Goal: Information Seeking & Learning: Learn about a topic

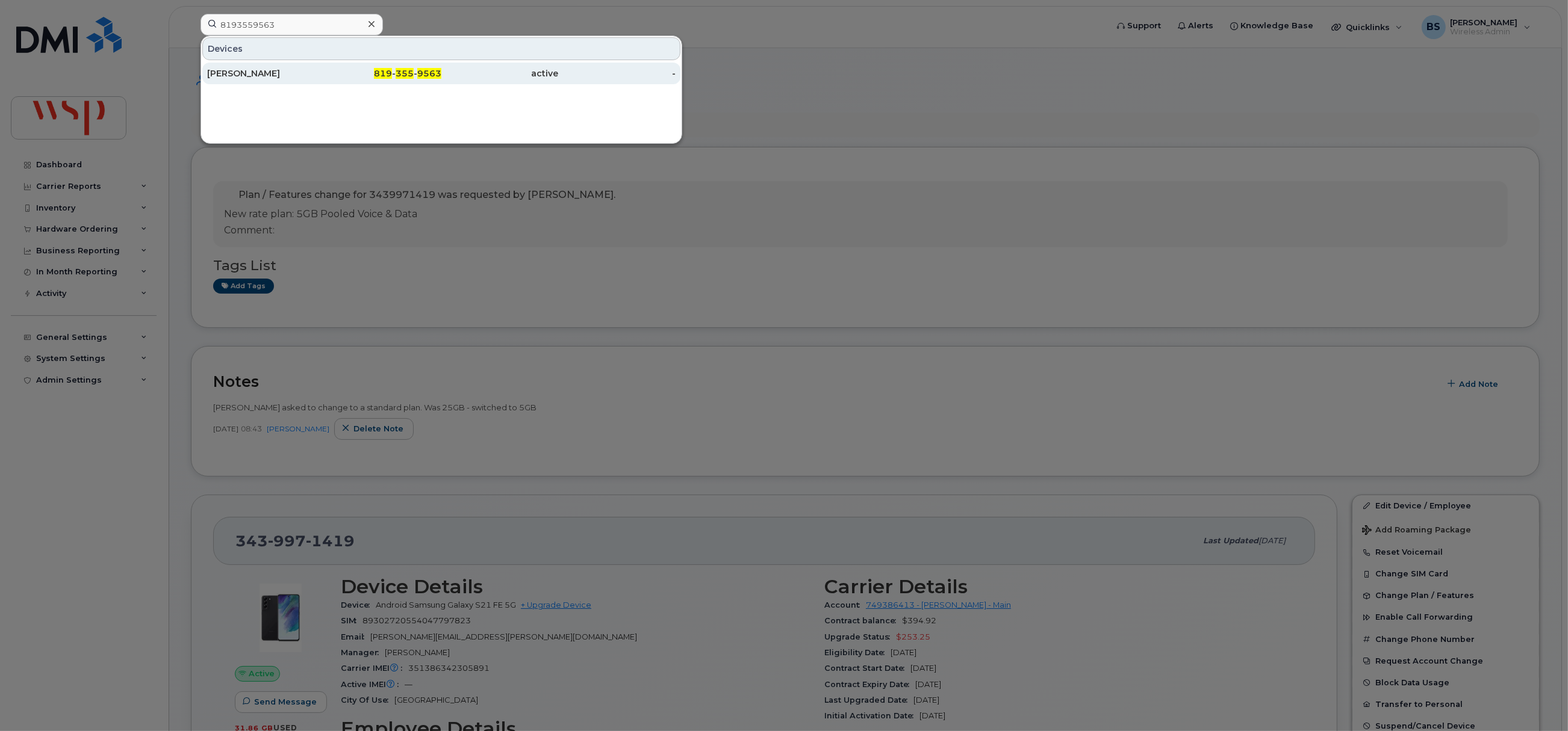
type input "8193559563"
drag, startPoint x: 235, startPoint y: 70, endPoint x: 368, endPoint y: 89, distance: 134.4
click at [236, 70] on div "Marika Labbé" at bounding box center [266, 73] width 117 height 12
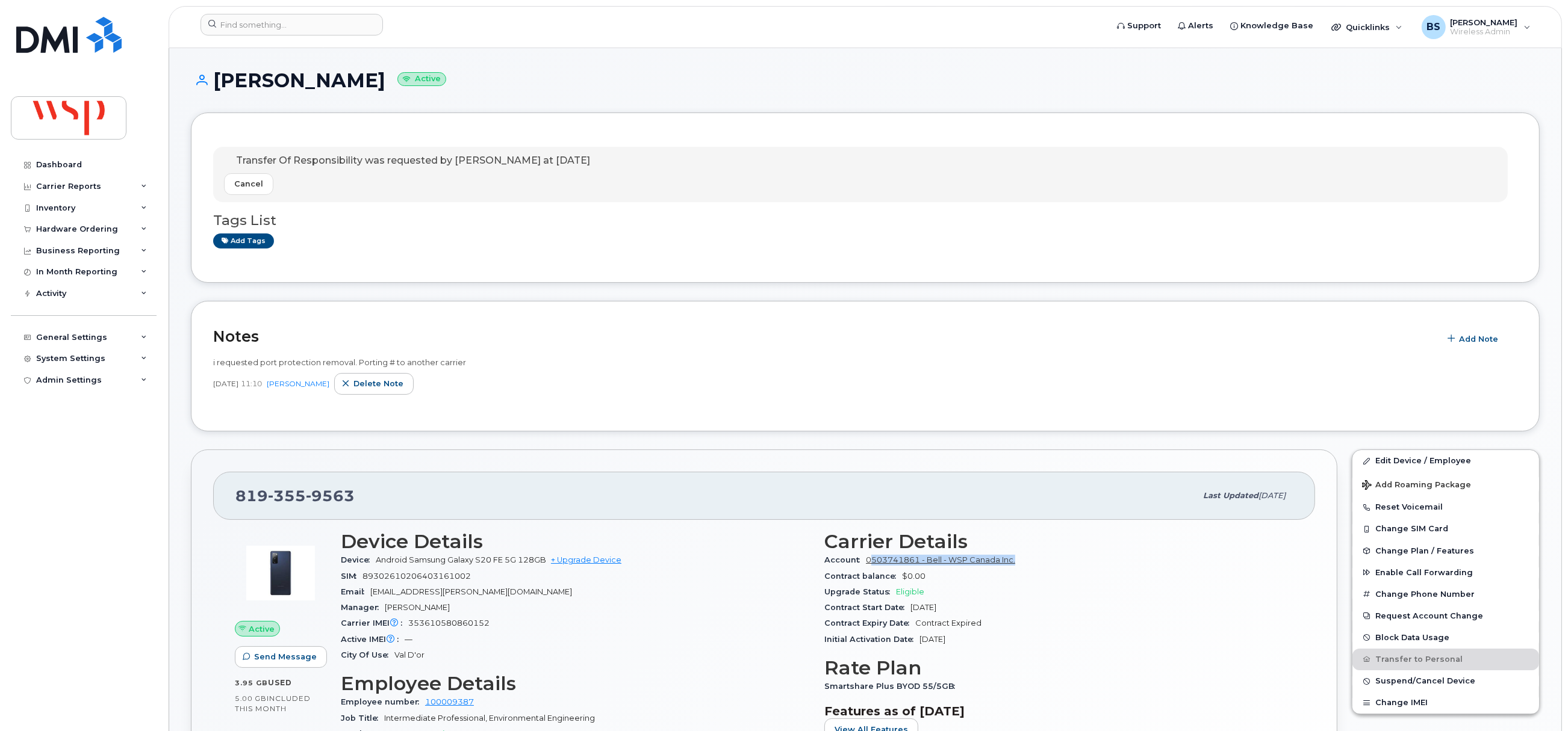
drag, startPoint x: 912, startPoint y: 571, endPoint x: 870, endPoint y: 561, distance: 43.2
click at [870, 561] on div "Account 0503741861 - Bell - WSP Canada Inc." at bounding box center [1058, 560] width 469 height 15
click at [297, 30] on input at bounding box center [292, 24] width 182 height 22
paste input "5142401684"
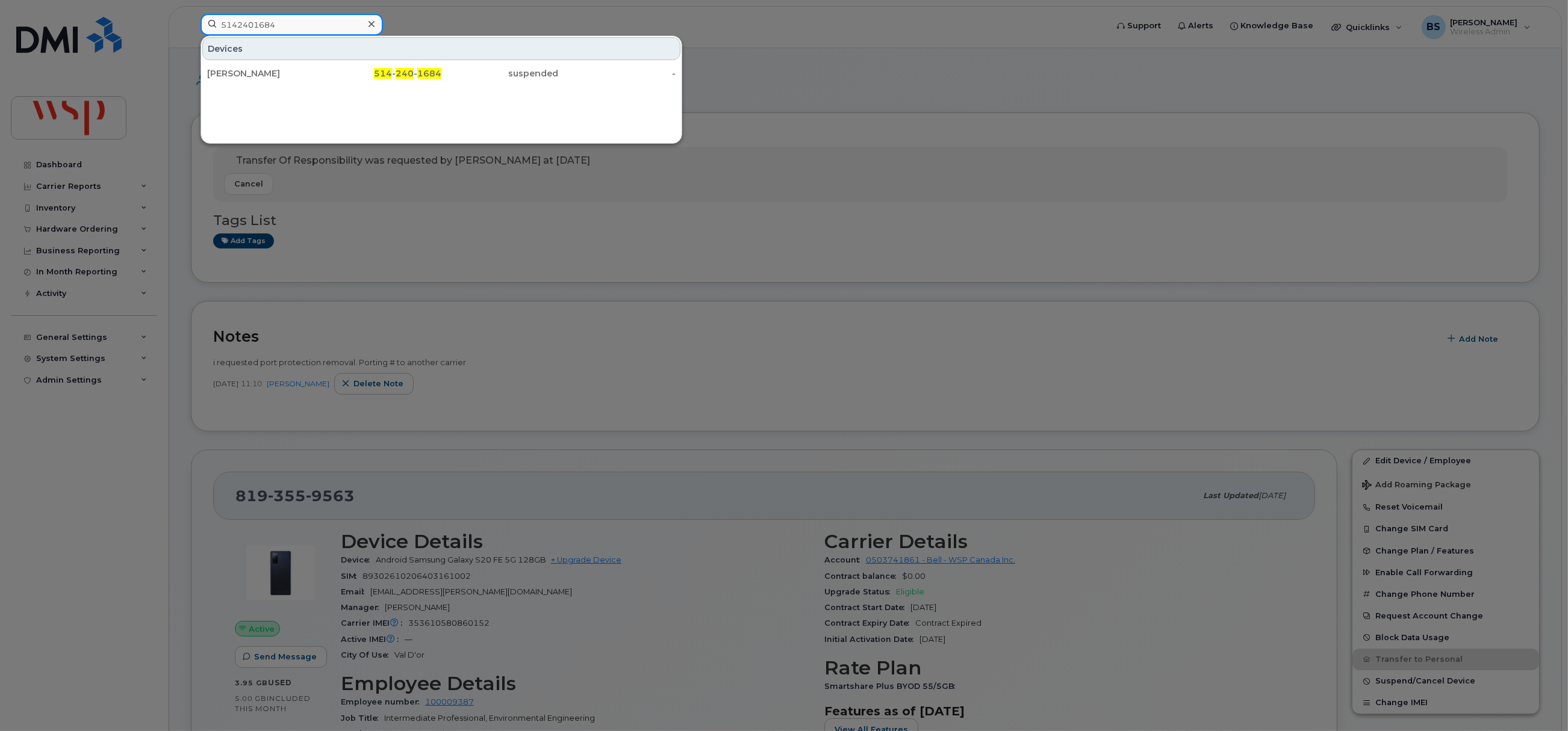
type input "5142401684"
drag, startPoint x: 271, startPoint y: 66, endPoint x: 243, endPoint y: 69, distance: 28.2
click at [240, 69] on div "Bethel Teferra" at bounding box center [266, 73] width 117 height 12
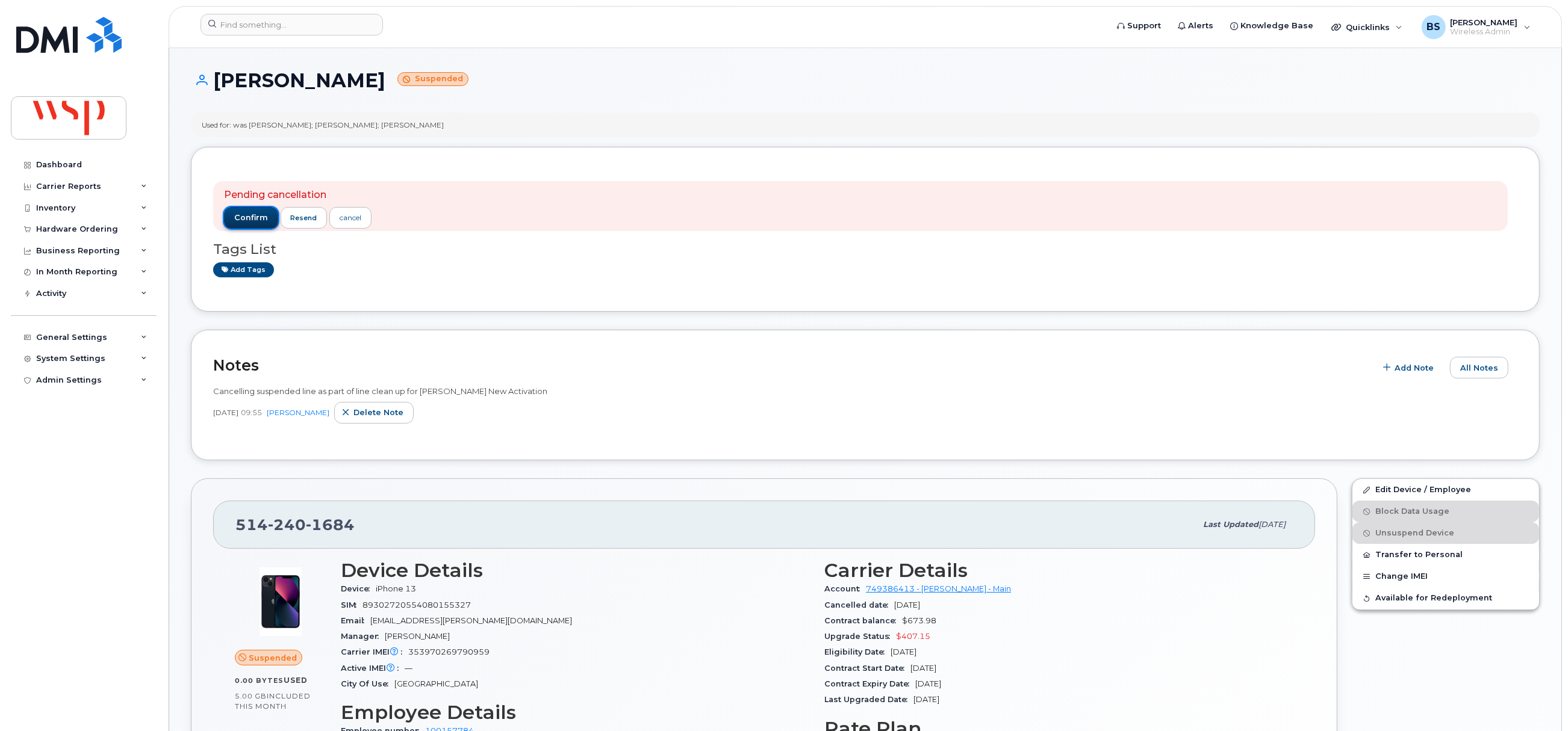
click at [261, 209] on button "confirm" at bounding box center [250, 218] width 54 height 22
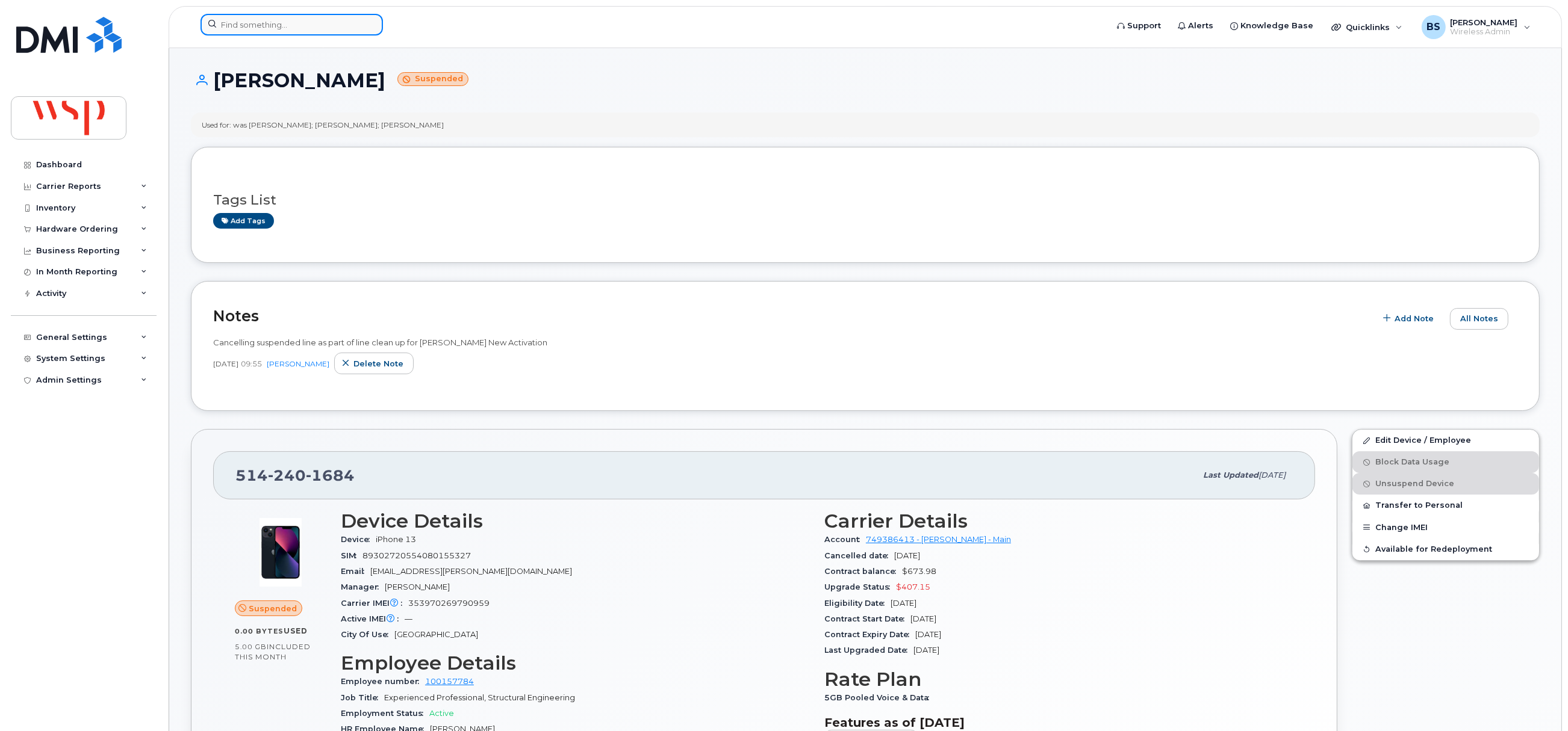
click at [265, 23] on input at bounding box center [292, 24] width 182 height 22
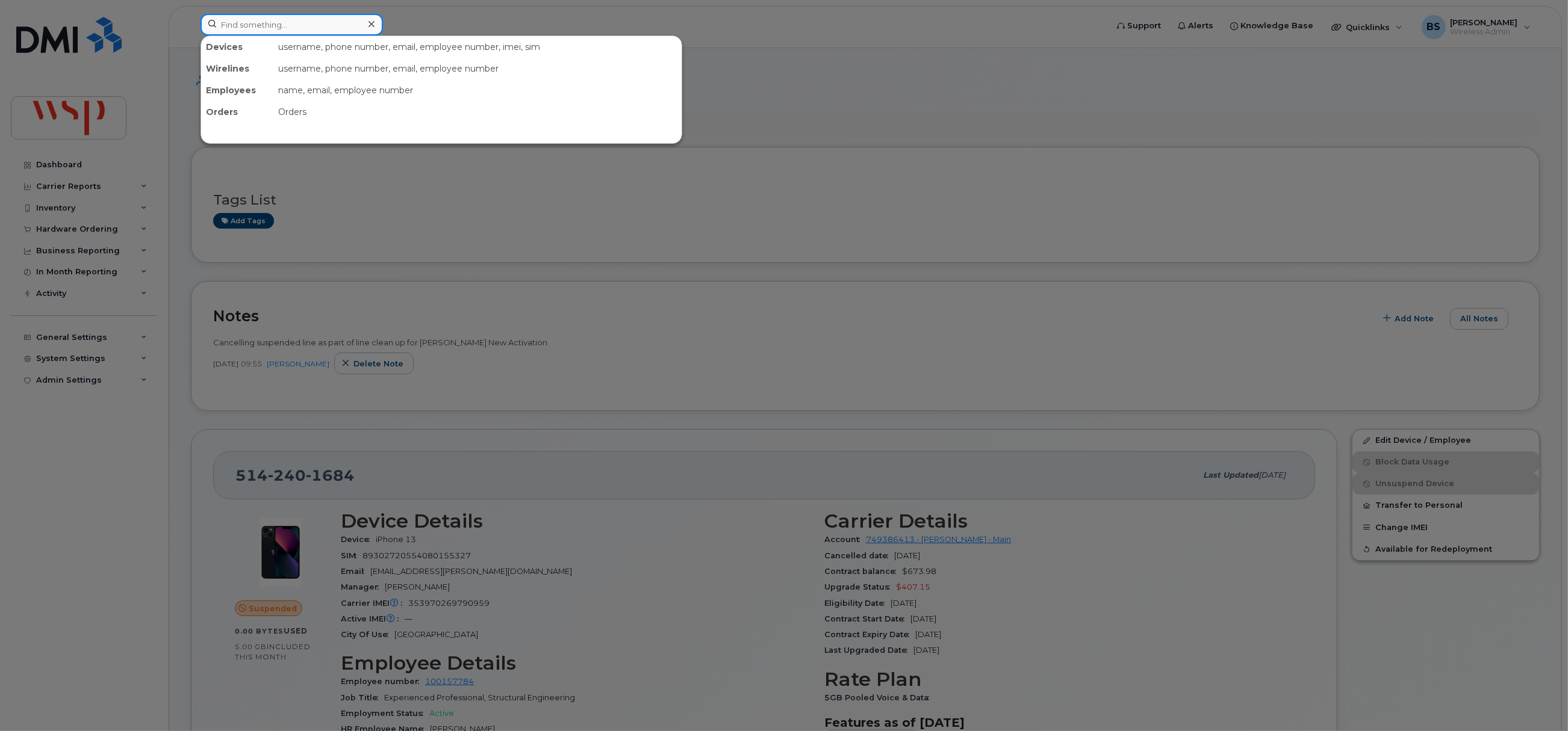
paste input "2368330114"
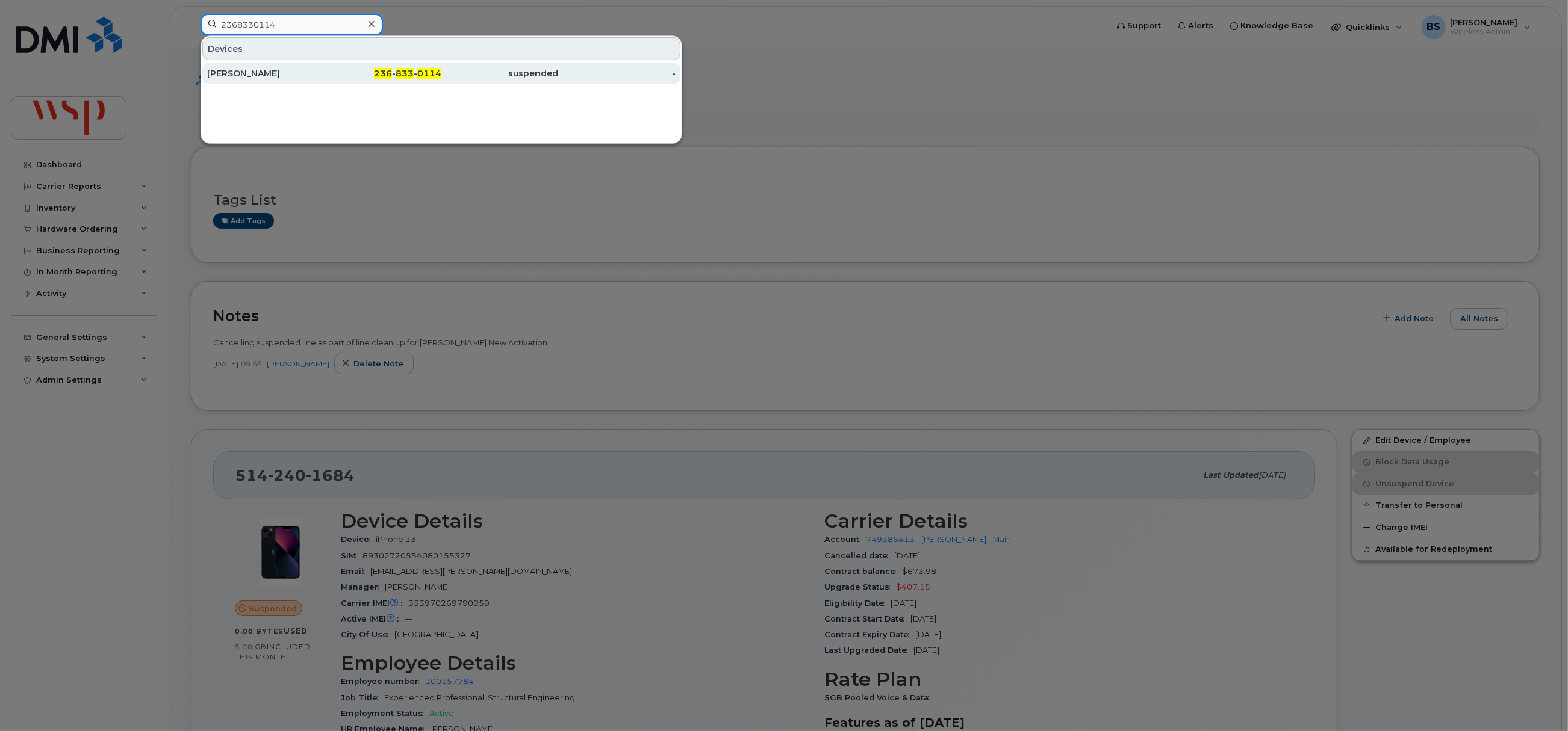
type input "2368330114"
click at [251, 69] on div "Olivier Bienvenu" at bounding box center [266, 73] width 117 height 12
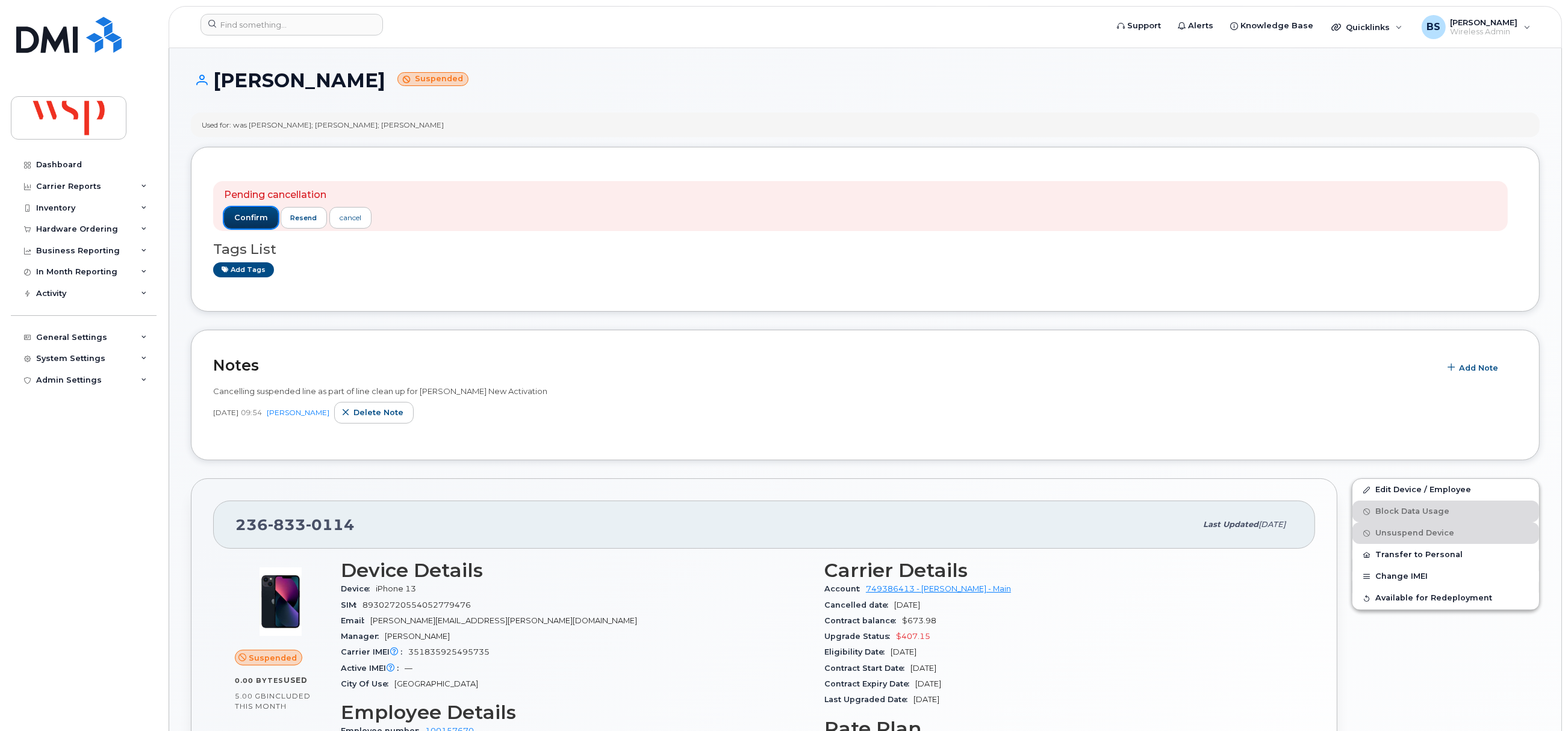
click at [248, 216] on span "confirm" at bounding box center [250, 217] width 34 height 11
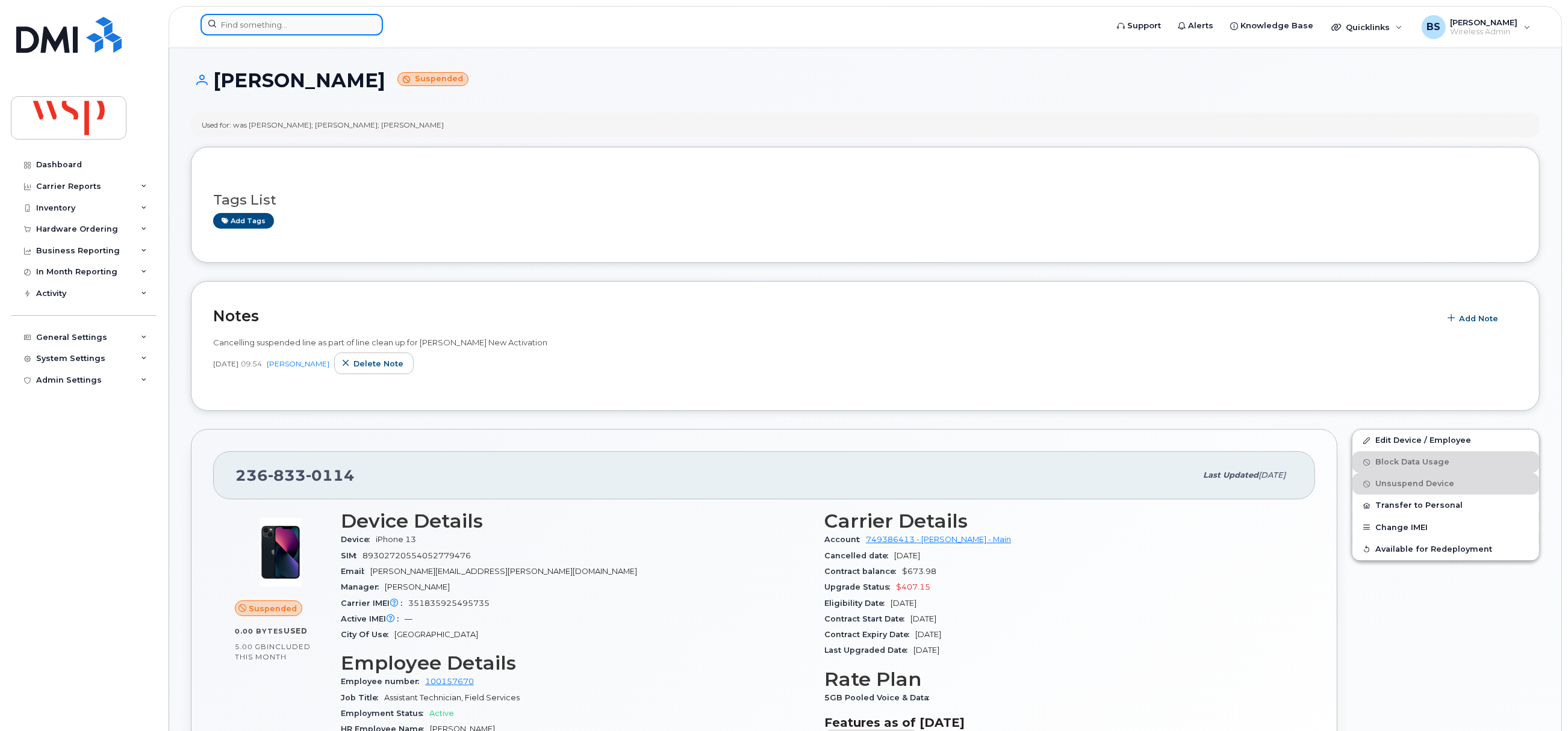
click at [283, 21] on input at bounding box center [292, 24] width 182 height 22
paste input "705-772-4670"
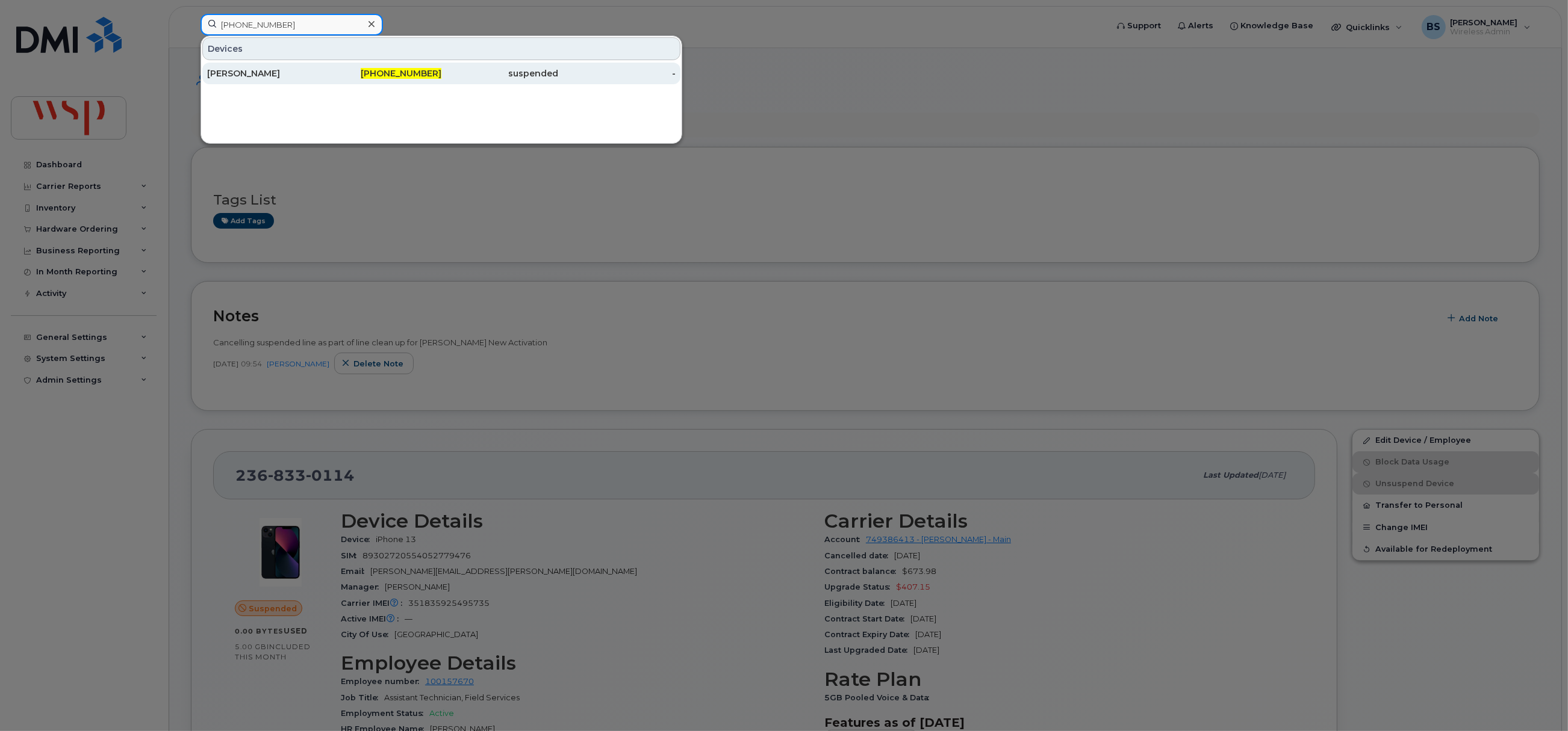
type input "705-772-4670"
click at [249, 70] on div "[PERSON_NAME]" at bounding box center [266, 73] width 117 height 12
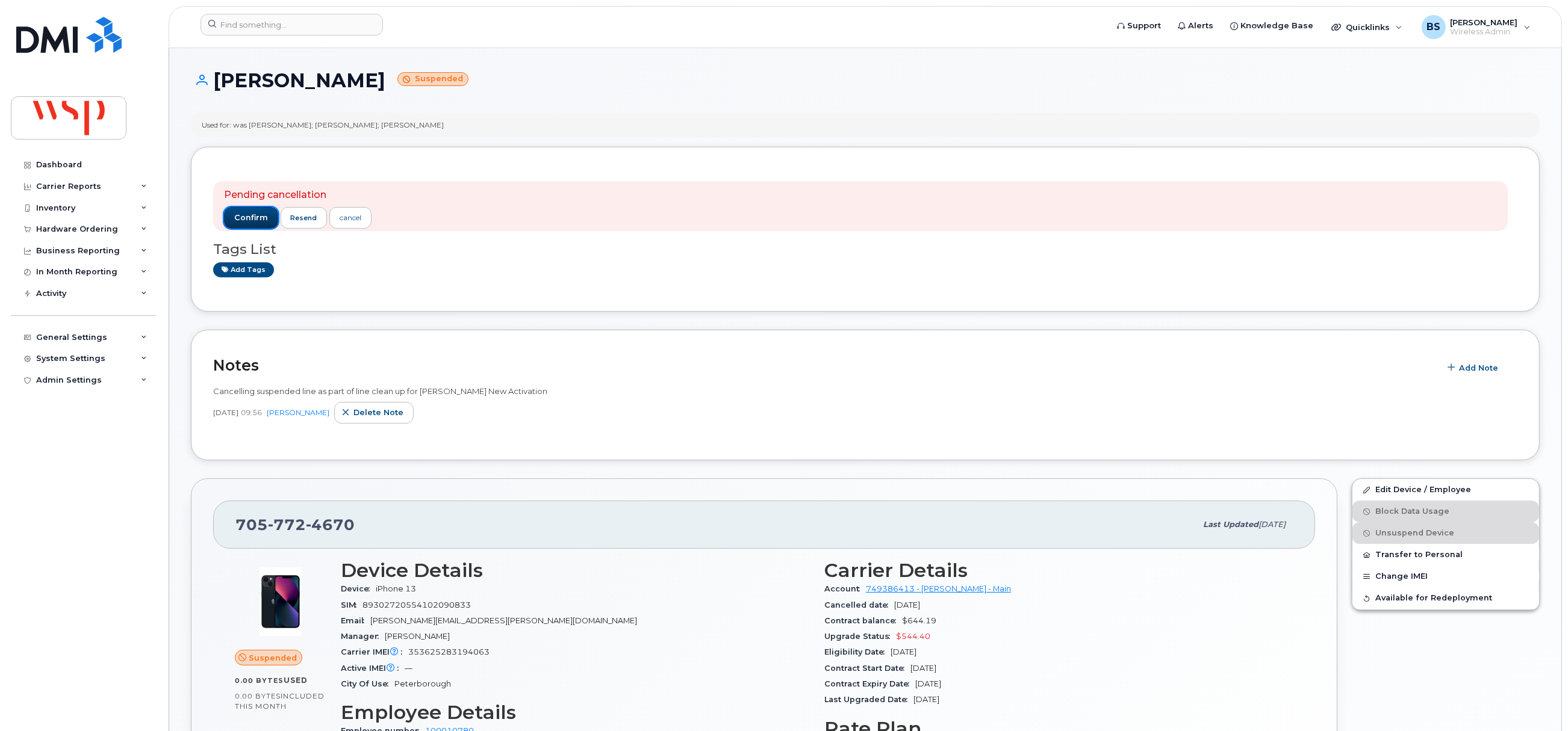
click at [251, 214] on span "confirm" at bounding box center [250, 217] width 34 height 11
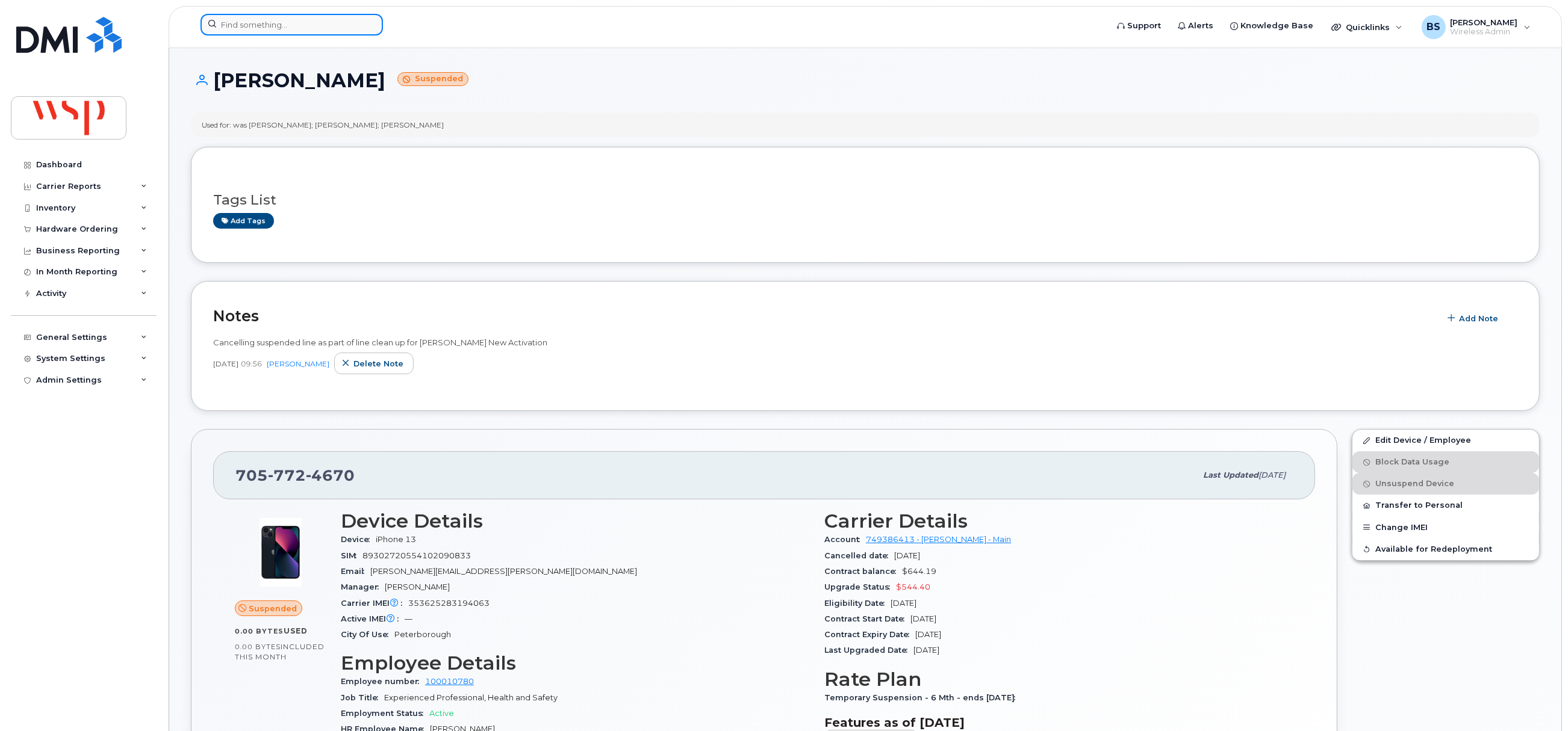
click at [291, 27] on input at bounding box center [292, 24] width 182 height 22
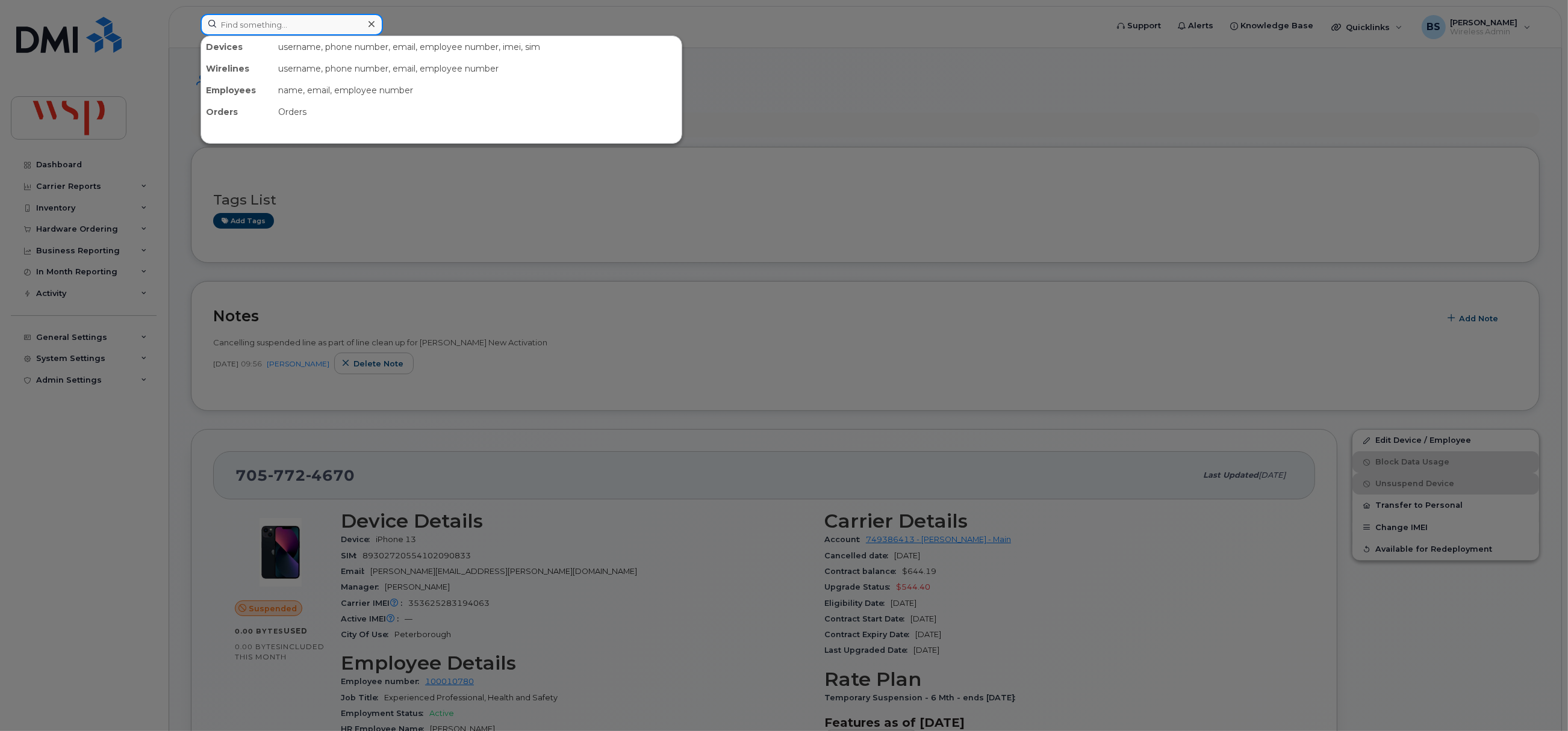
paste input "[PHONE_NUMBER]"
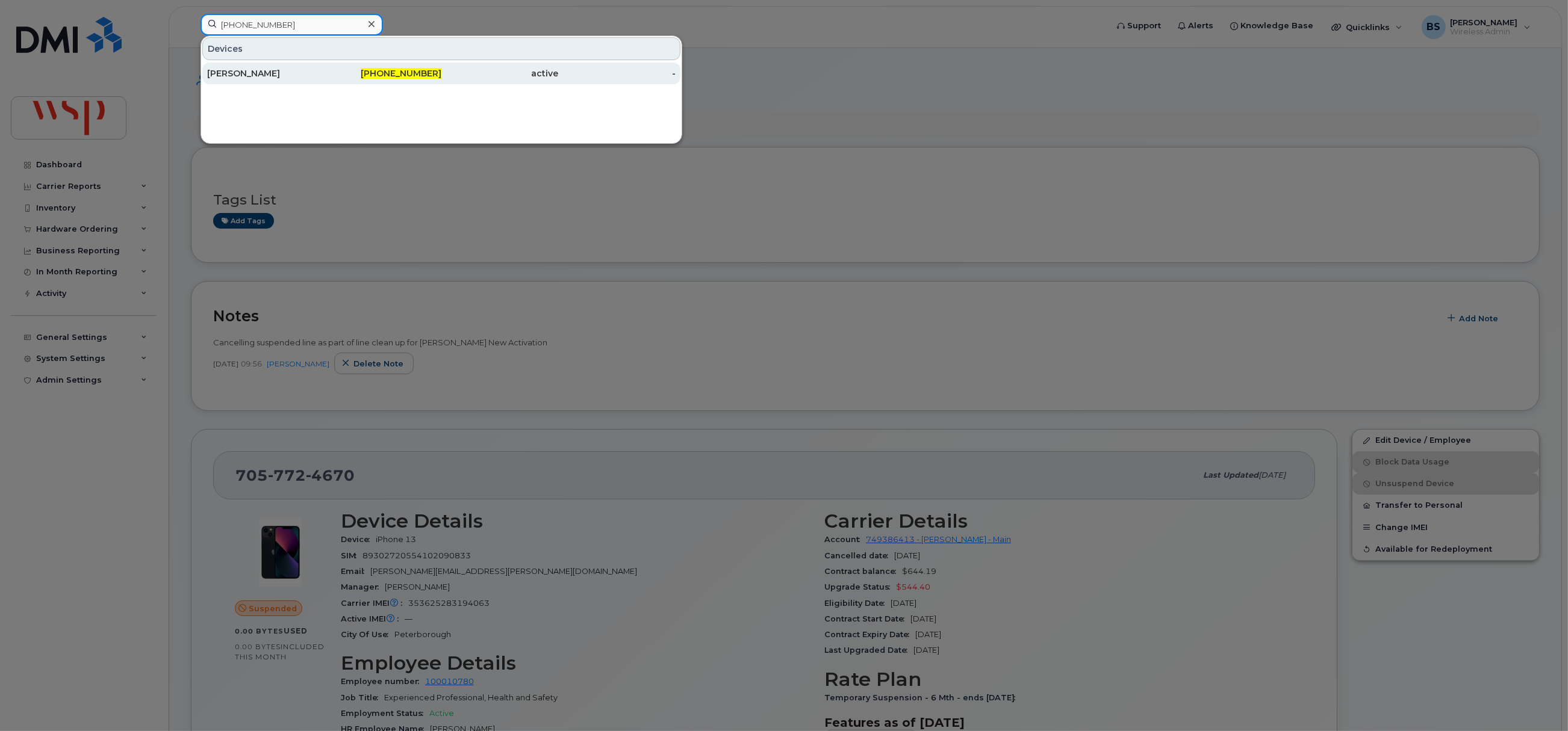
type input "[PHONE_NUMBER]"
click at [243, 69] on div "[PERSON_NAME]" at bounding box center [266, 73] width 117 height 12
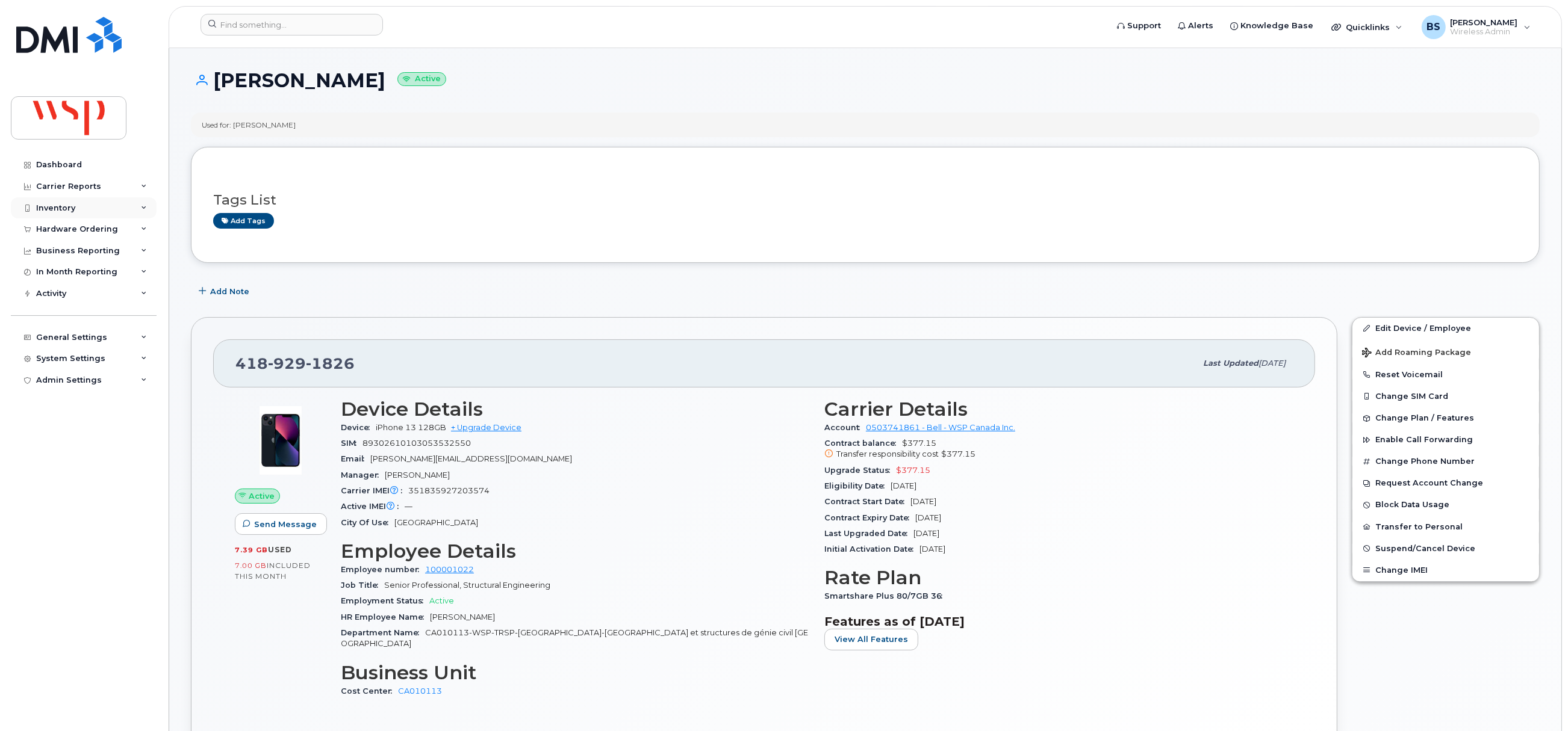
click at [49, 207] on div "Inventory" at bounding box center [56, 208] width 39 height 10
click at [62, 247] on link "Data Conflicts" at bounding box center [94, 253] width 125 height 23
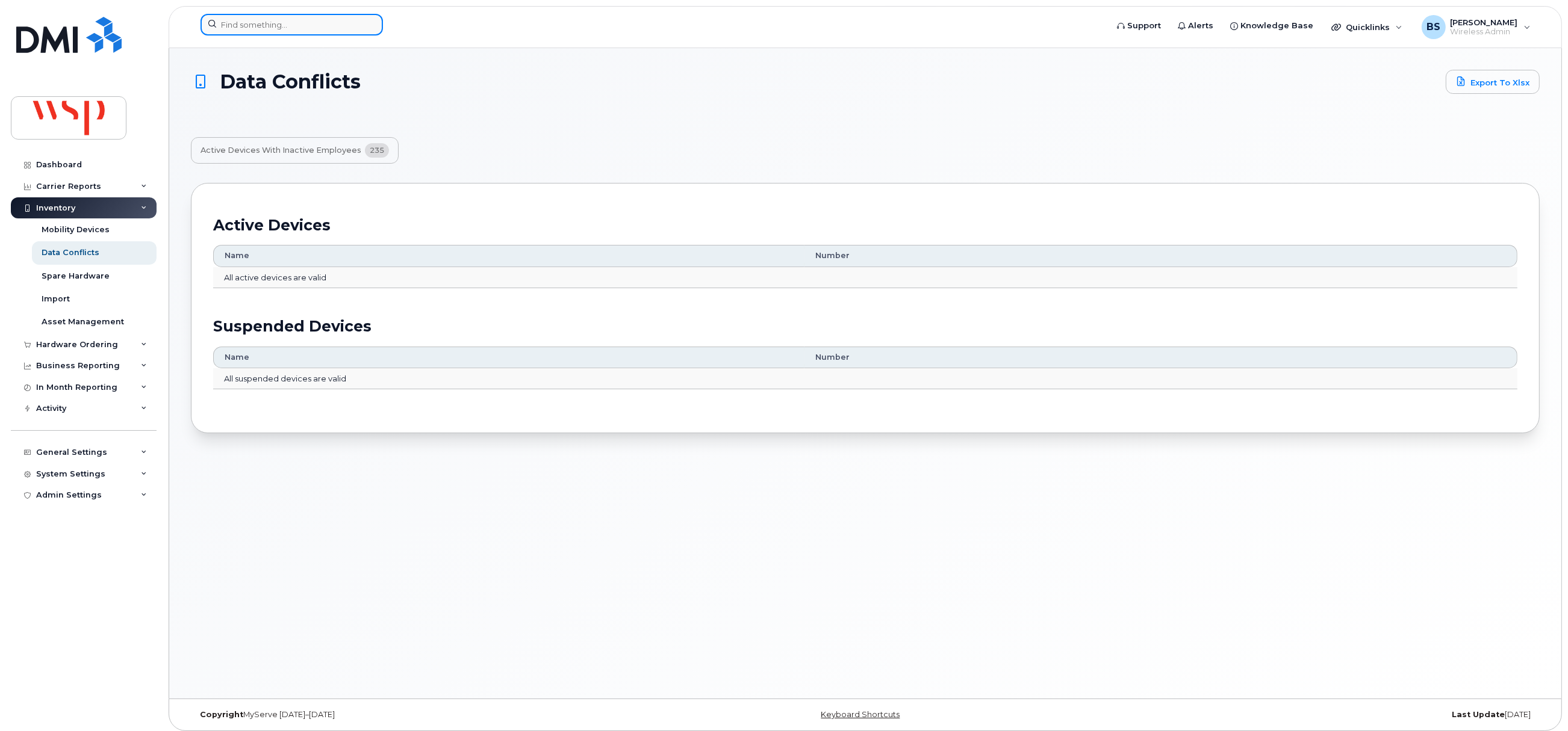
click at [327, 23] on input at bounding box center [292, 24] width 182 height 22
paste input "2899281214"
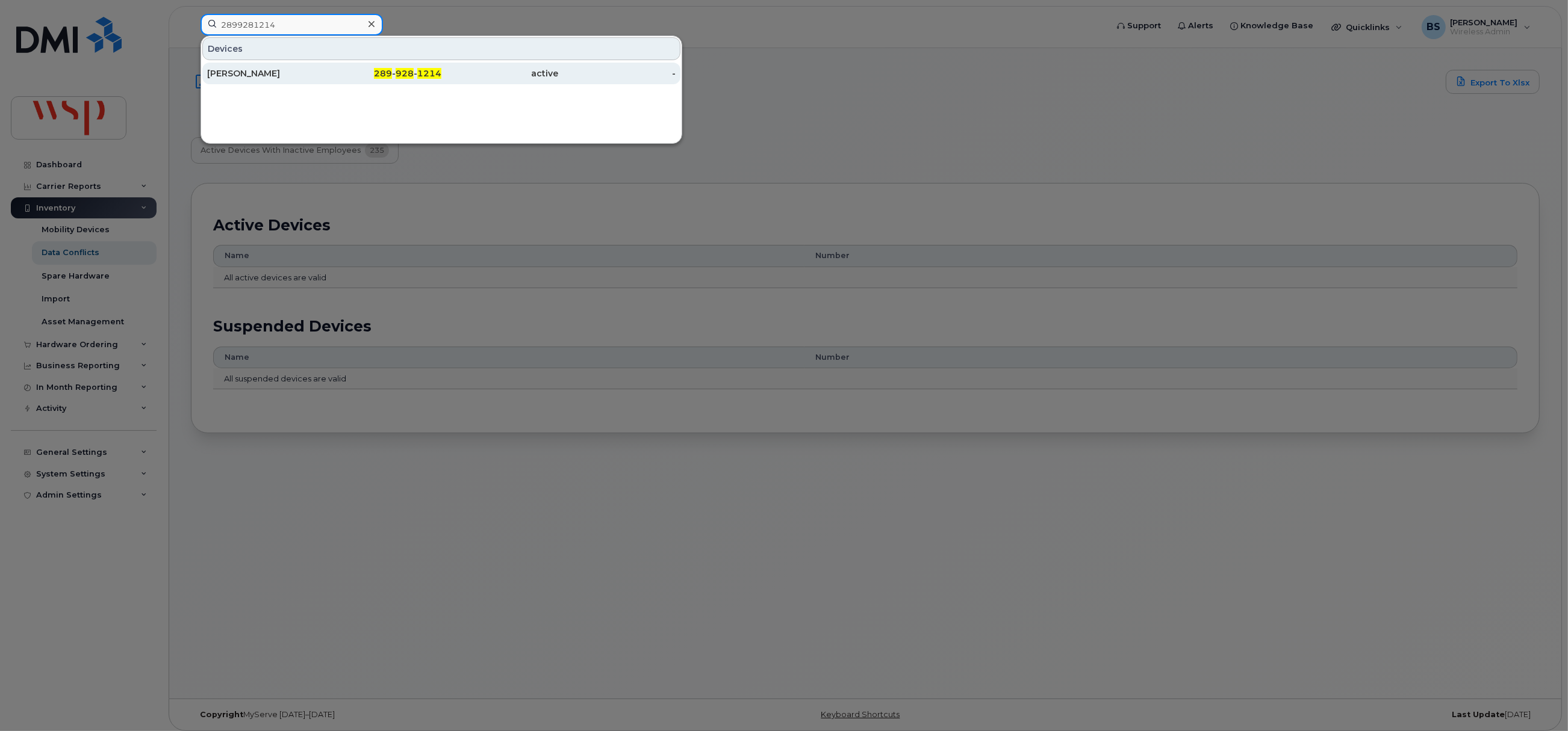
type input "2899281214"
click at [251, 71] on div "FRANCIS ANDERSON" at bounding box center [266, 73] width 117 height 12
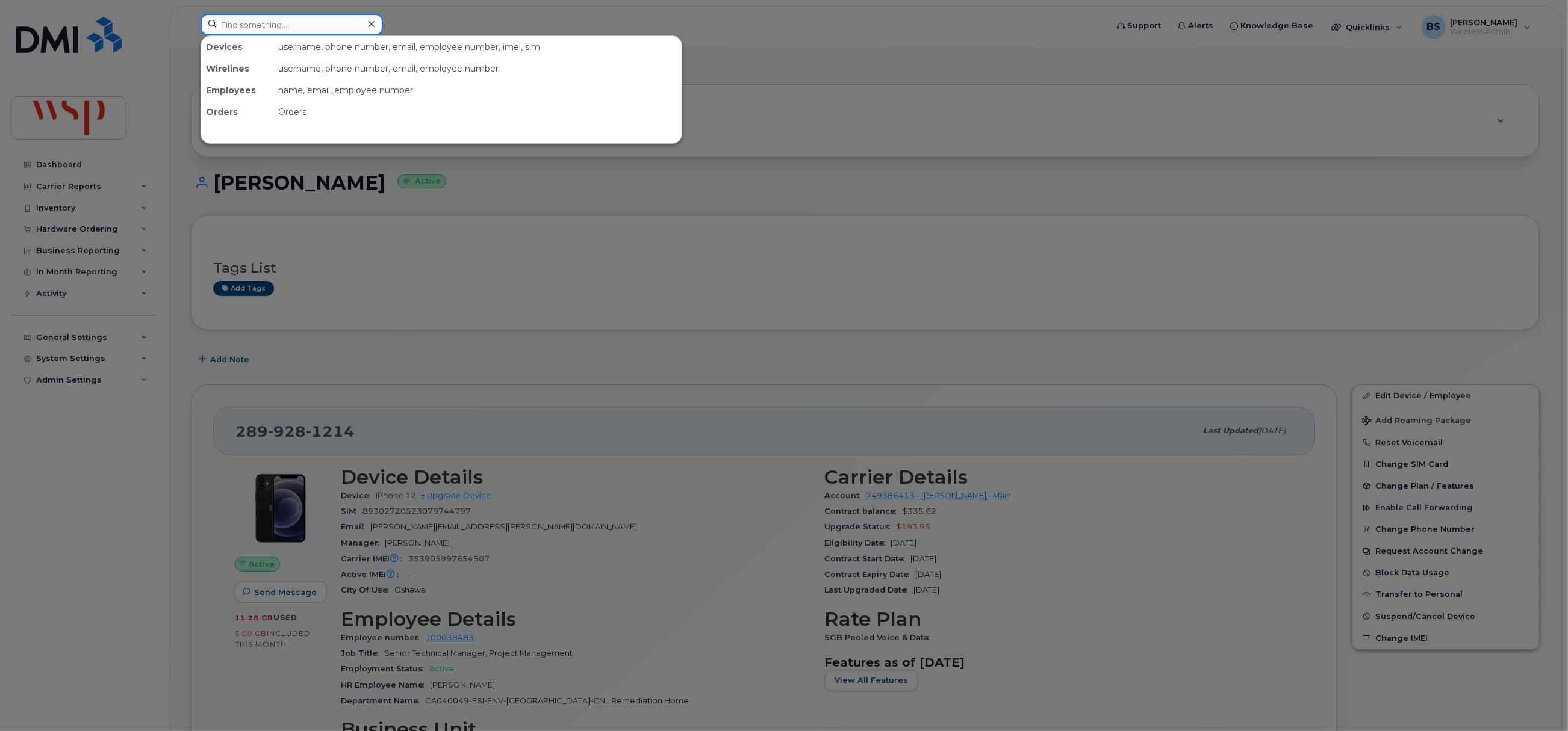
click at [316, 30] on input at bounding box center [292, 24] width 182 height 22
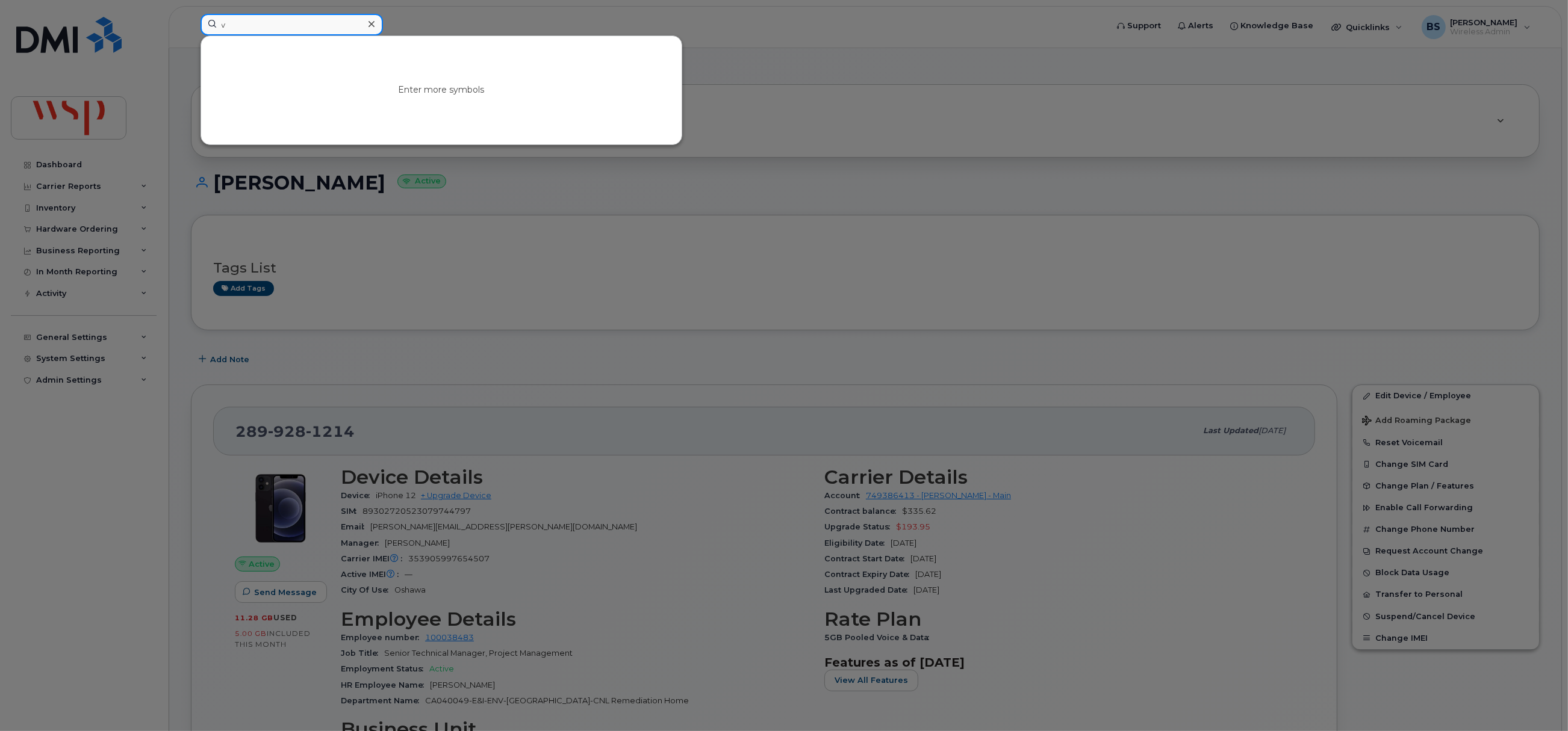
drag, startPoint x: 226, startPoint y: 32, endPoint x: 193, endPoint y: 32, distance: 33.0
click at [197, 32] on div "v Enter more symbols" at bounding box center [650, 27] width 917 height 27
paste input "[PHONE_NUMBER]"
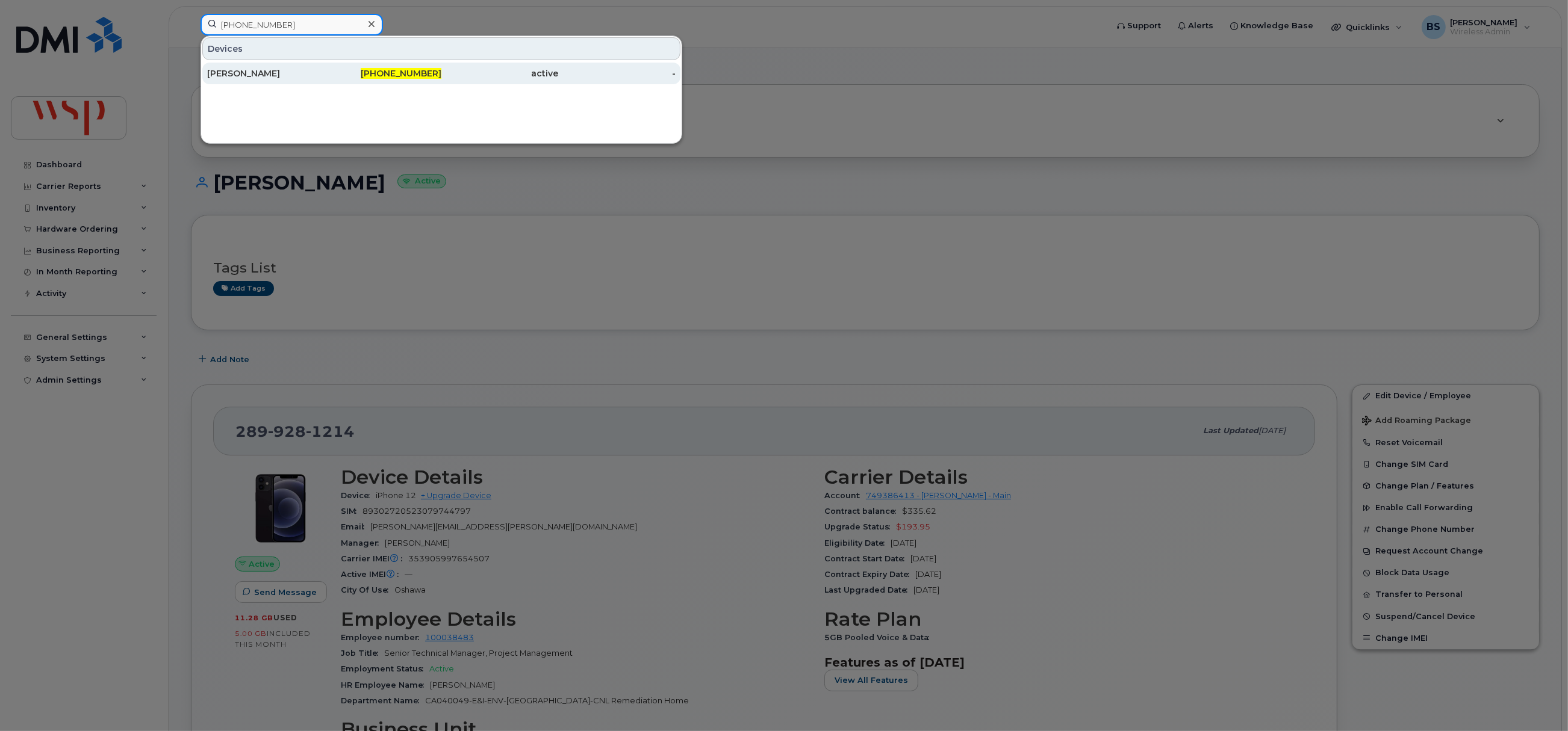
type input "418-929-1826"
drag, startPoint x: 240, startPoint y: 72, endPoint x: 226, endPoint y: 57, distance: 20.5
click at [238, 72] on div "[PERSON_NAME]" at bounding box center [266, 73] width 117 height 12
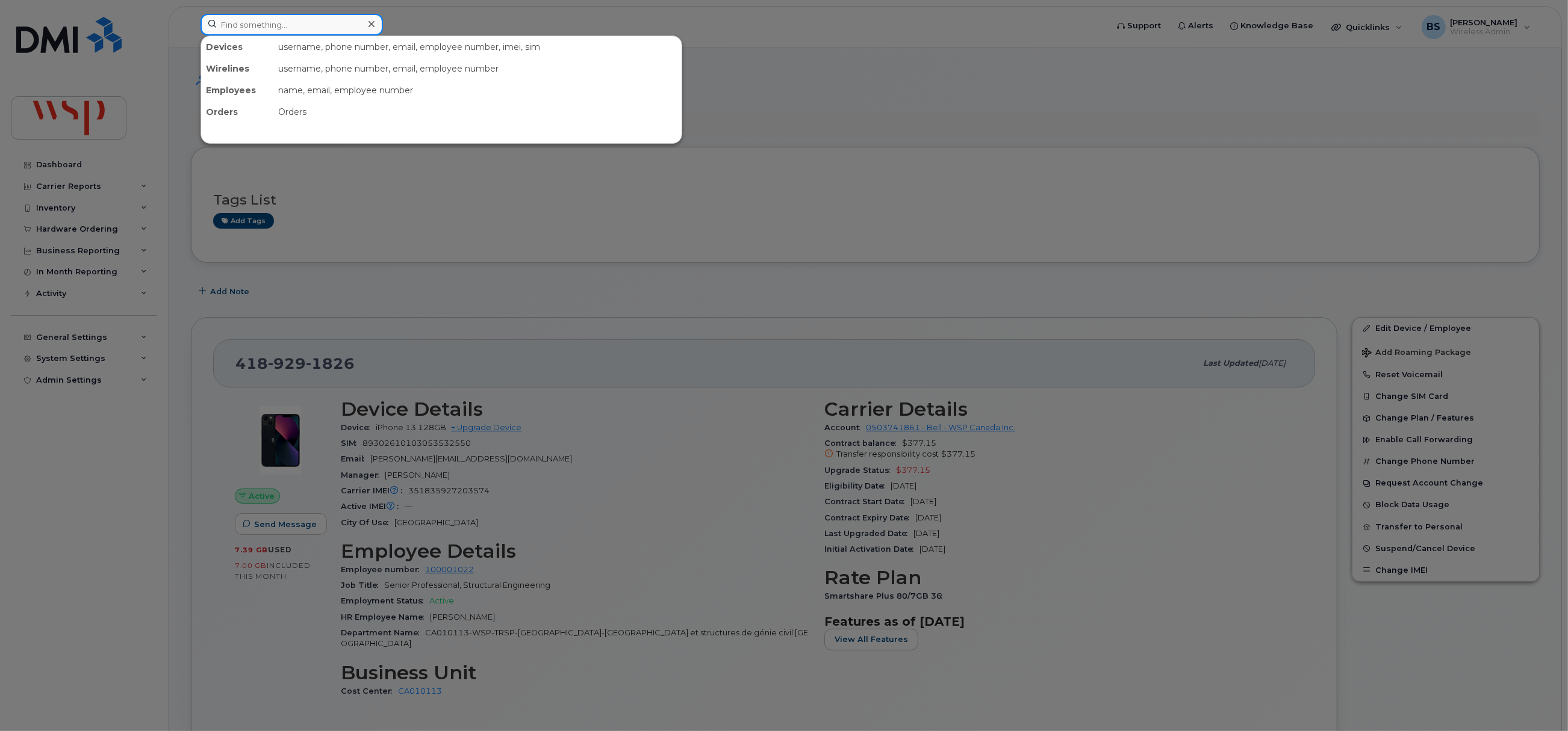
click at [301, 27] on input at bounding box center [292, 24] width 182 height 22
paste input "[PHONE_NUMBER]"
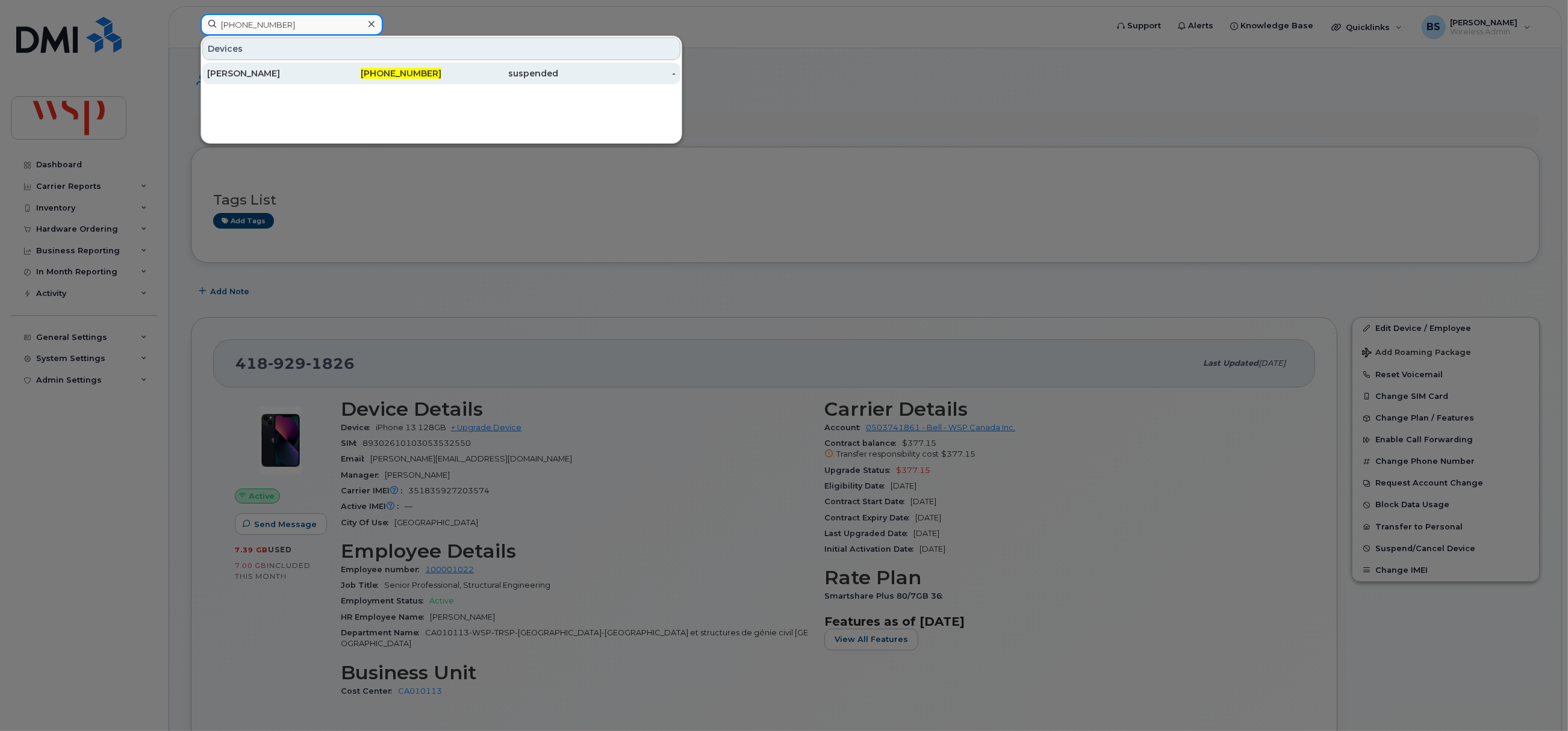
type input "[PHONE_NUMBER]"
drag, startPoint x: 236, startPoint y: 71, endPoint x: 344, endPoint y: 119, distance: 118.2
click at [236, 71] on div "[PERSON_NAME]" at bounding box center [266, 73] width 117 height 12
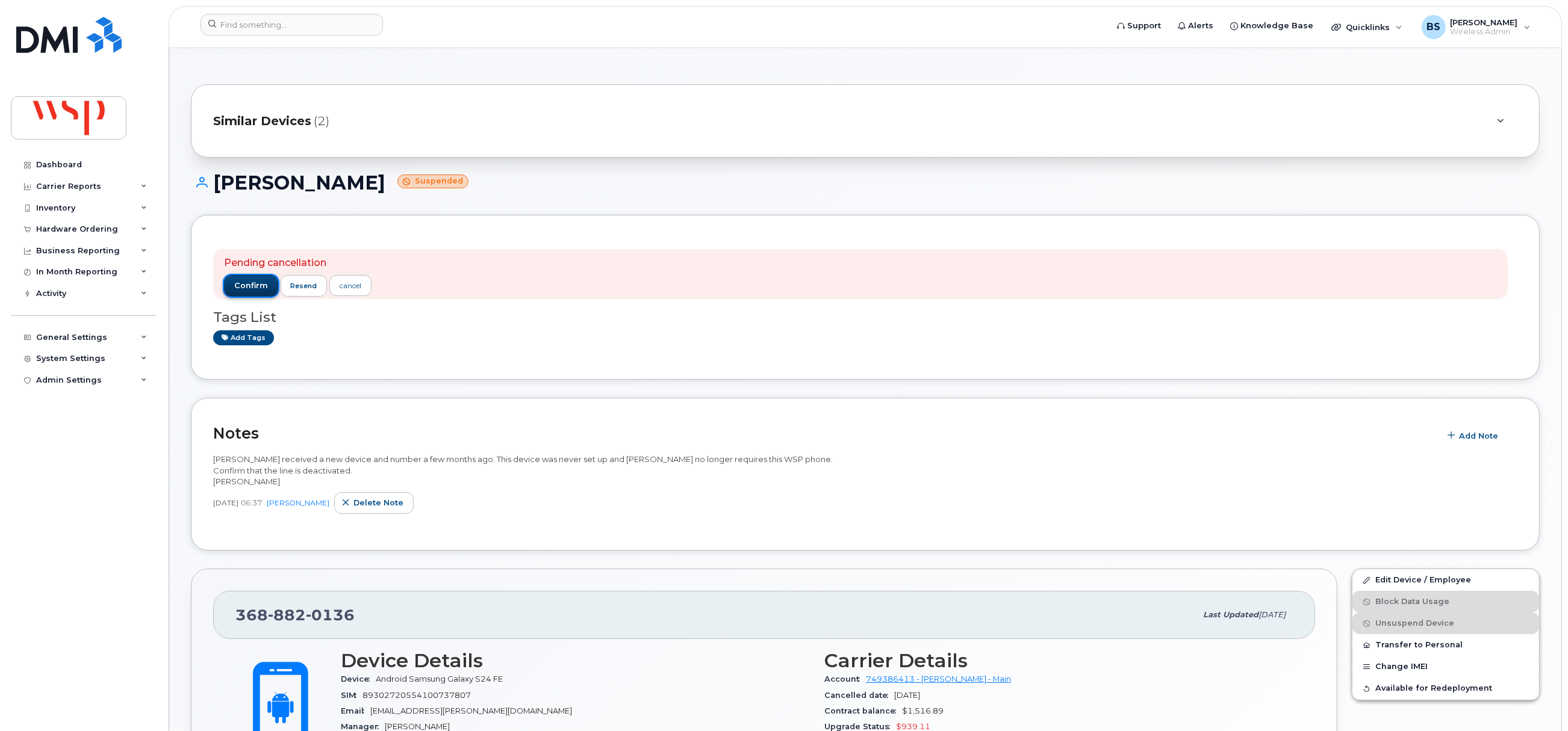
click at [243, 287] on span "confirm" at bounding box center [250, 285] width 34 height 11
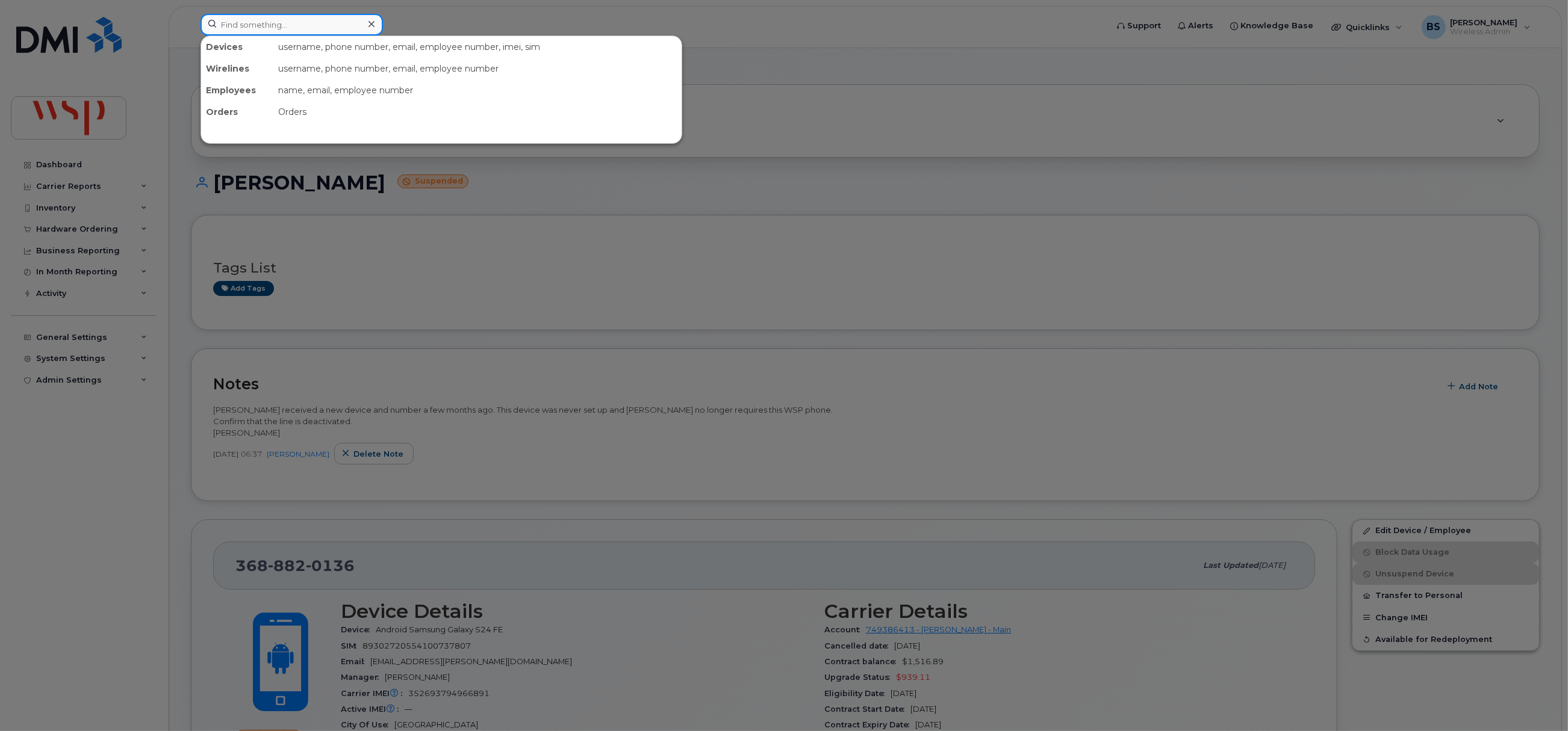
click at [254, 20] on input at bounding box center [292, 24] width 182 height 22
paste input "289-928-4695"
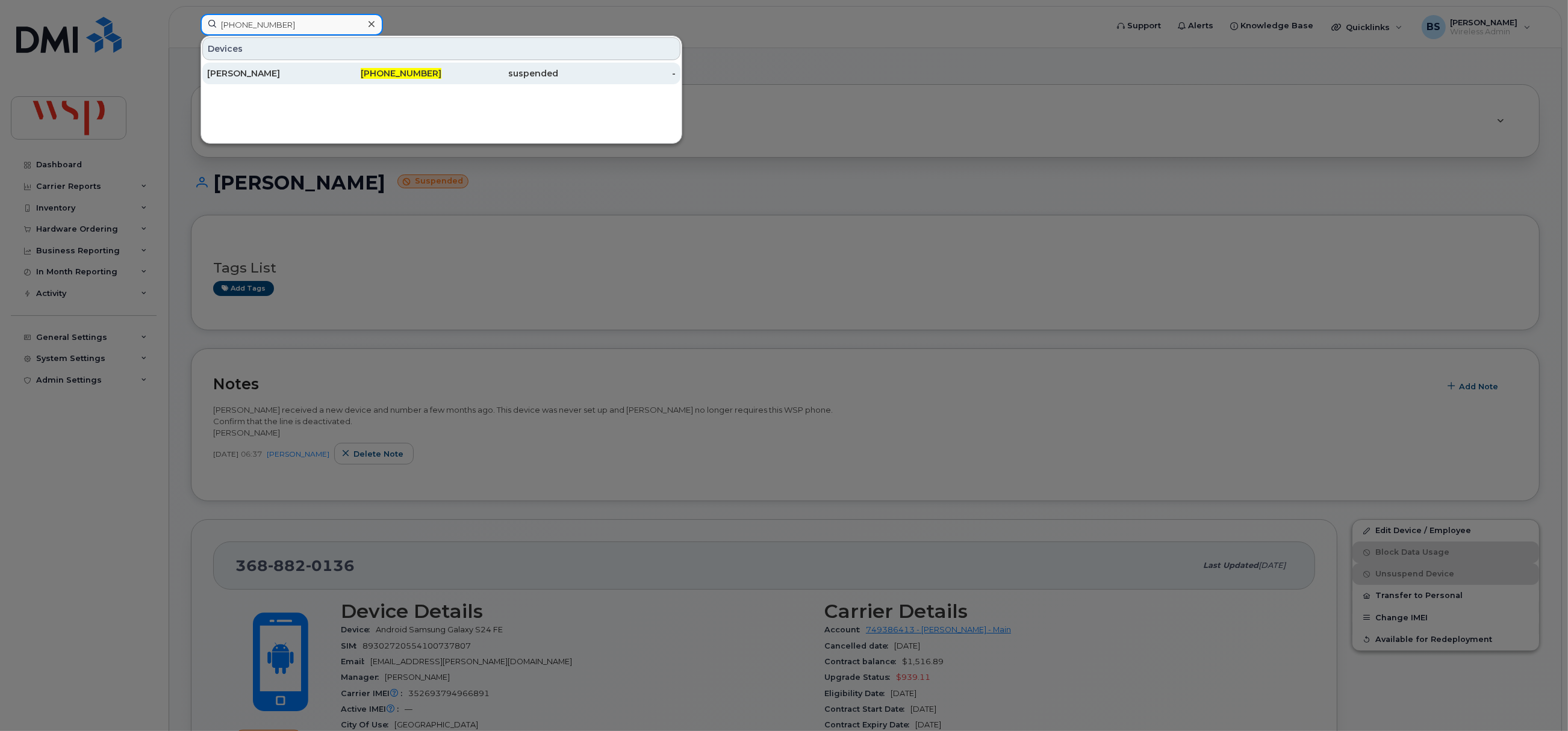
type input "289-928-4695"
click at [238, 74] on div "Nick La Posta" at bounding box center [266, 73] width 117 height 12
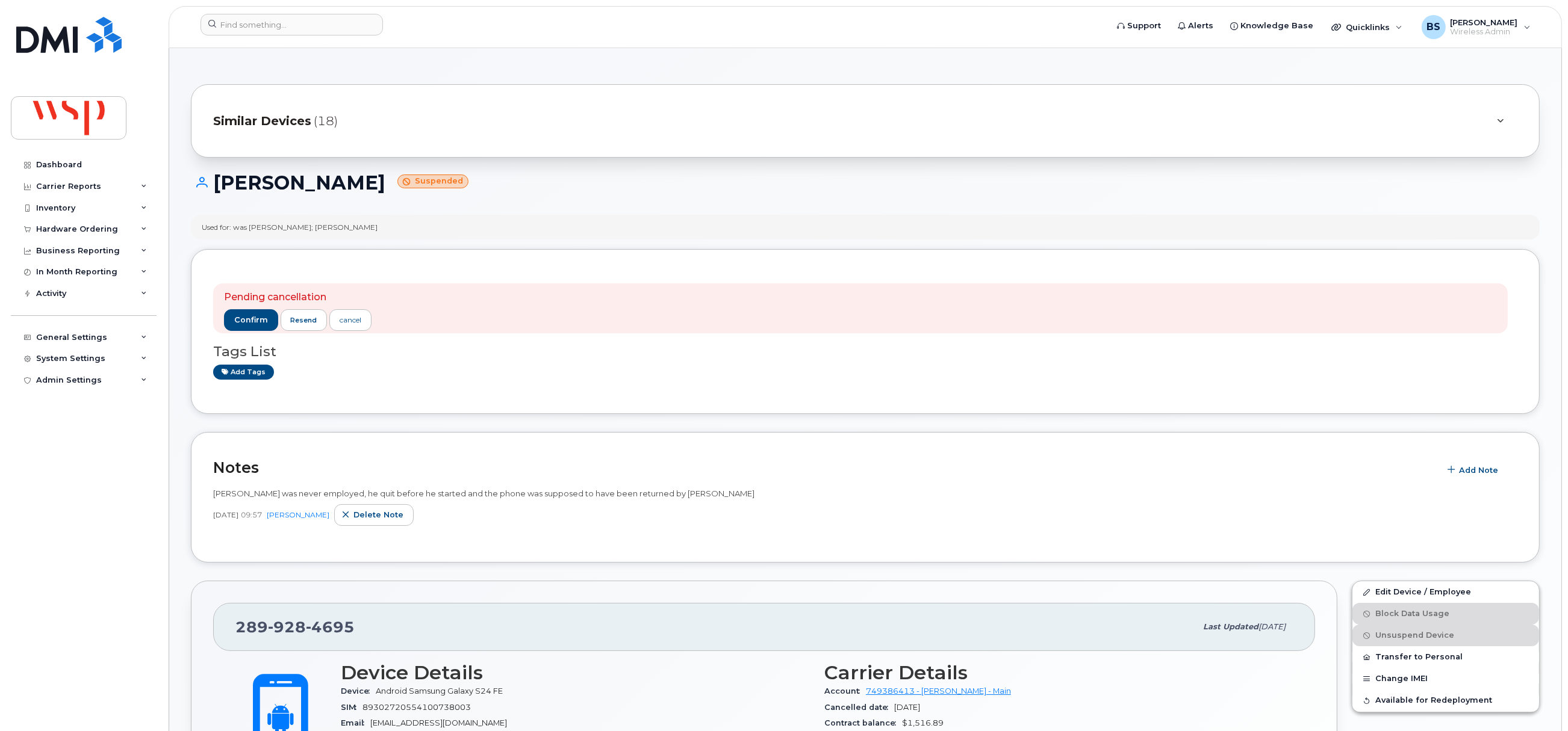
click at [249, 219] on div "Used for: was [PERSON_NAME]; [PERSON_NAME]" at bounding box center [865, 227] width 1348 height 25
click at [251, 318] on span "confirm" at bounding box center [250, 319] width 34 height 11
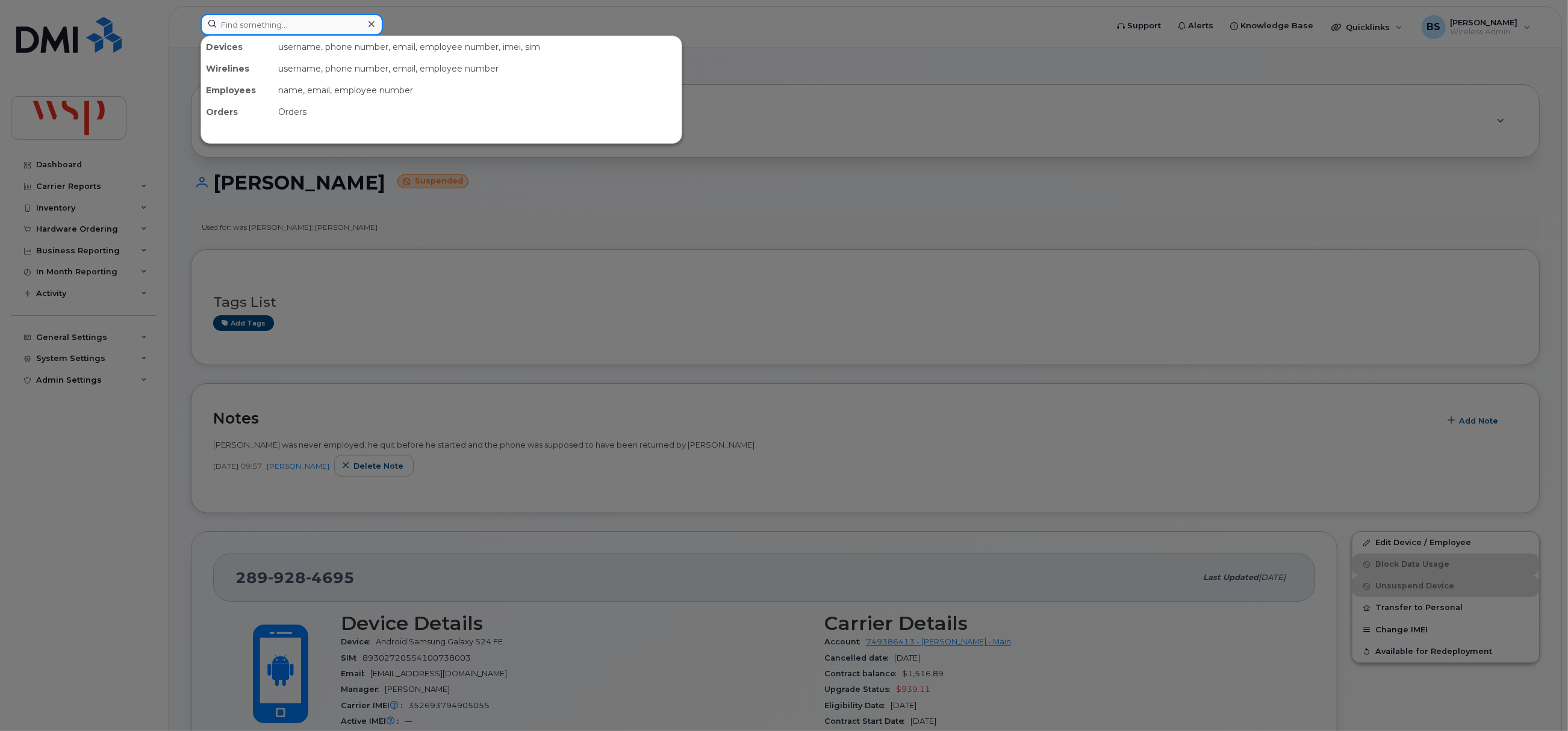
click at [315, 18] on input at bounding box center [292, 24] width 182 height 22
paste input "780-932-0246"
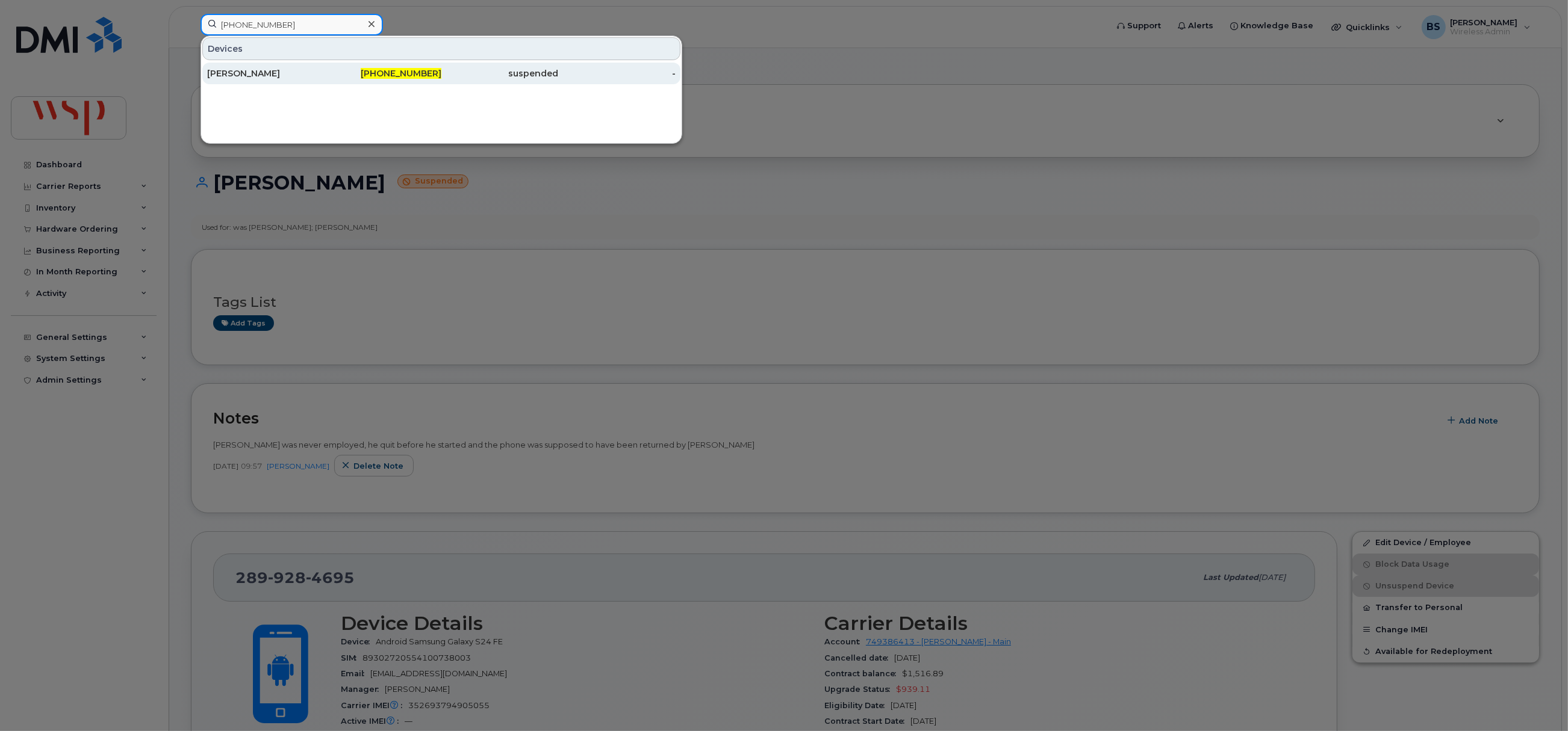
type input "780-932-0246"
drag, startPoint x: 240, startPoint y: 73, endPoint x: 350, endPoint y: 195, distance: 164.3
click at [240, 73] on div "[PERSON_NAME]" at bounding box center [266, 73] width 117 height 12
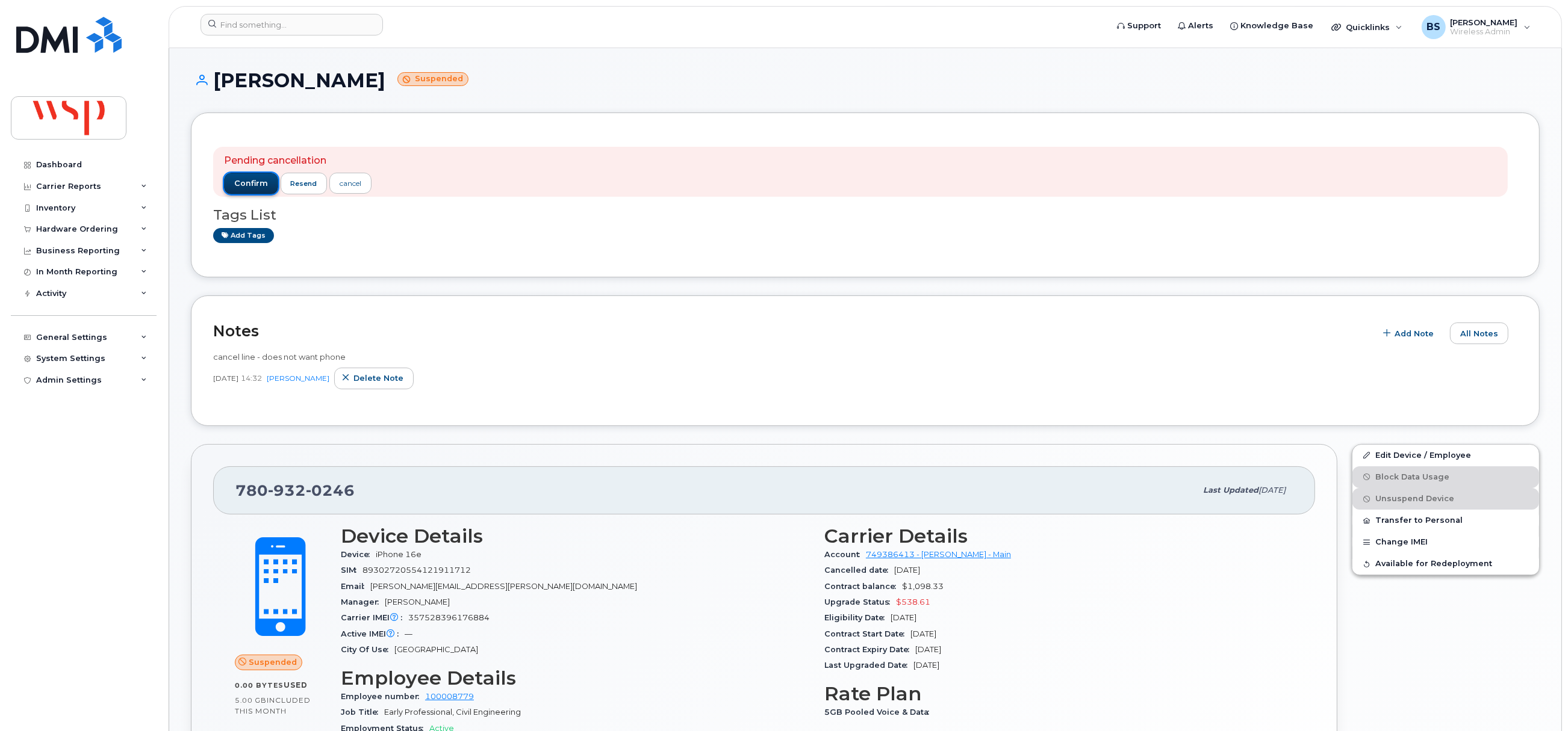
click at [253, 187] on span "confirm" at bounding box center [250, 183] width 34 height 11
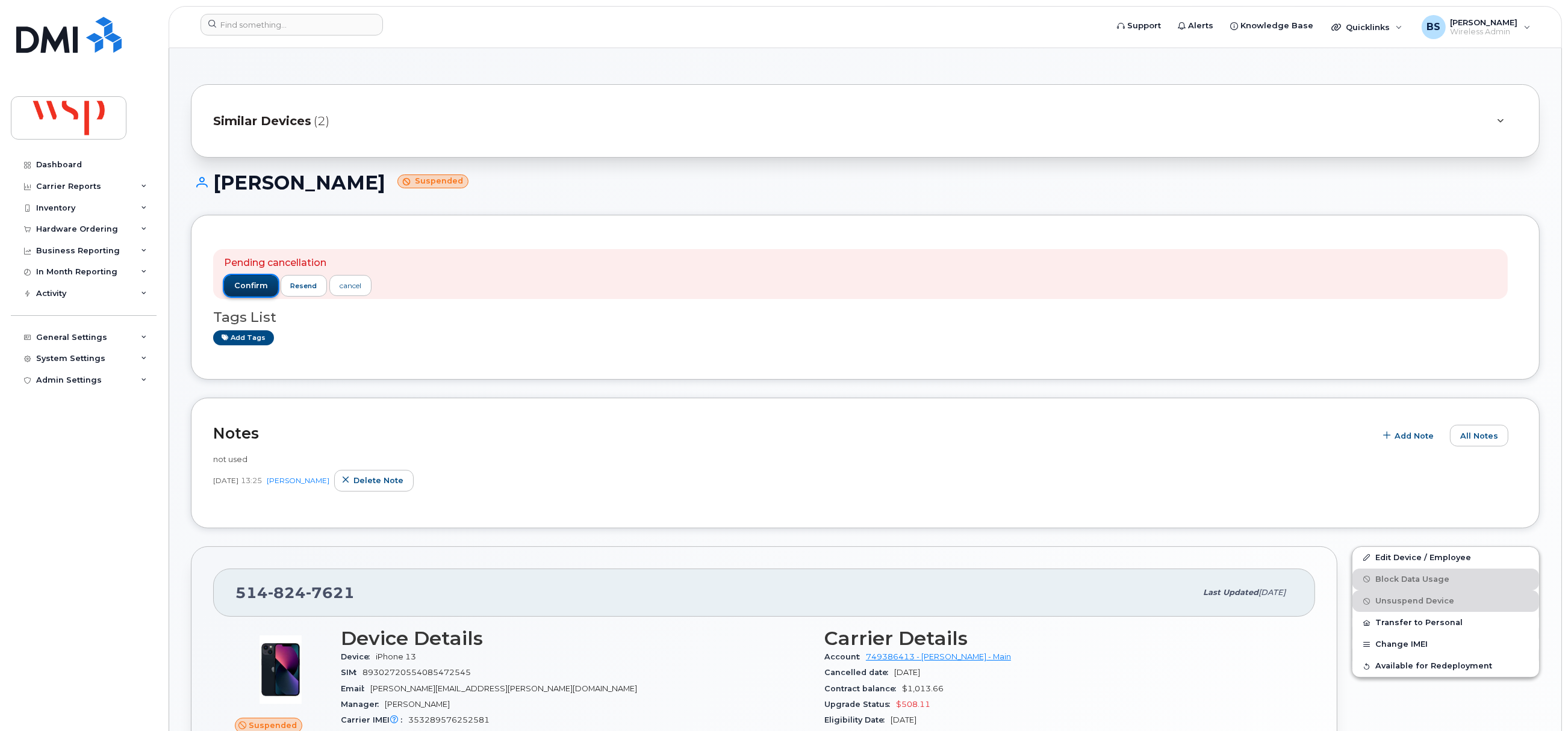
click at [249, 287] on span "confirm" at bounding box center [250, 285] width 34 height 11
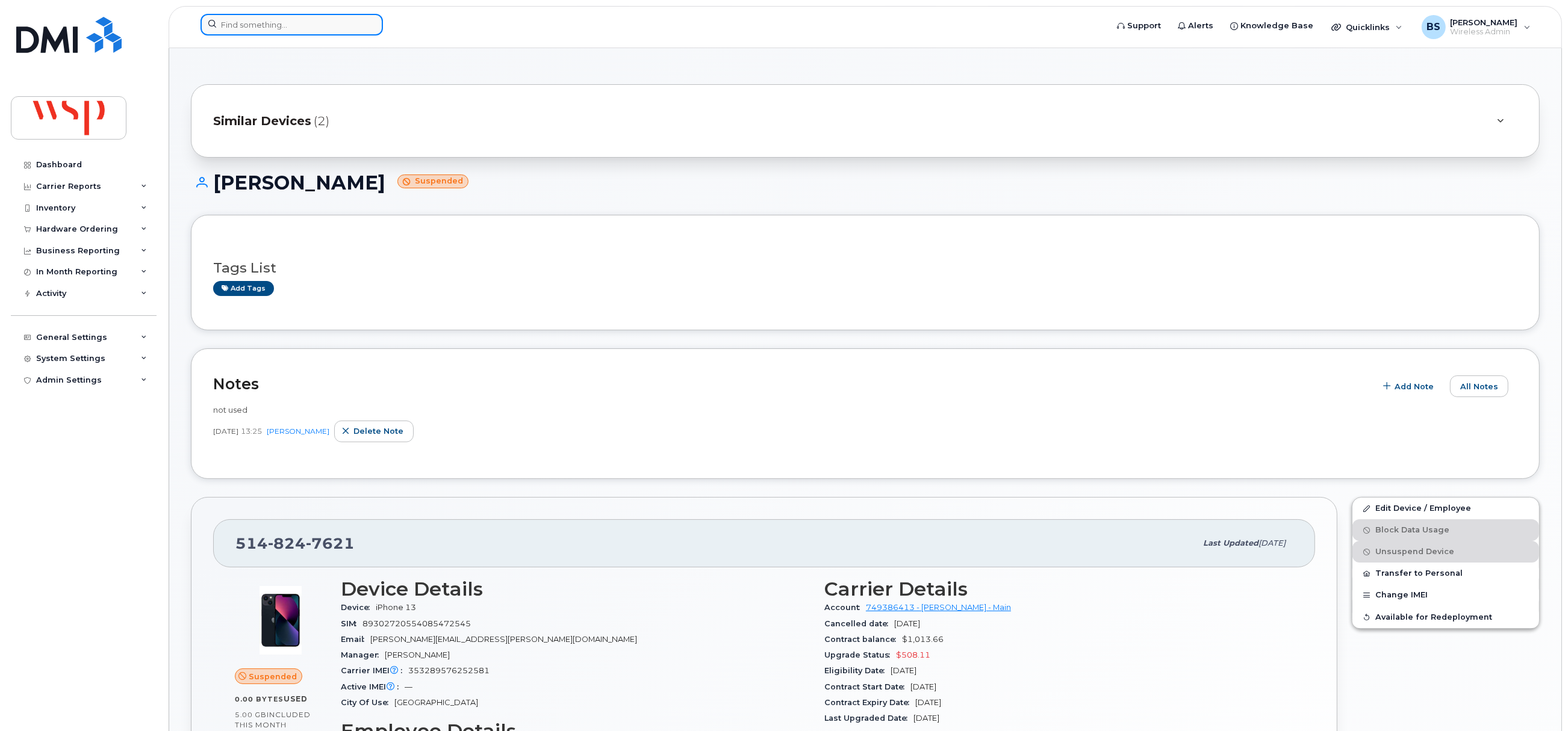
click at [340, 20] on input at bounding box center [292, 24] width 182 height 22
paste input "[PHONE_NUMBER]"
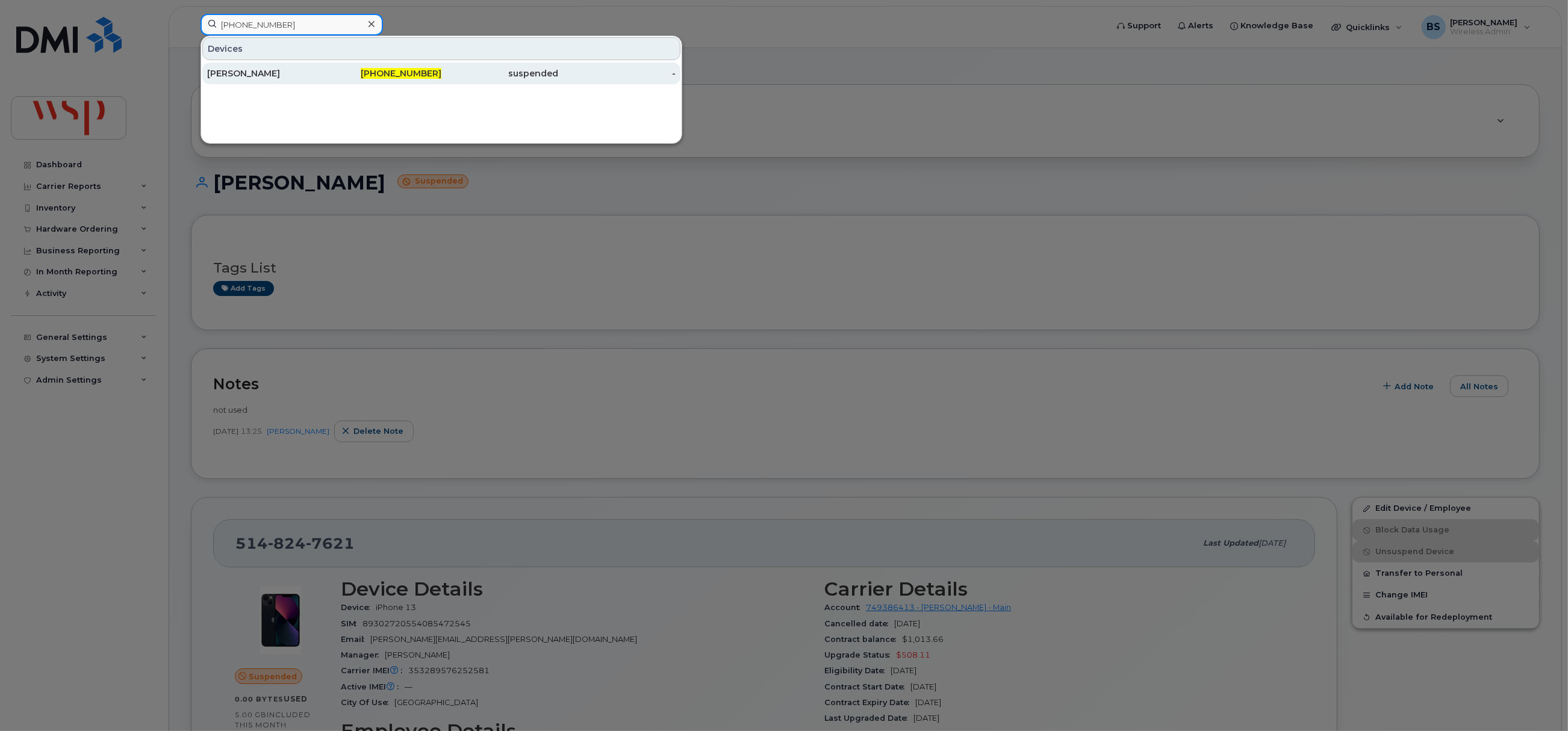
type input "[PHONE_NUMBER]"
drag, startPoint x: 234, startPoint y: 73, endPoint x: 237, endPoint y: 65, distance: 8.5
click at [234, 72] on div "[PERSON_NAME]" at bounding box center [266, 73] width 117 height 12
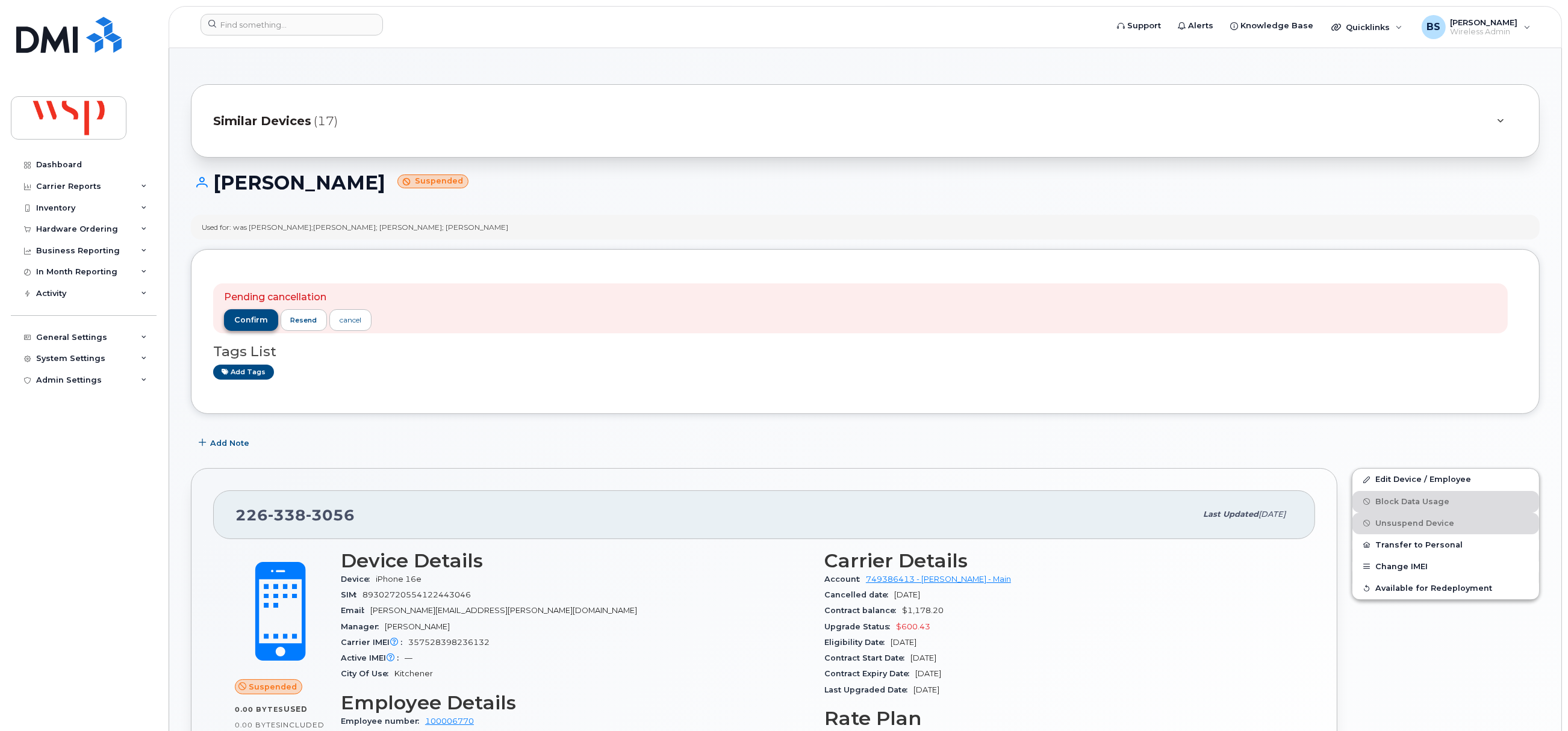
click at [252, 221] on div "Used for: was [PERSON_NAME];[PERSON_NAME]; [PERSON_NAME]; [PERSON_NAME]" at bounding box center [865, 227] width 1348 height 25
click at [240, 322] on span "confirm" at bounding box center [250, 319] width 34 height 11
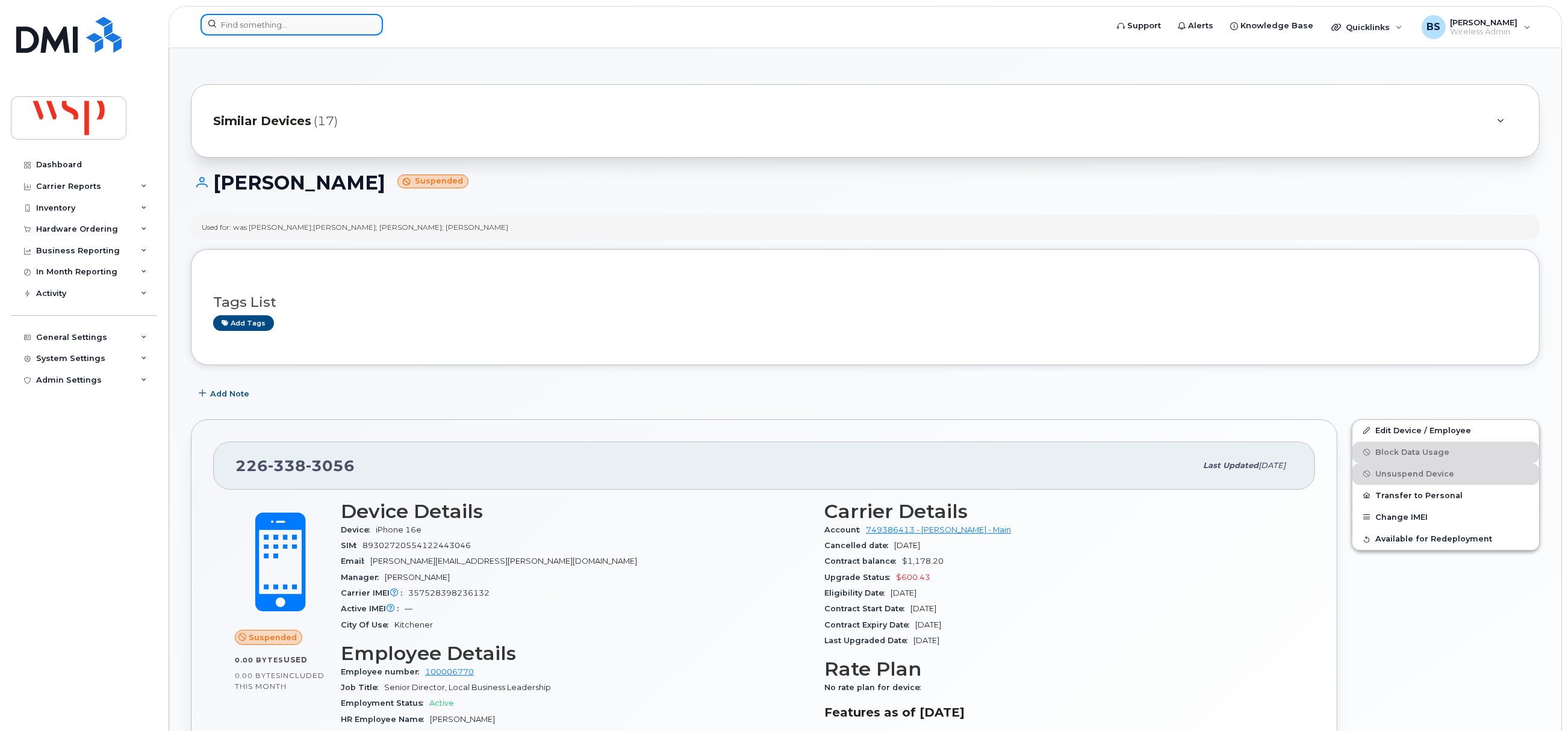
click at [339, 28] on input at bounding box center [292, 24] width 182 height 22
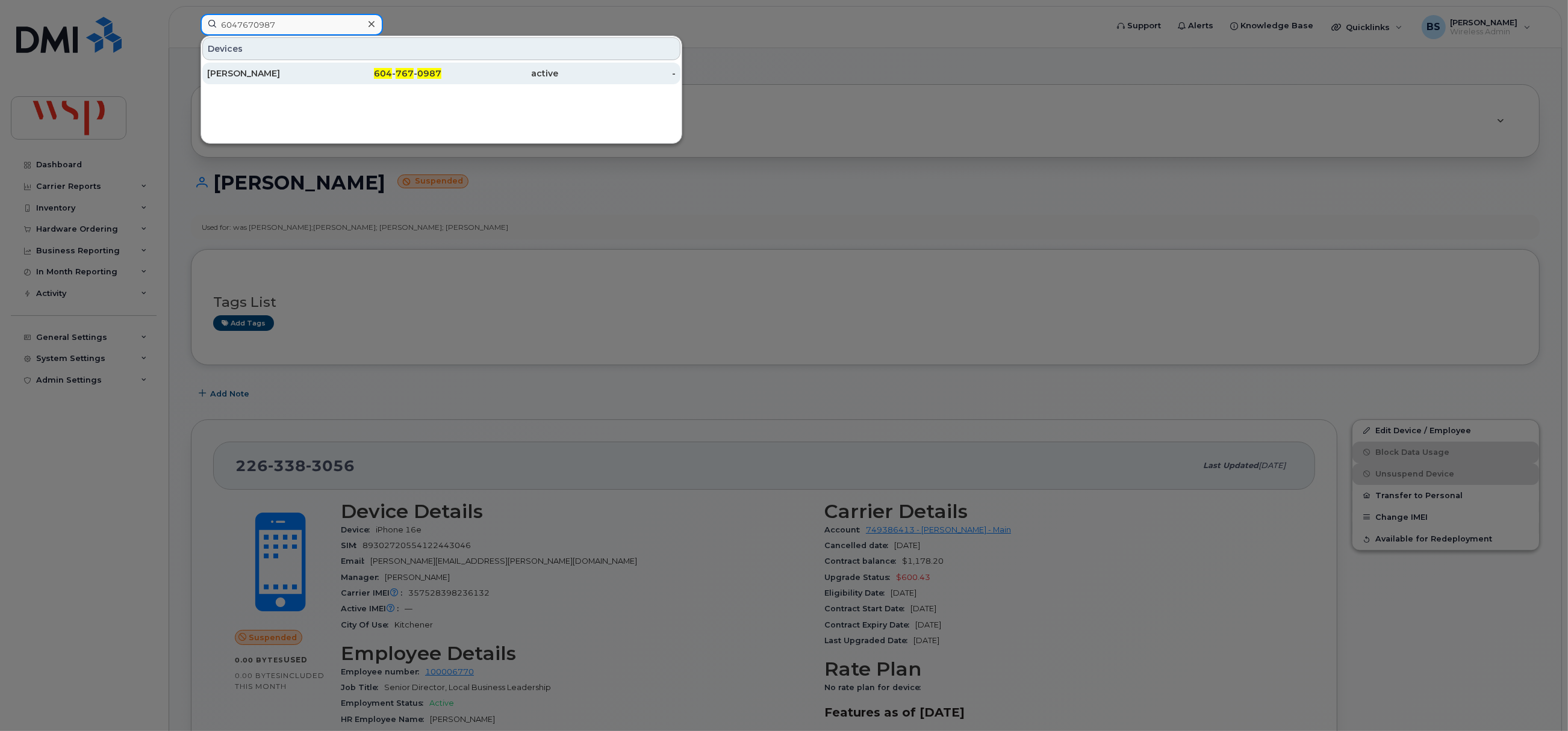
type input "6047670987"
click at [254, 70] on div "[PERSON_NAME]" at bounding box center [266, 73] width 117 height 12
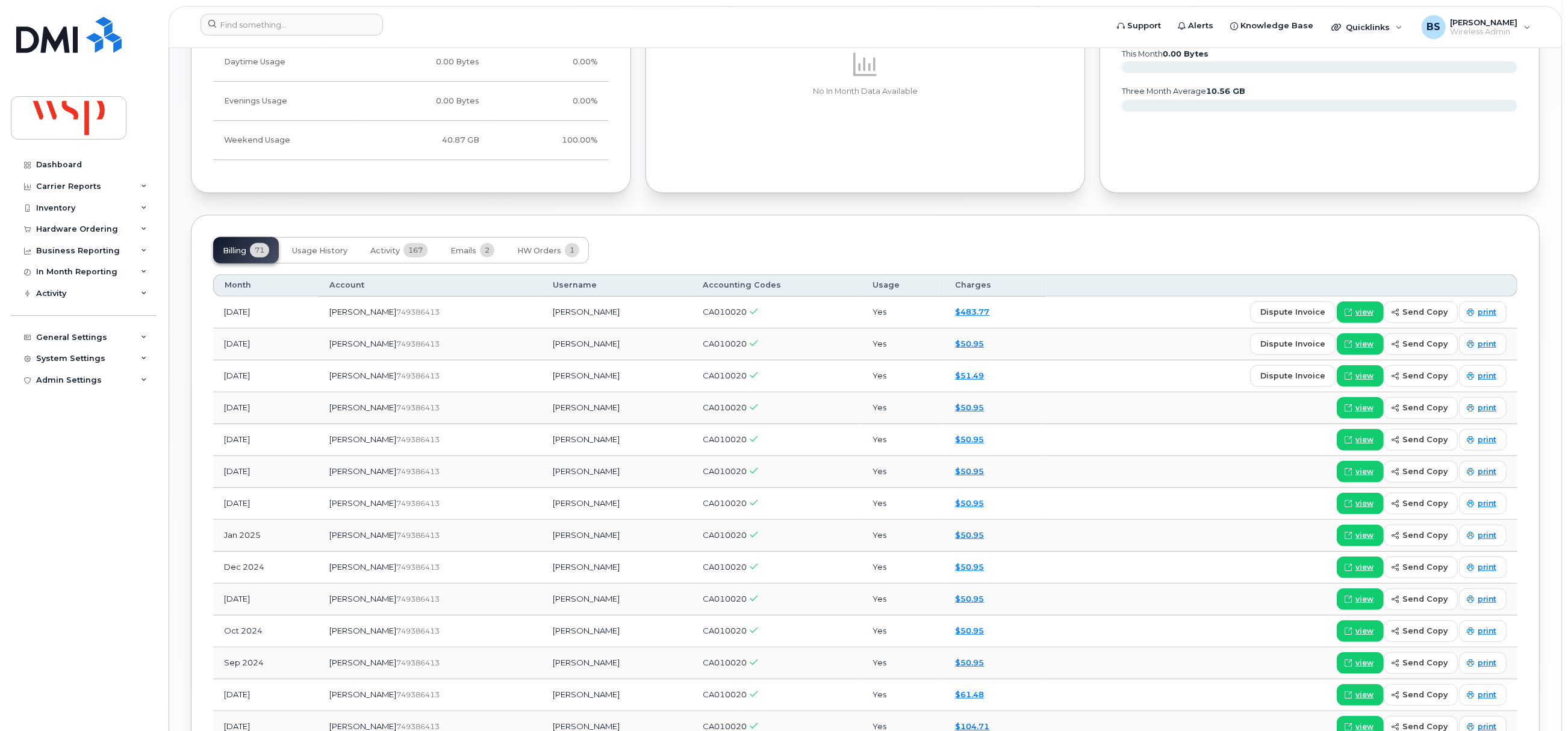
scroll to position [993, 0]
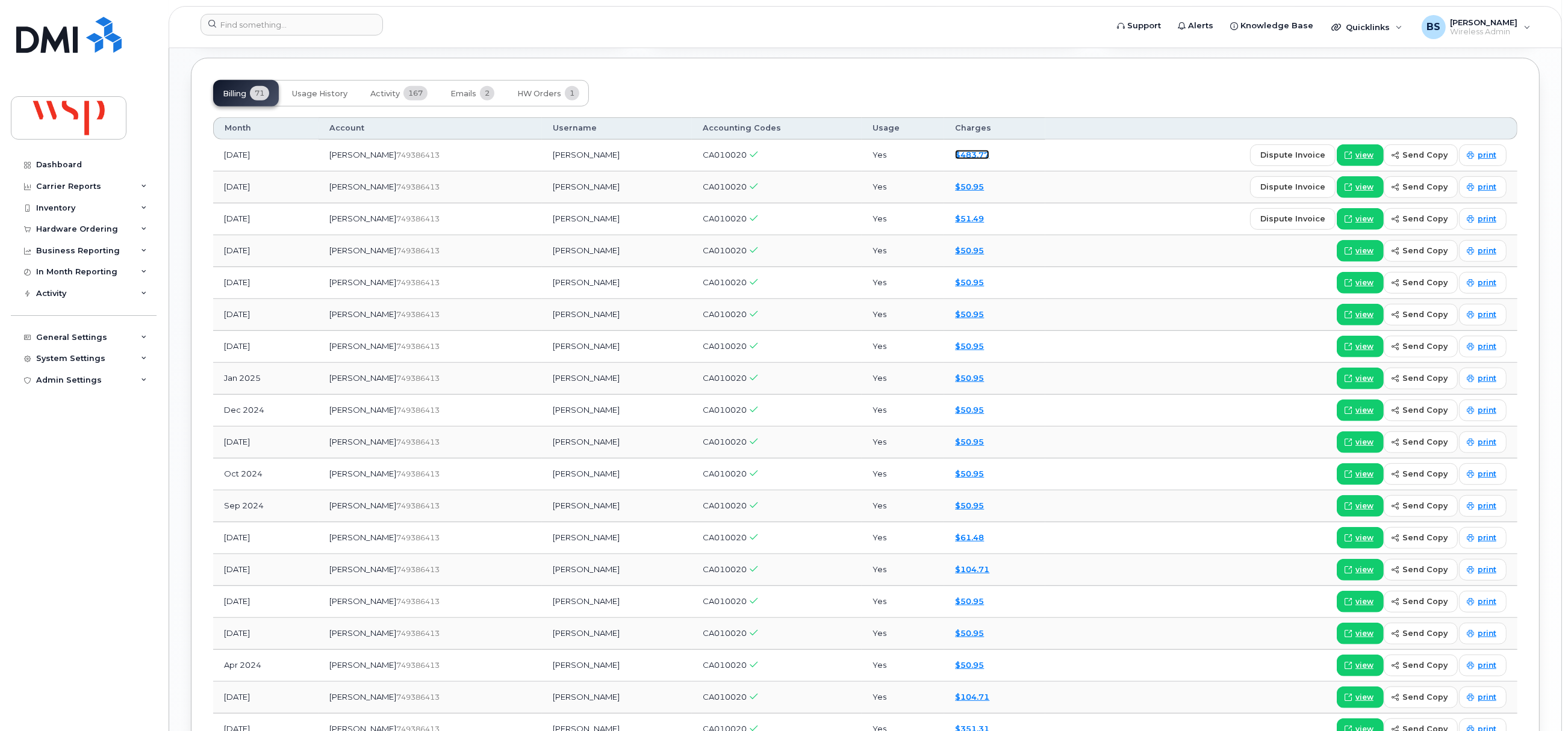
click at [955, 159] on link "$483.77" at bounding box center [972, 154] width 35 height 10
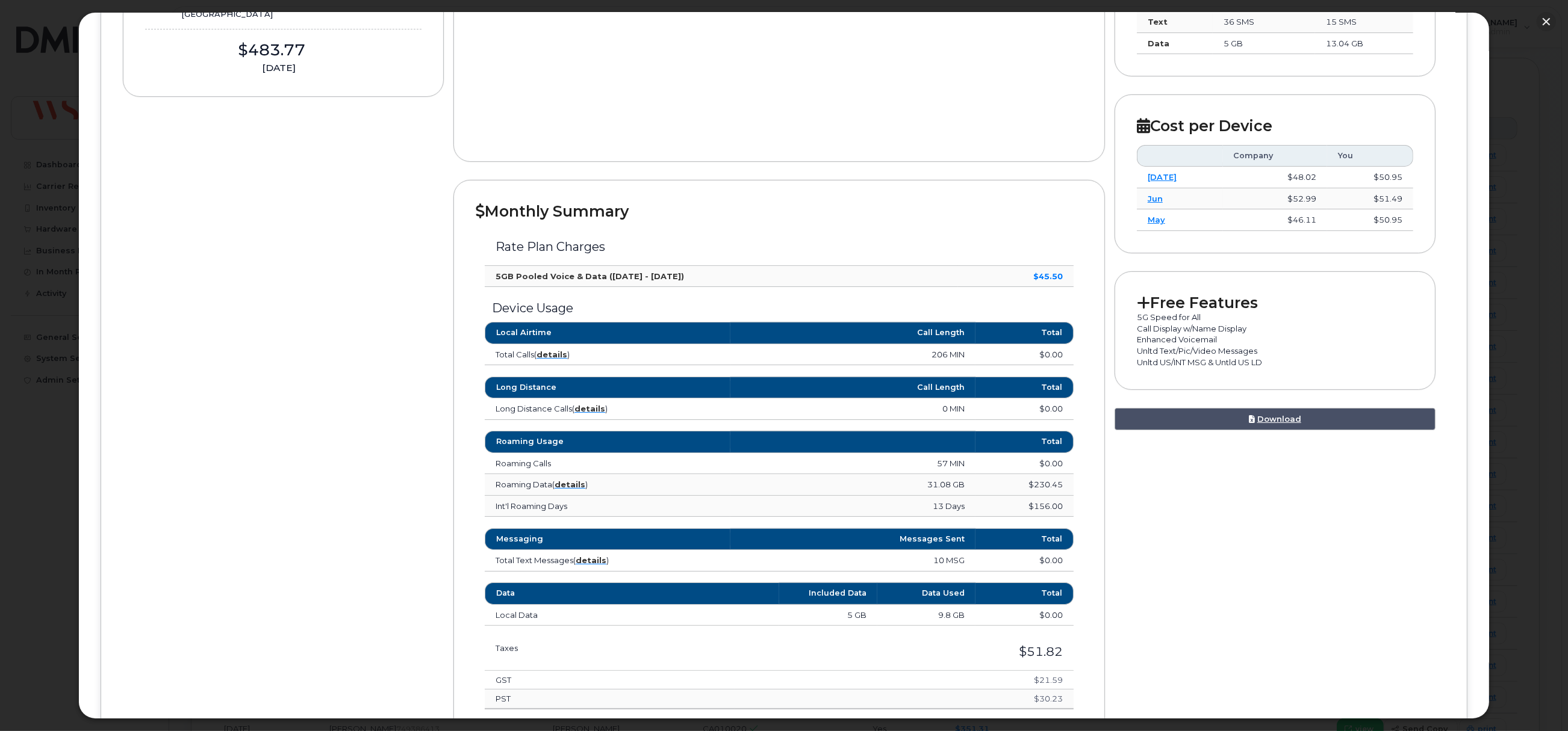
scroll to position [361, 0]
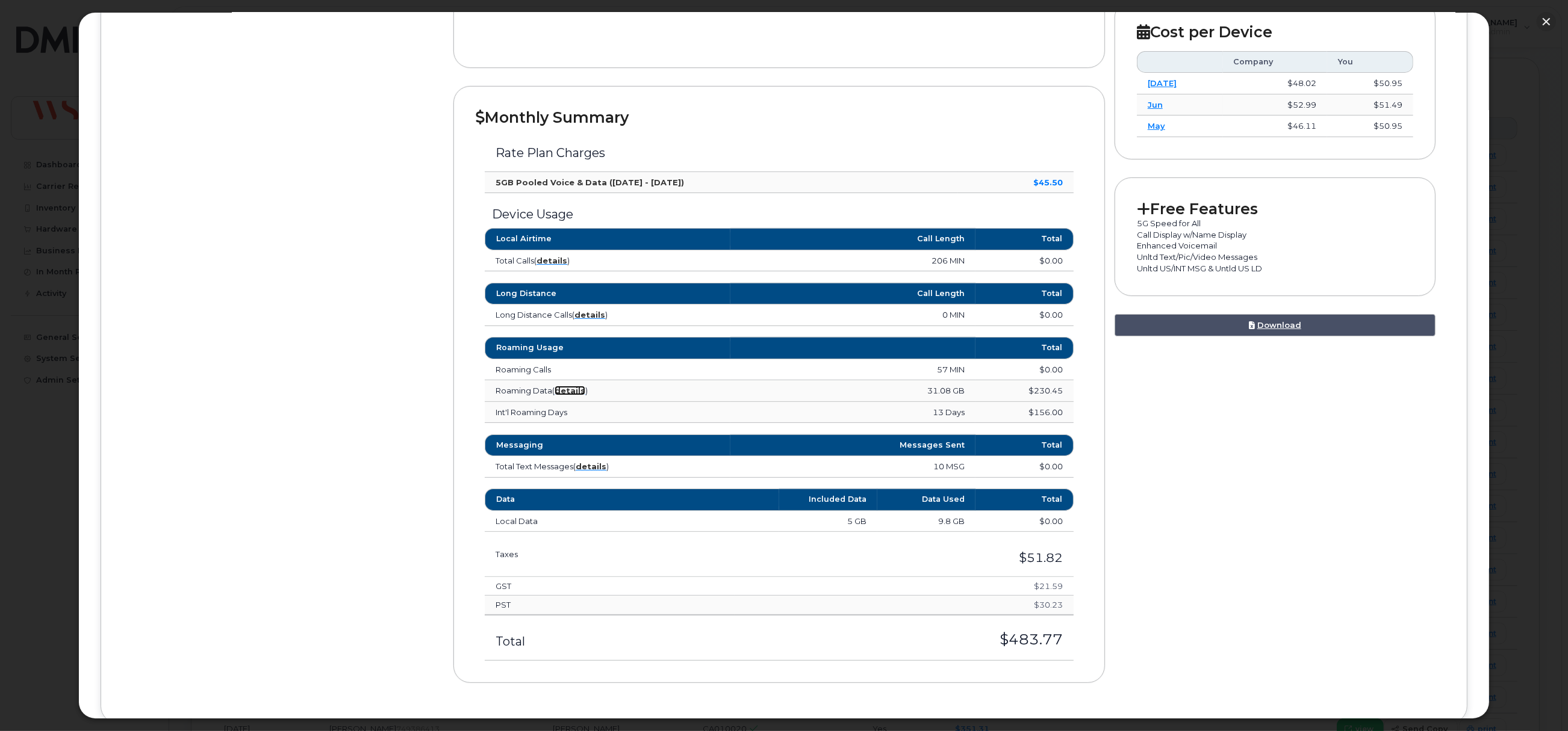
click at [571, 391] on strong "details" at bounding box center [570, 390] width 31 height 10
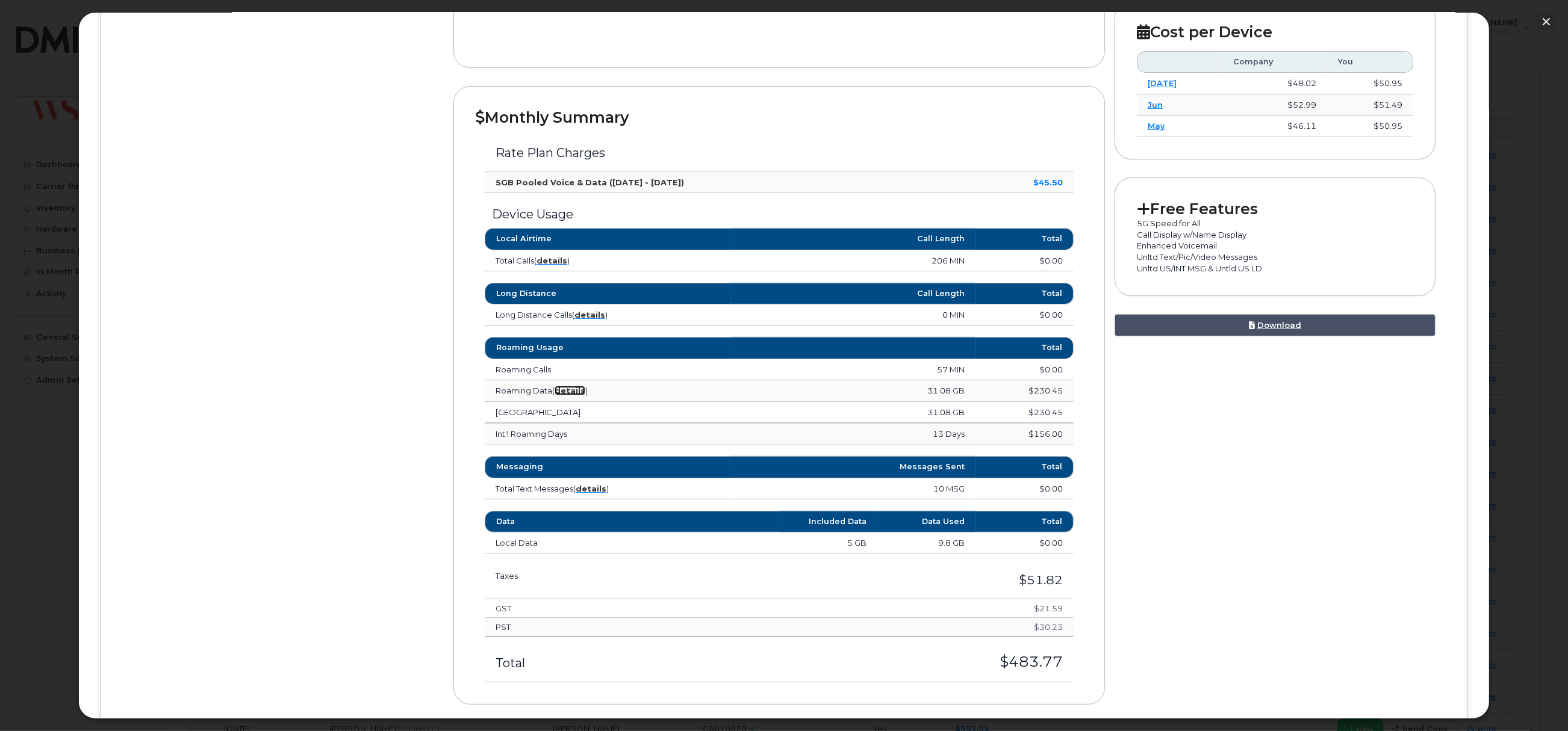
scroll to position [0, 0]
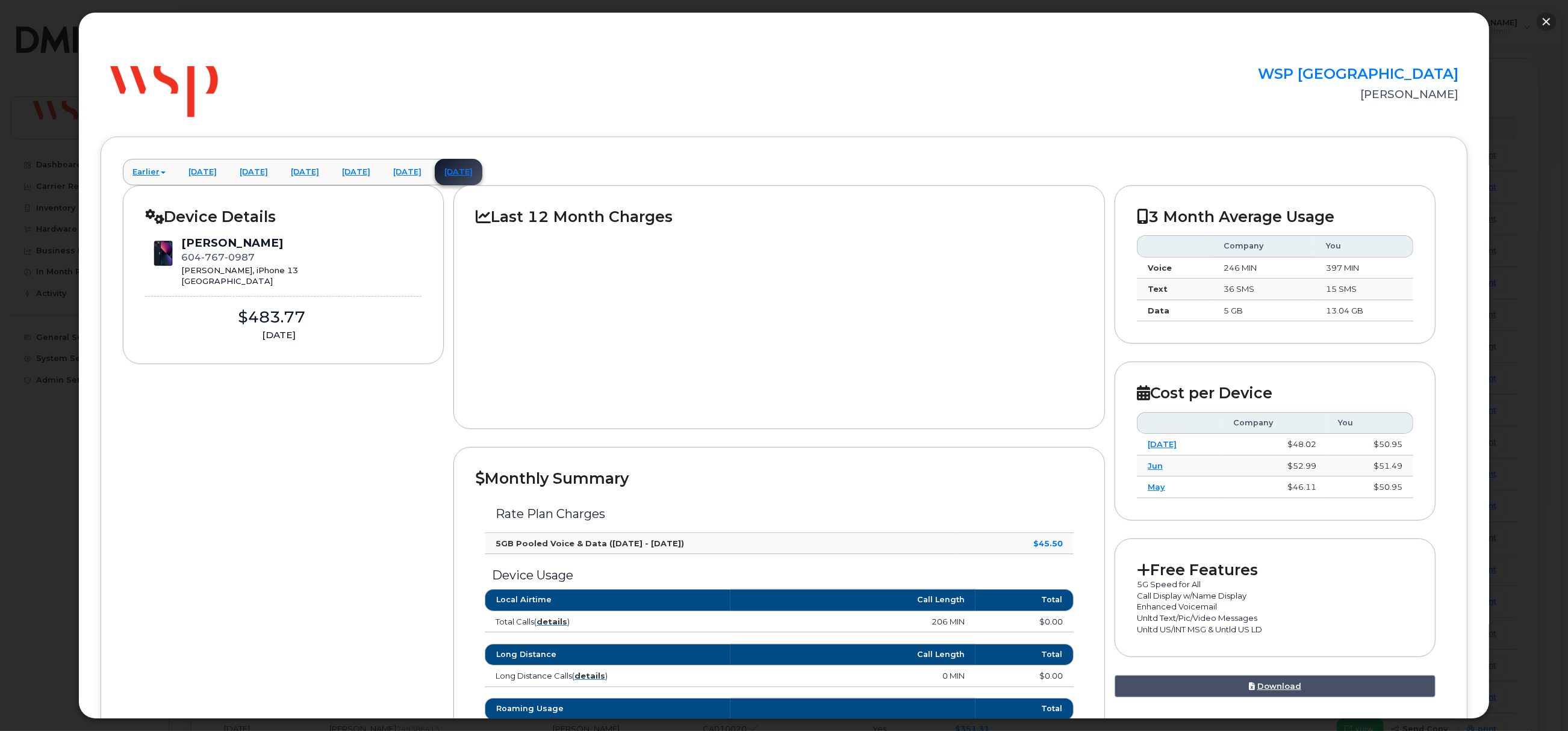
click at [1546, 16] on button "button" at bounding box center [1546, 22] width 19 height 19
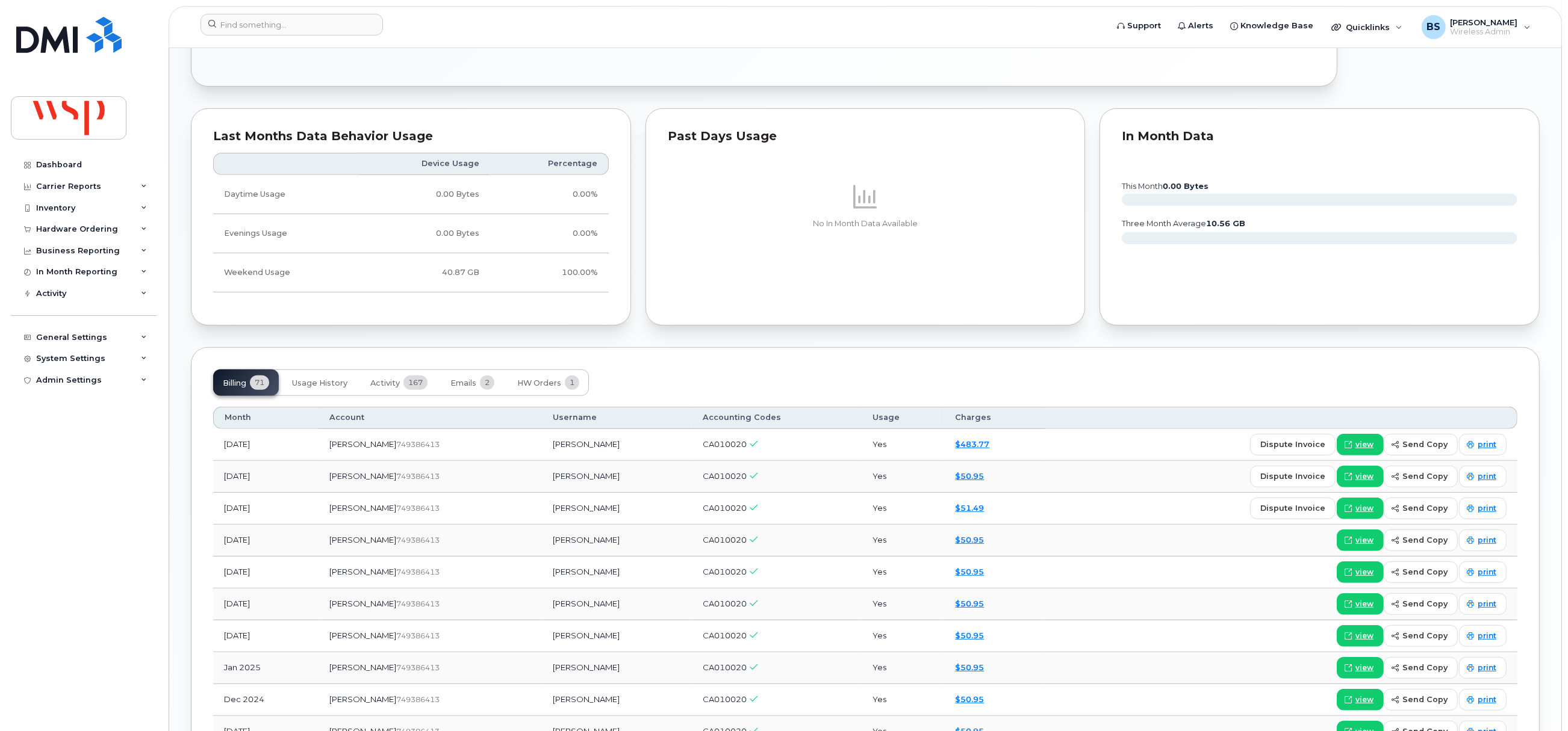
scroll to position [903, 0]
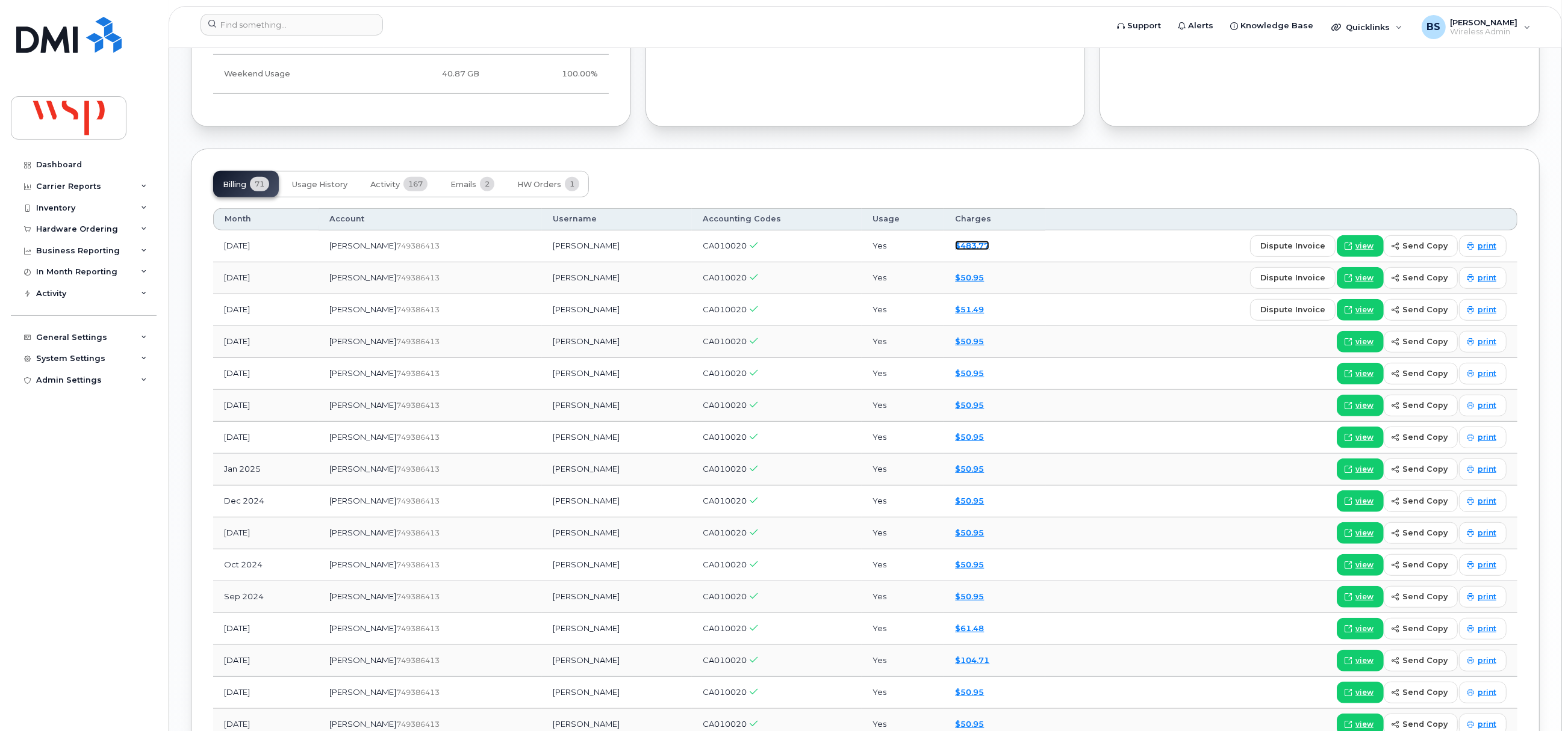
click at [955, 249] on link "$483.77" at bounding box center [972, 246] width 35 height 10
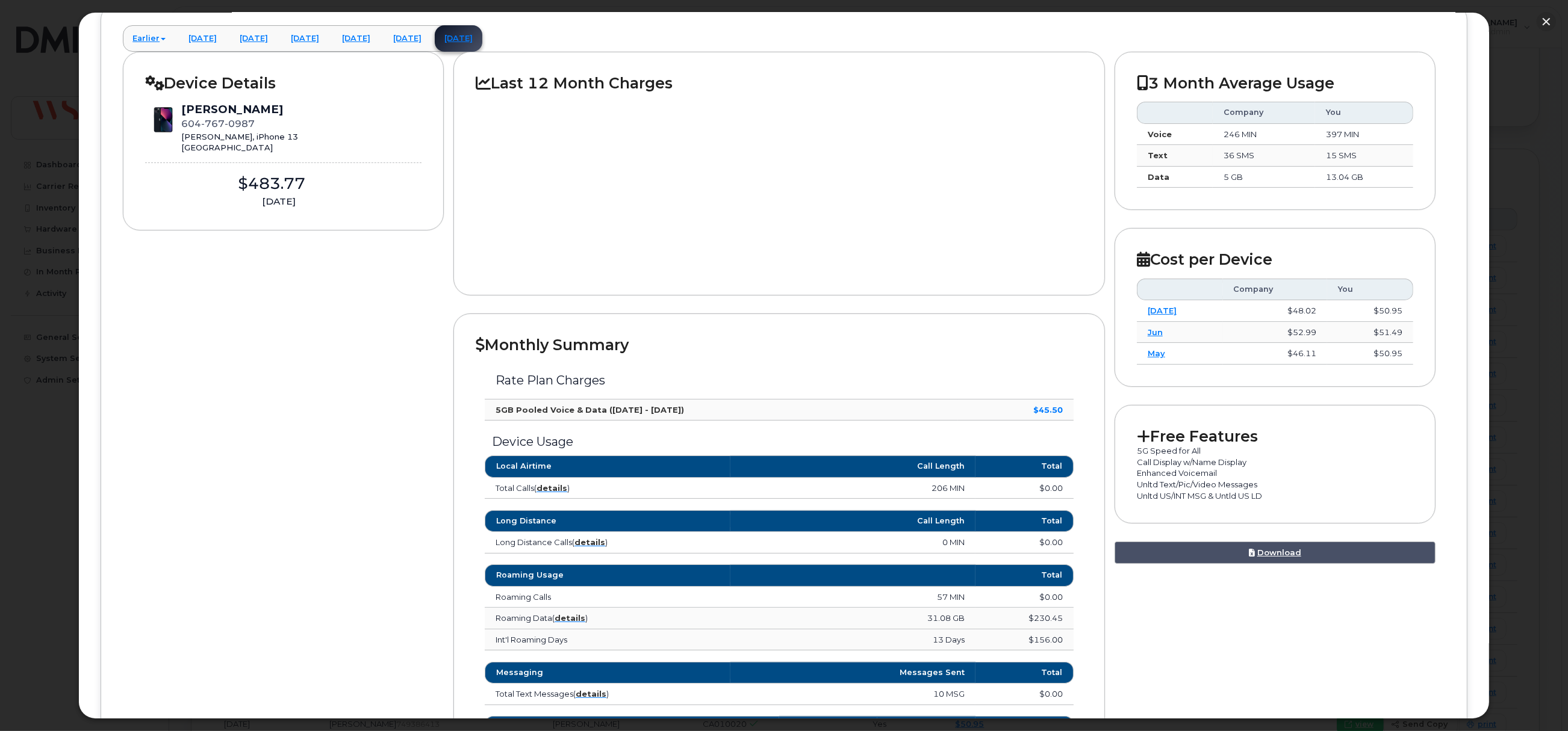
scroll to position [361, 0]
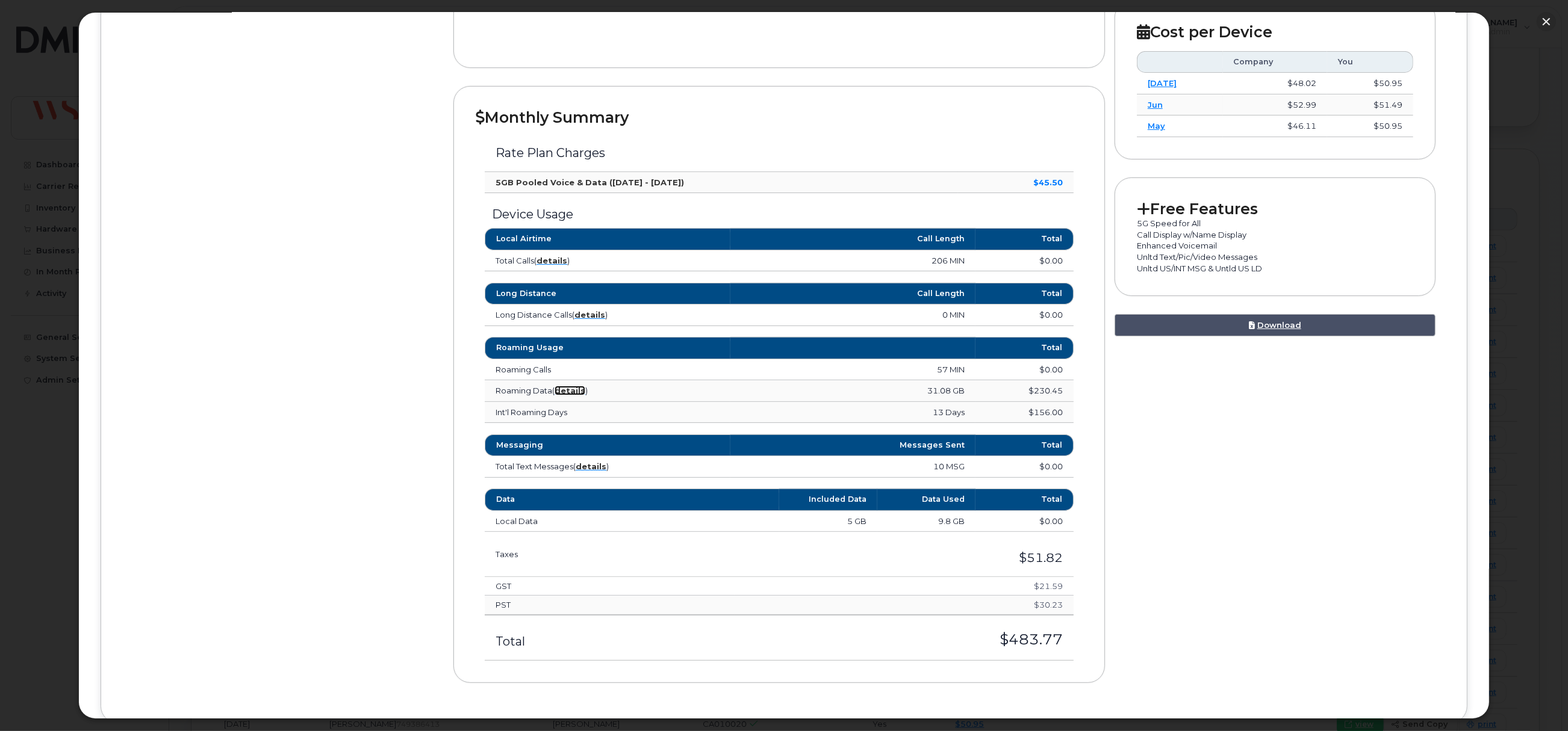
click at [576, 395] on strong "details" at bounding box center [570, 390] width 31 height 10
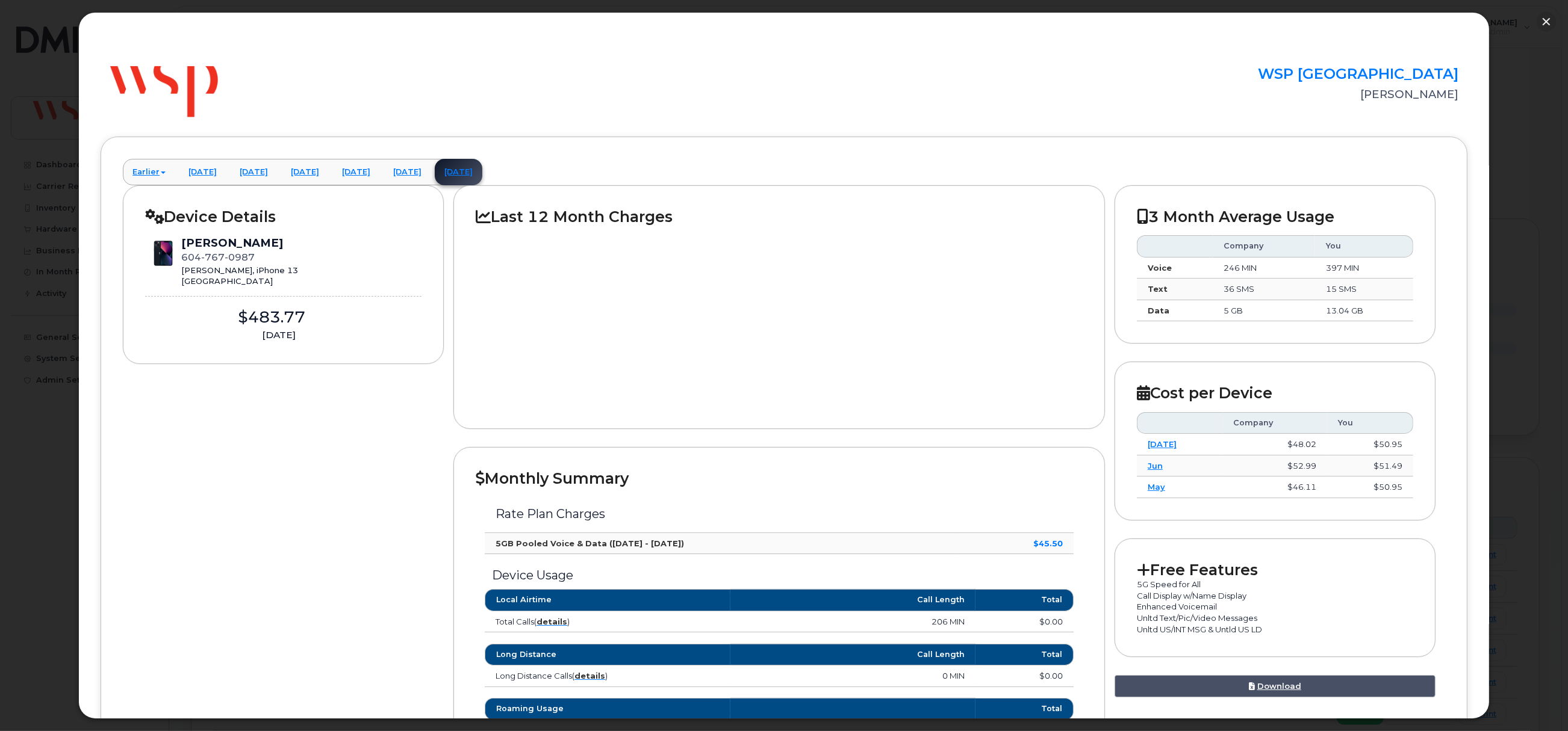
scroll to position [451, 0]
drag, startPoint x: 1543, startPoint y: 18, endPoint x: 1099, endPoint y: 93, distance: 450.3
click at [1543, 18] on button "button" at bounding box center [1546, 22] width 19 height 19
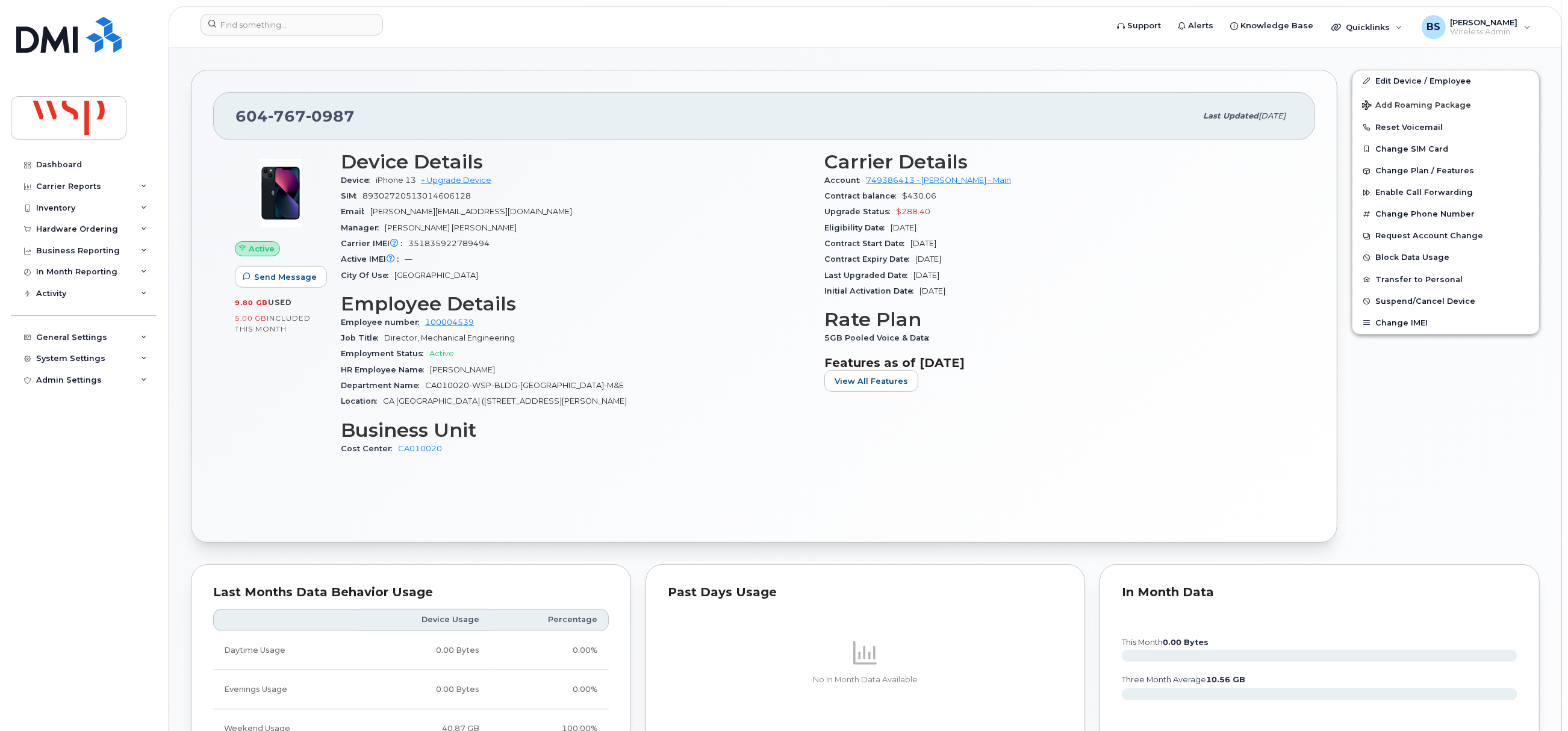
scroll to position [0, 0]
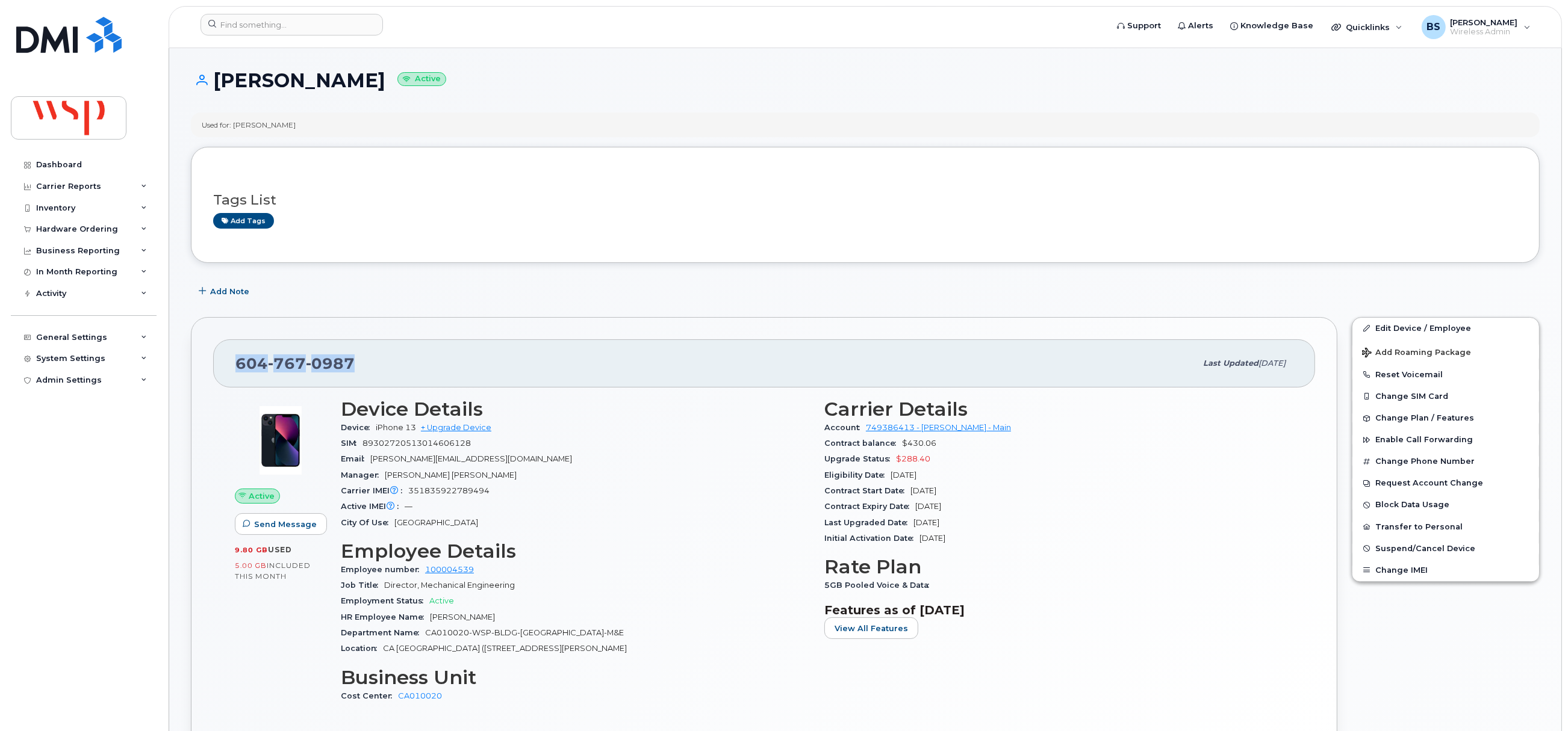
drag, startPoint x: 369, startPoint y: 367, endPoint x: 232, endPoint y: 356, distance: 137.4
click at [231, 376] on div "[PHONE_NUMBER] Last updated [DATE]" at bounding box center [764, 364] width 1102 height 48
copy span "[PHONE_NUMBER]"
drag, startPoint x: 277, startPoint y: 89, endPoint x: 214, endPoint y: 95, distance: 63.3
click at [214, 95] on div "[PERSON_NAME] Active" at bounding box center [865, 91] width 1348 height 43
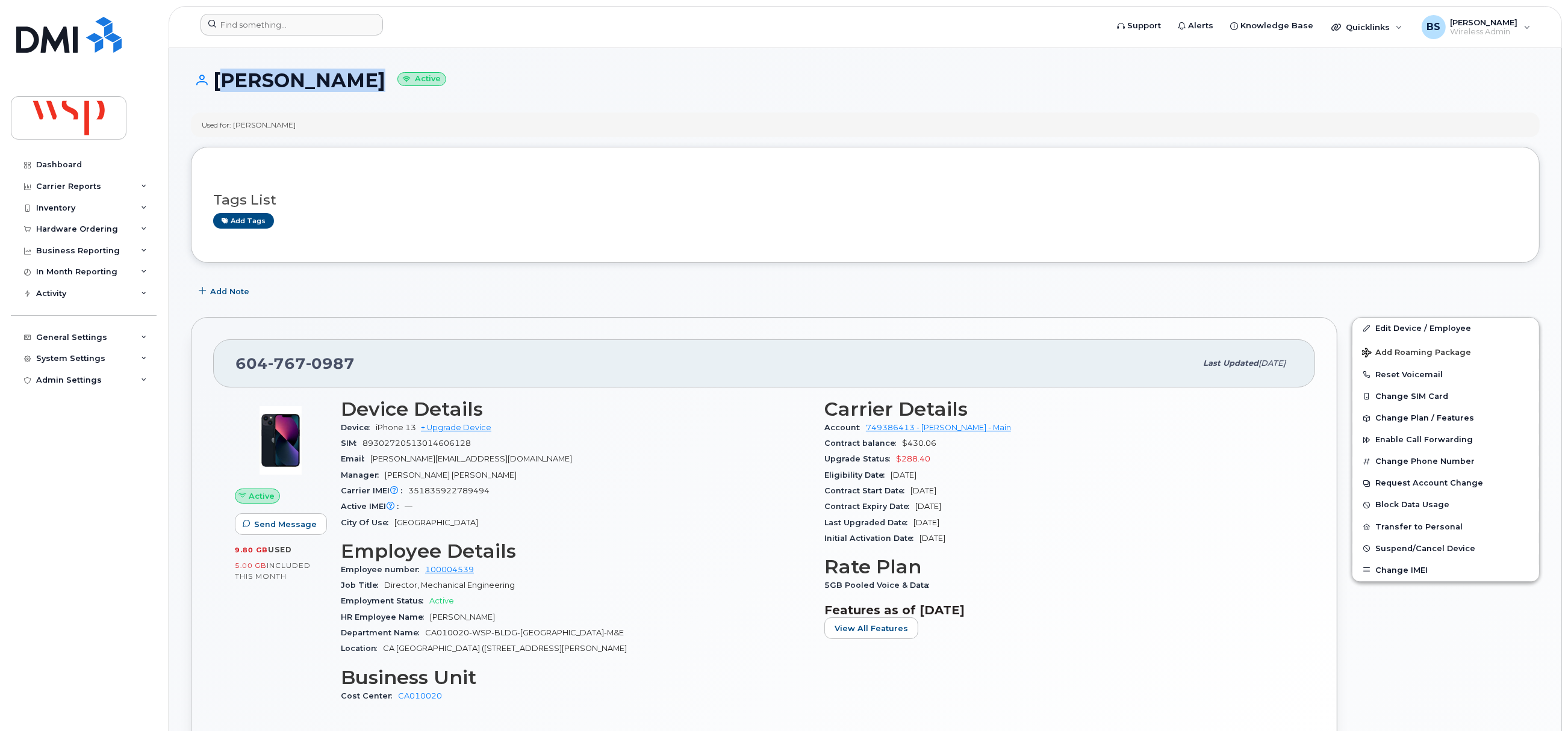
copy h1 "[PERSON_NAME]"
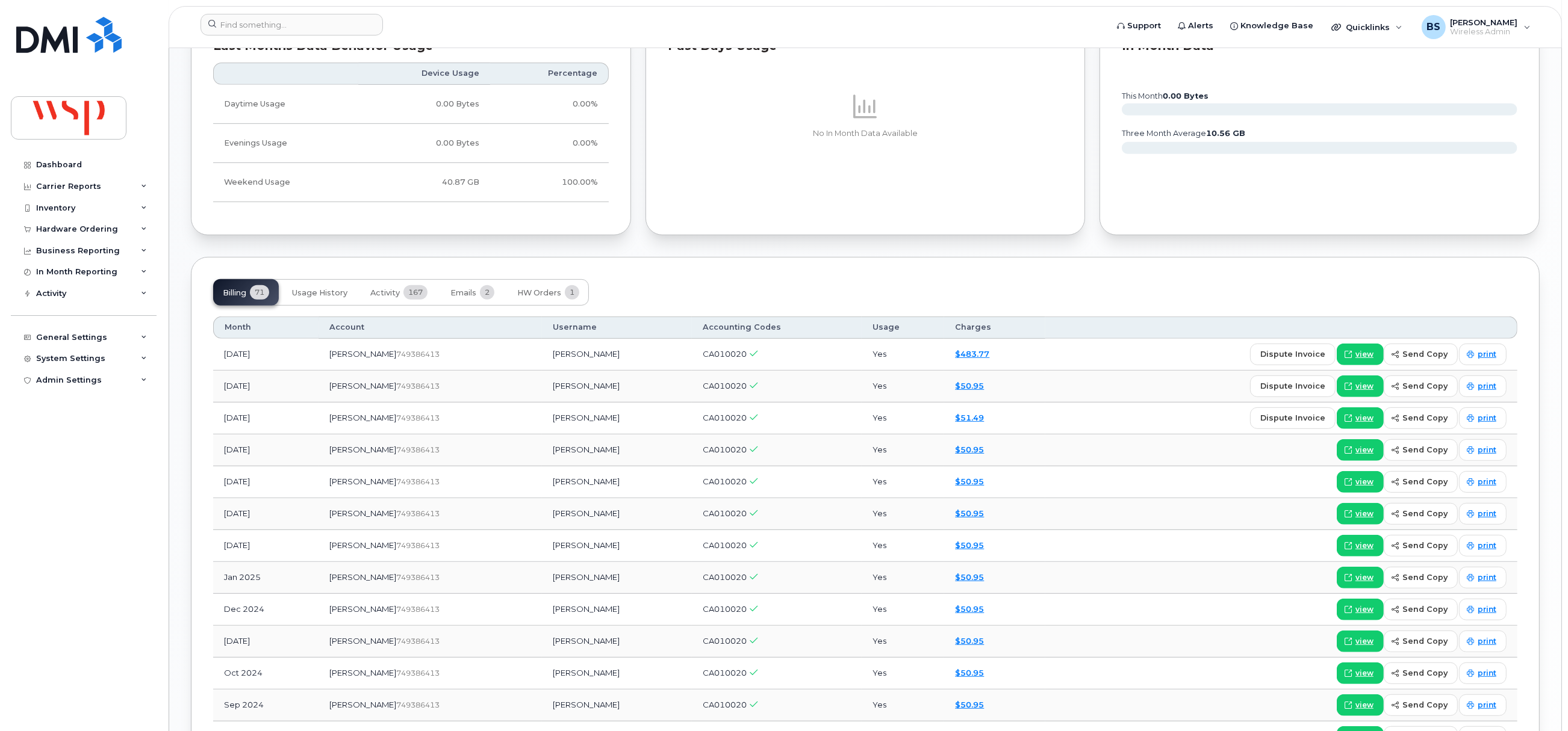
scroll to position [813, 0]
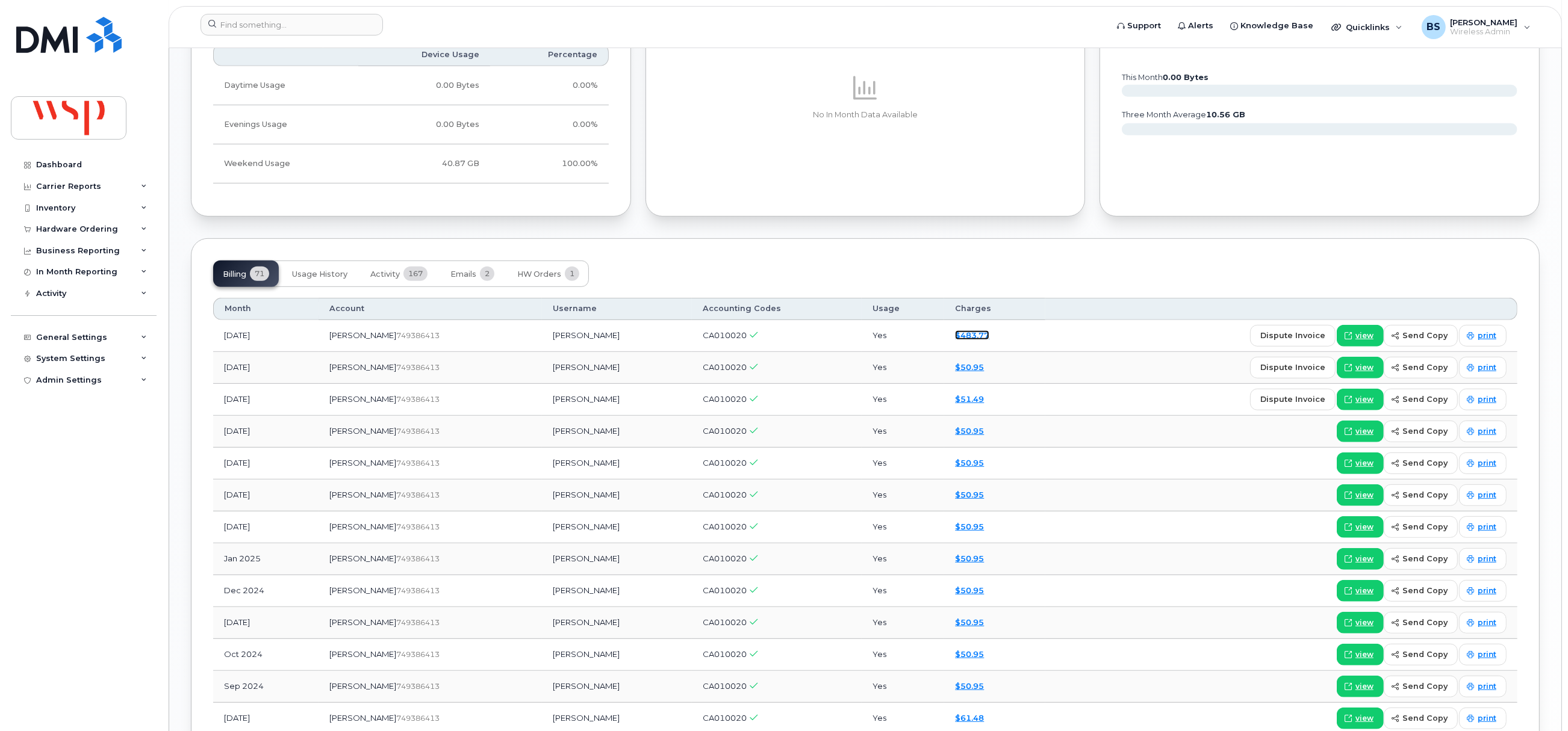
drag, startPoint x: 936, startPoint y: 339, endPoint x: 950, endPoint y: 330, distance: 16.6
click at [955, 339] on link "$483.77" at bounding box center [972, 335] width 35 height 10
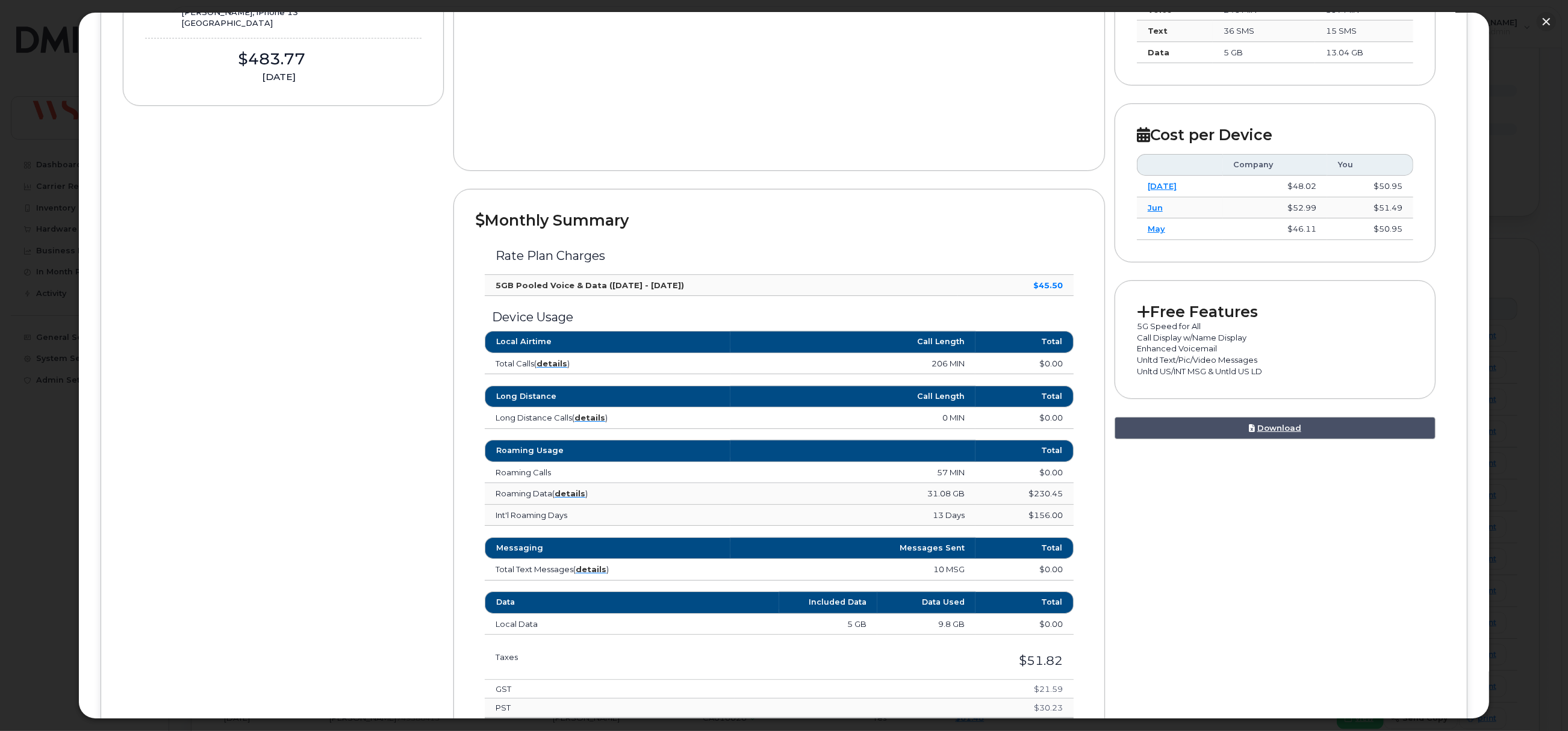
scroll to position [0, 0]
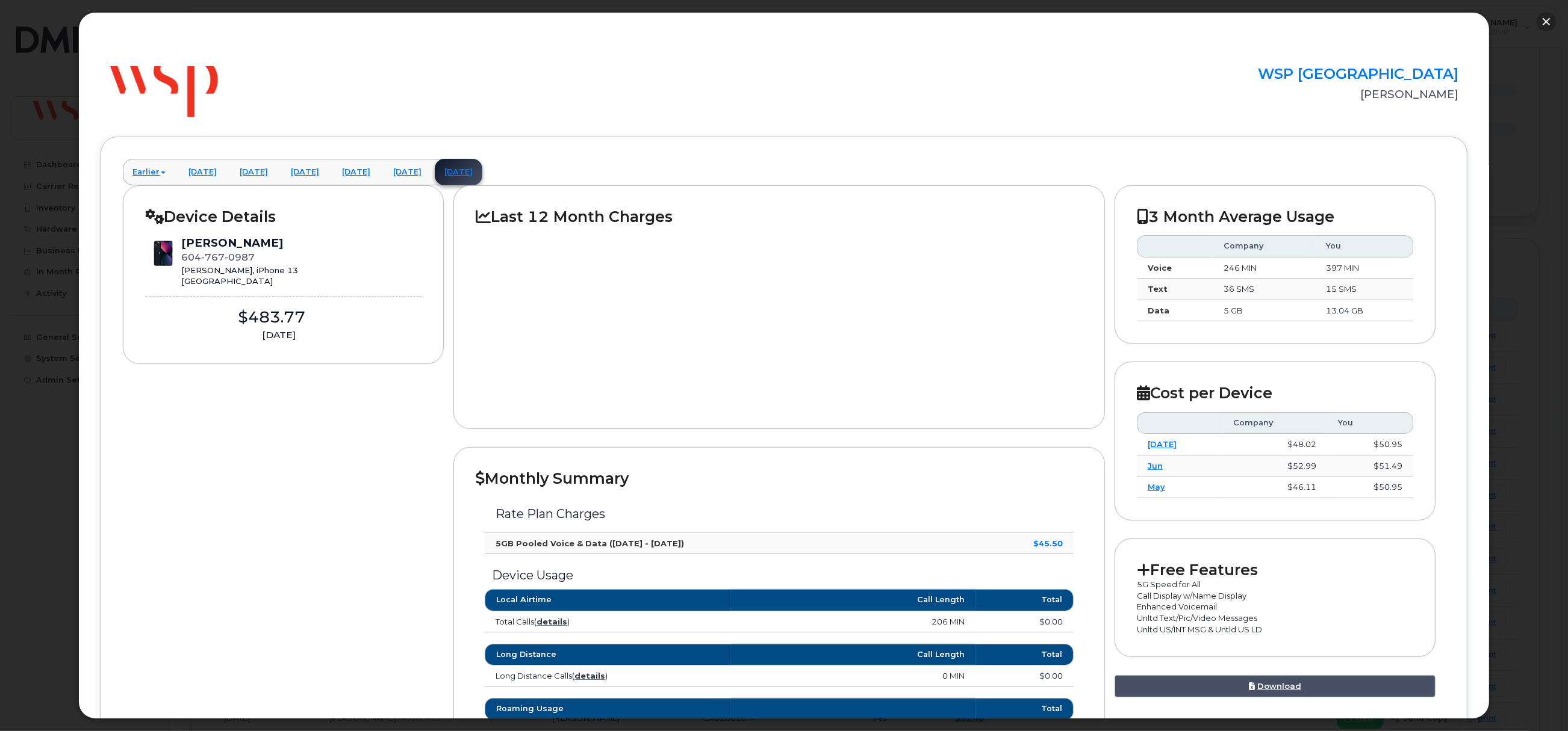
drag, startPoint x: 1547, startPoint y: 15, endPoint x: 1101, endPoint y: 192, distance: 479.8
click at [1547, 15] on button "button" at bounding box center [1546, 22] width 19 height 19
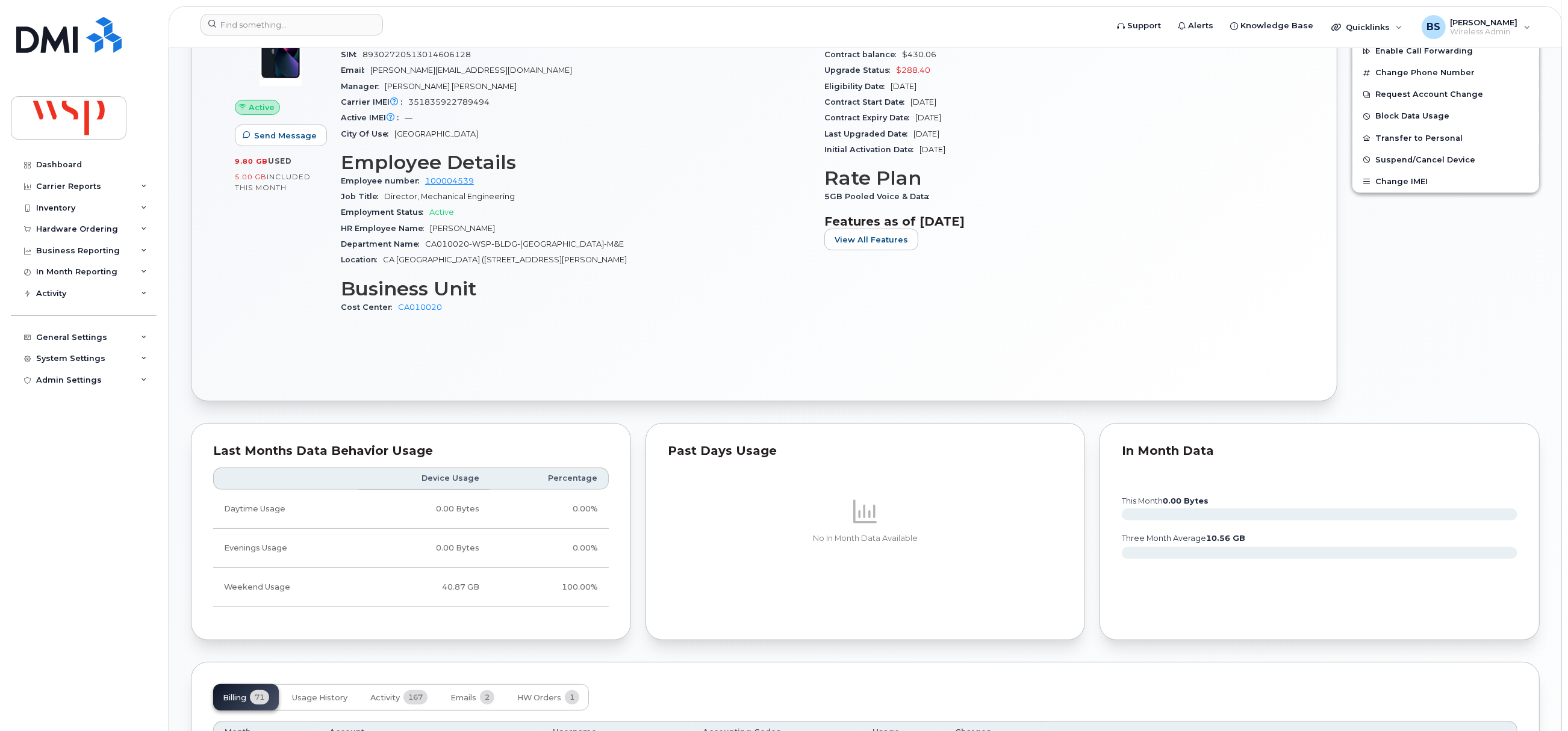
scroll to position [361, 0]
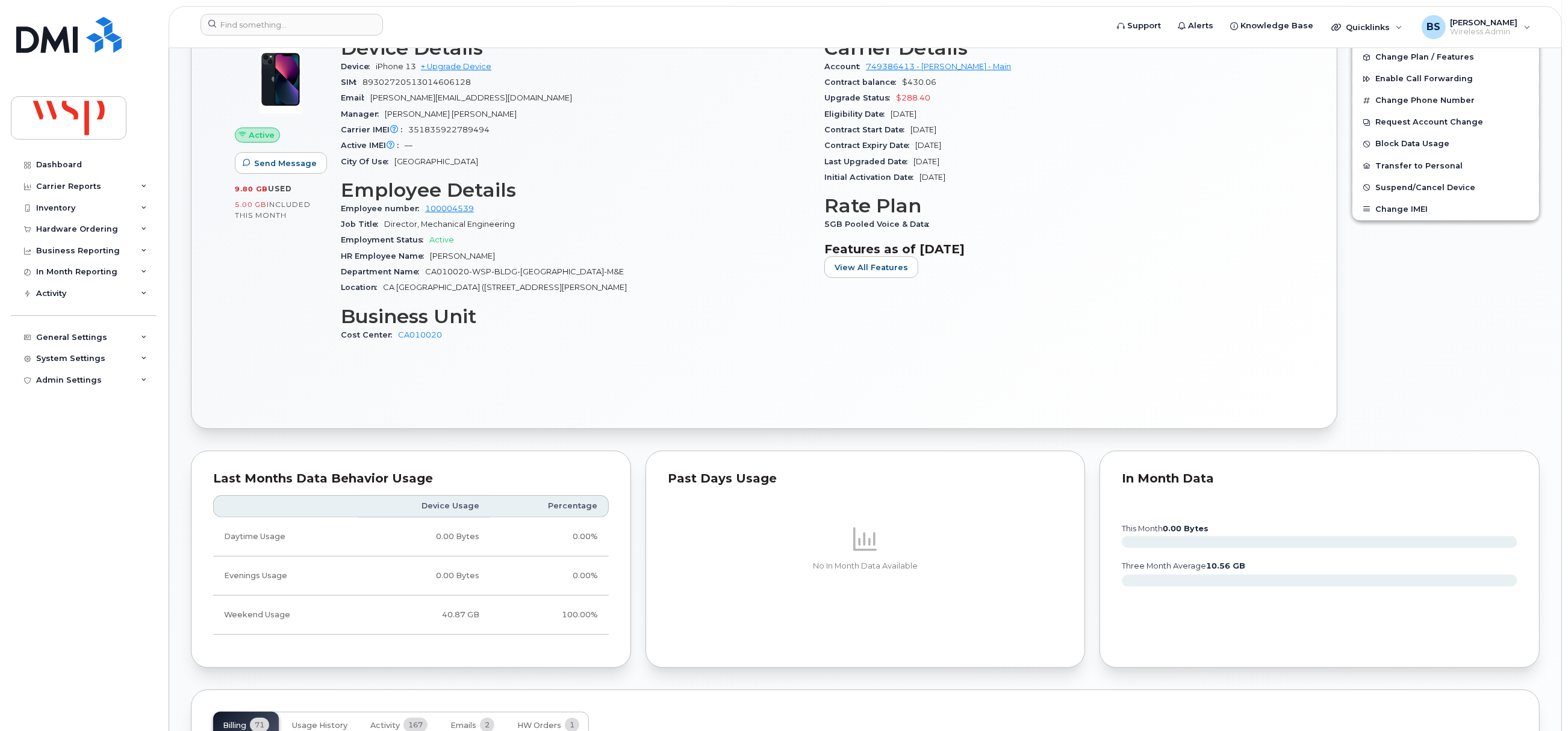
drag, startPoint x: 1311, startPoint y: 150, endPoint x: 1200, endPoint y: 193, distance: 119.0
click at [1310, 150] on div "Active Send Message 9.80 GB  used 5.00 GB  included this month Device Details D…" at bounding box center [764, 217] width 1102 height 381
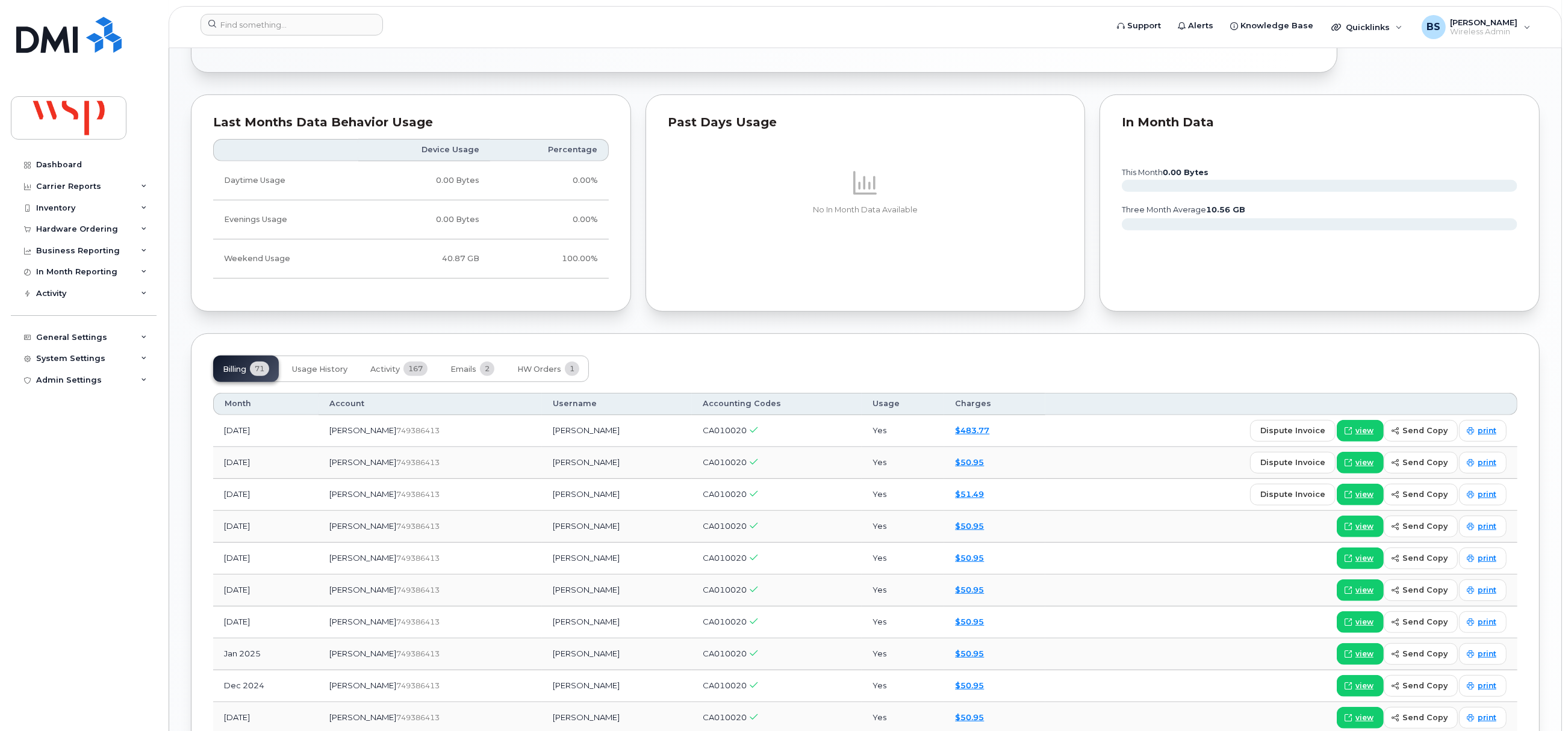
scroll to position [813, 0]
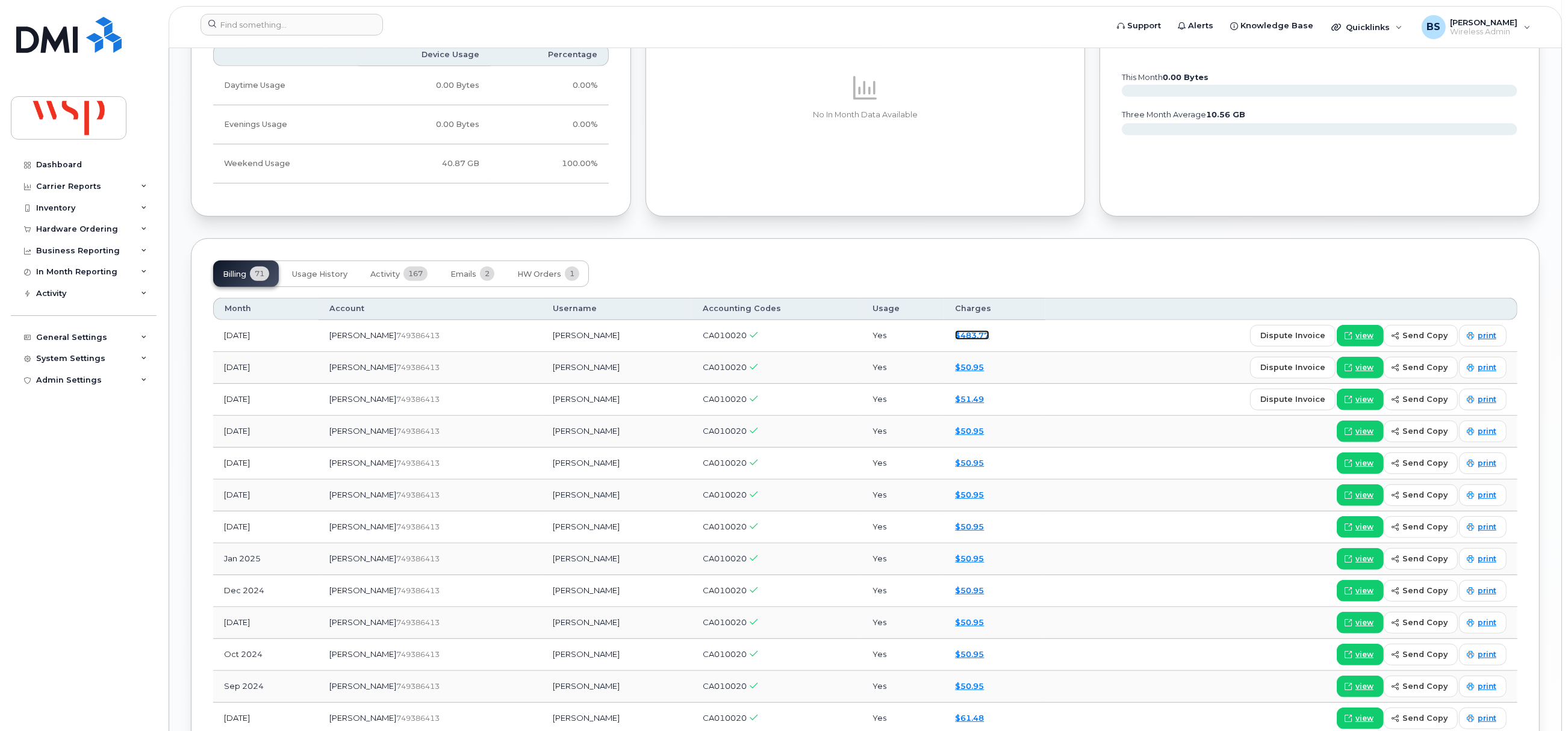
click at [955, 340] on link "$483.77" at bounding box center [972, 335] width 35 height 10
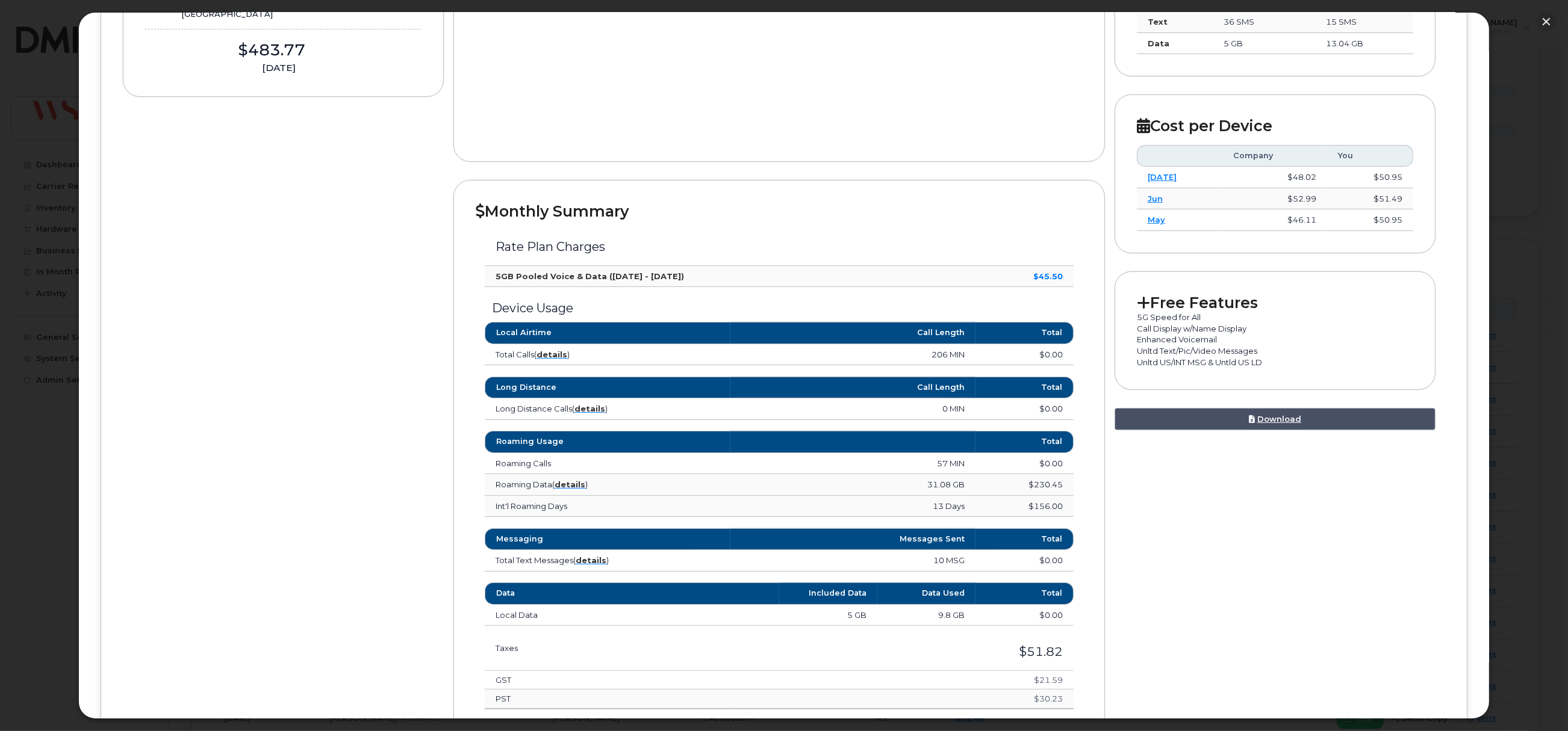
scroll to position [271, 0]
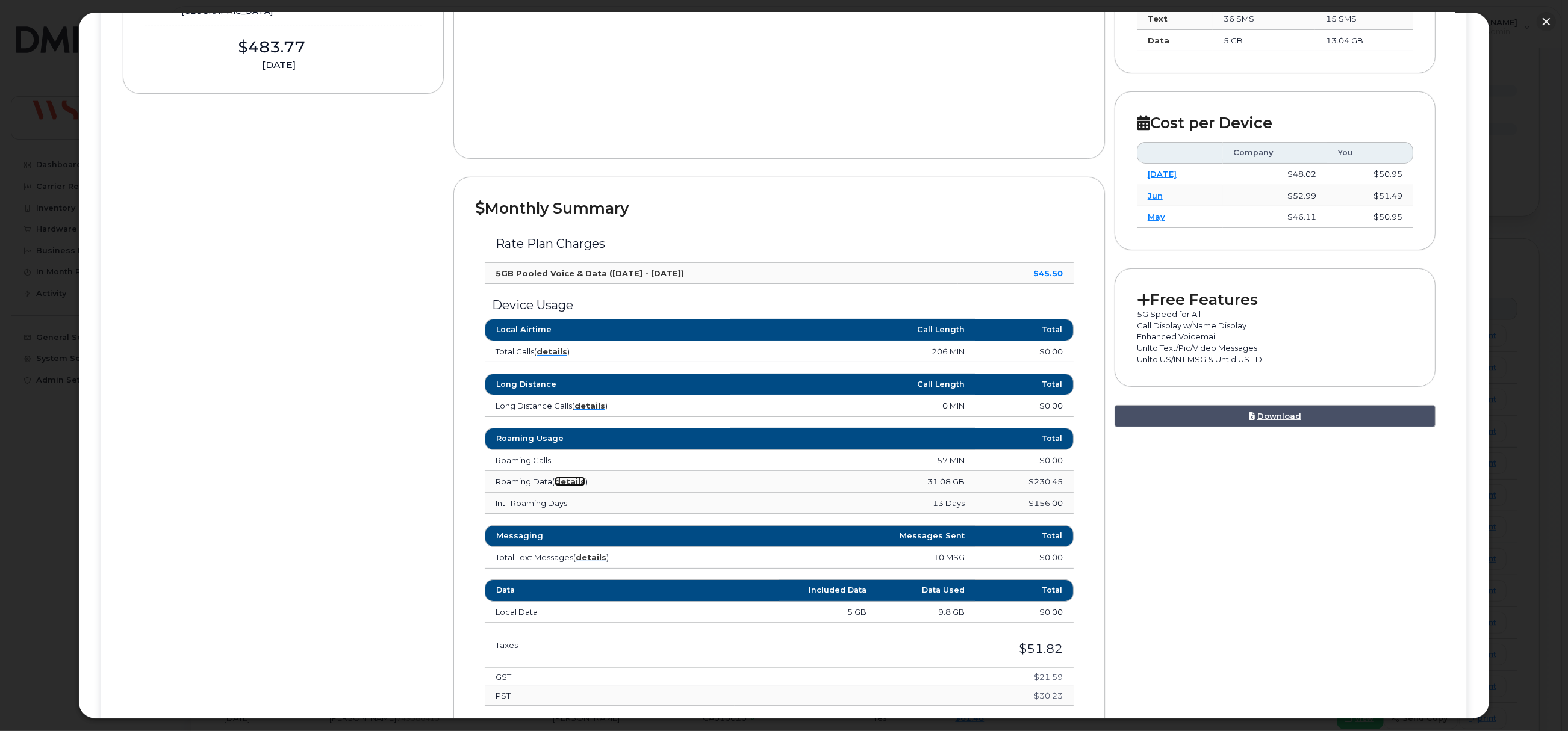
click at [572, 483] on strong "details" at bounding box center [570, 482] width 31 height 10
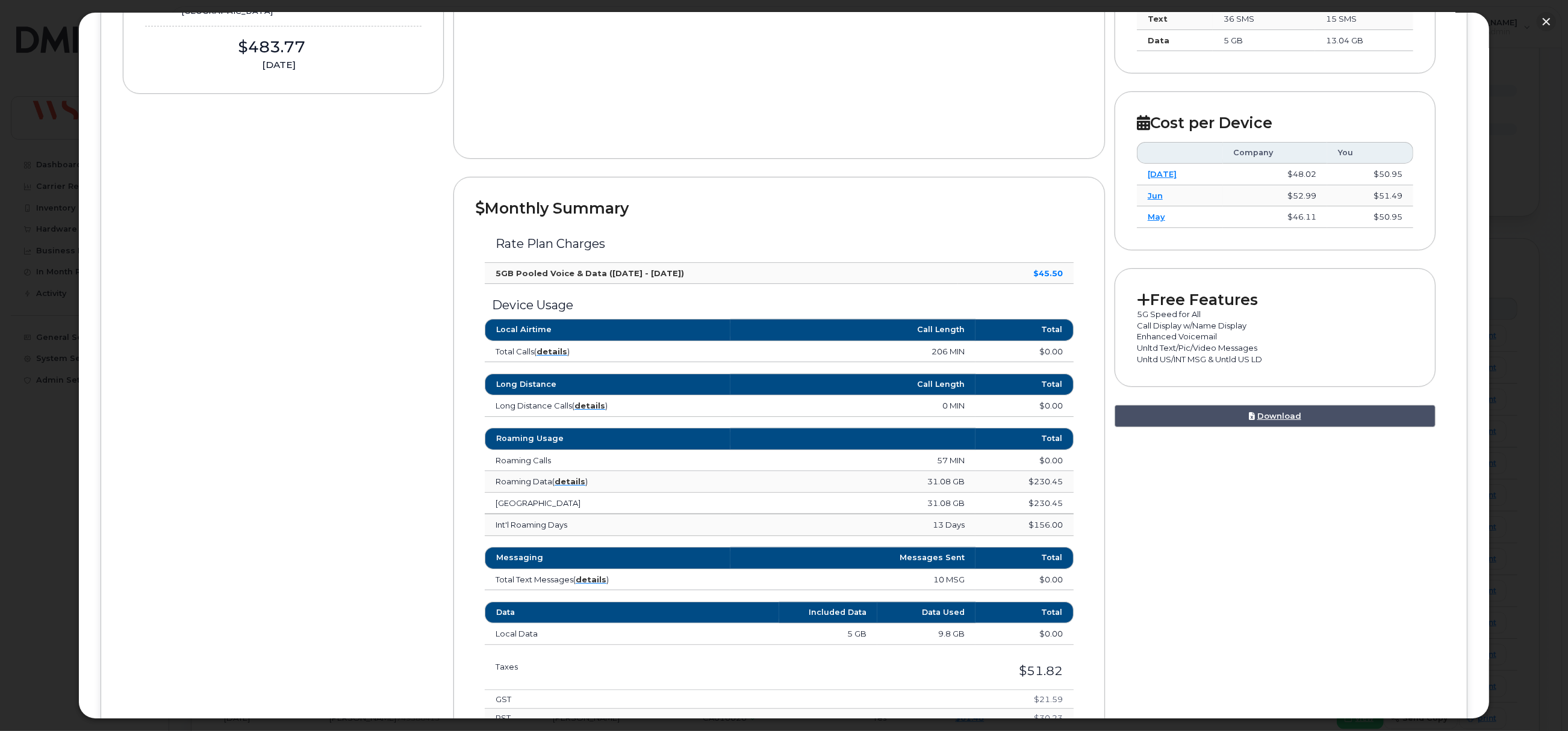
click at [327, 390] on div "Device Details [PERSON_NAME] [PHONE_NUMBER] [PERSON_NAME], iPhone 13 [GEOGRAPHI…" at bounding box center [784, 365] width 1322 height 899
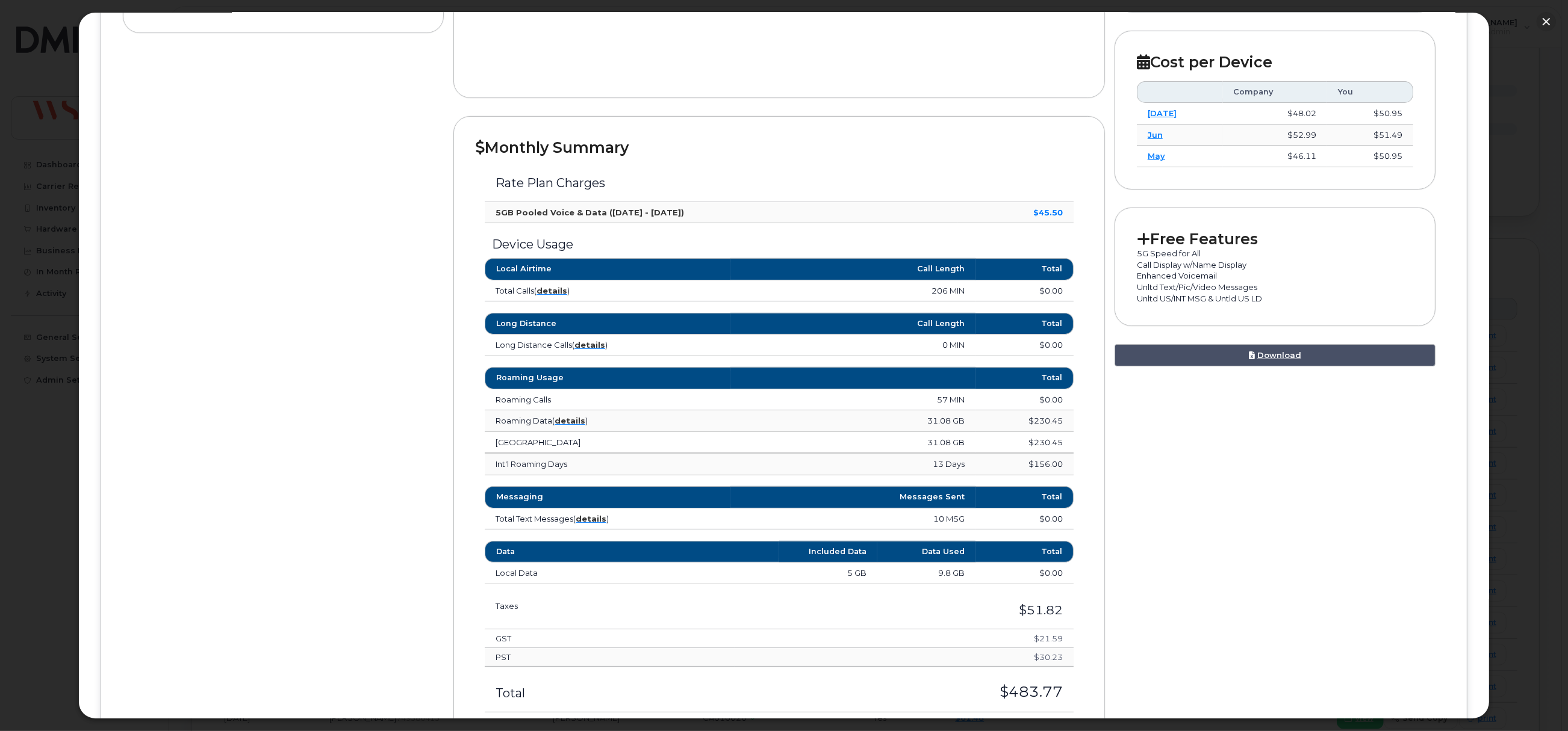
scroll to position [361, 0]
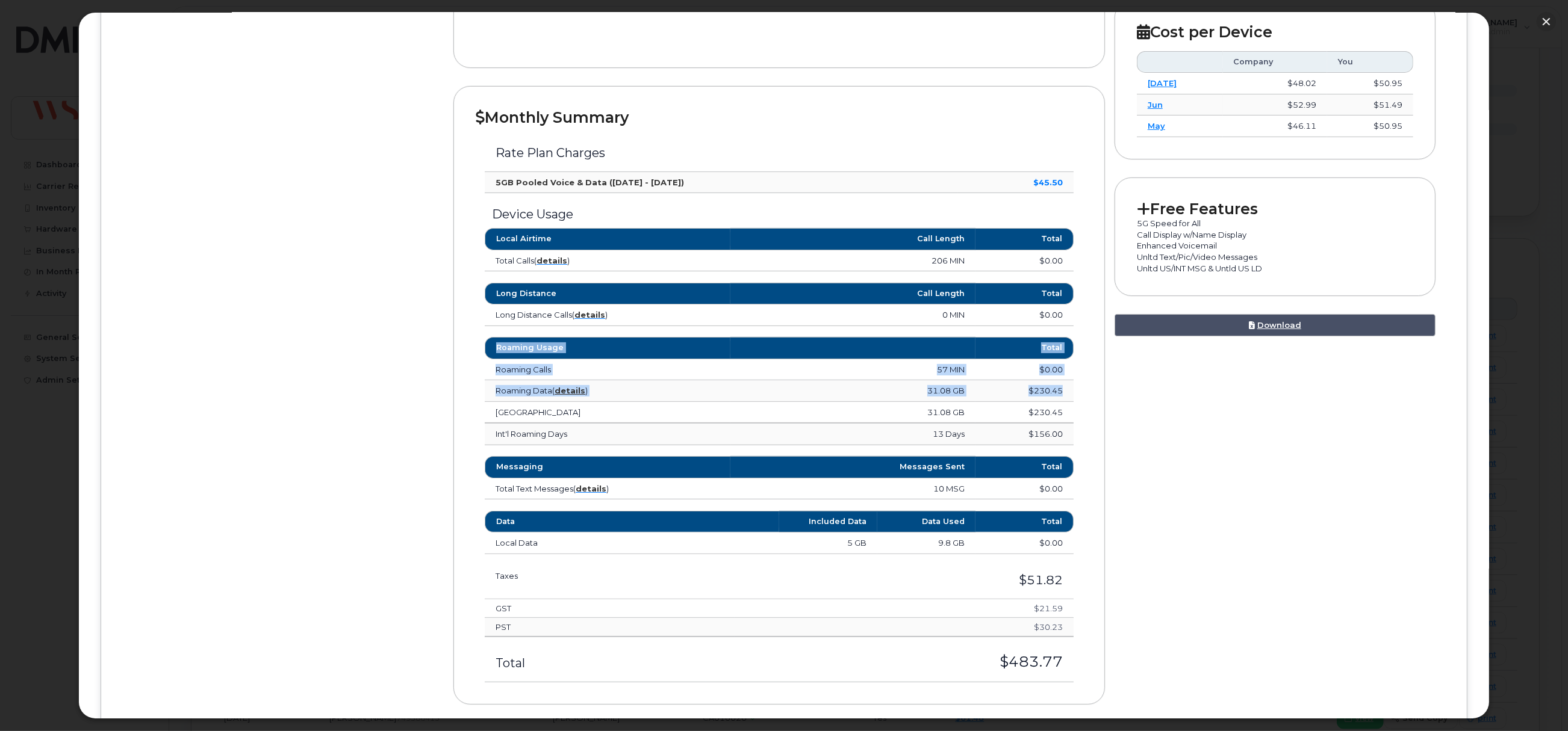
drag, startPoint x: 1062, startPoint y: 392, endPoint x: 466, endPoint y: 367, distance: 596.5
click at [480, 369] on div "Roaming Usage Total Roaming Calls 57 MIN $0.00 Roaming Data ( details ) 31.08 G…" at bounding box center [779, 390] width 606 height 108
click at [464, 367] on div "Monthly Summary Rate Plan Charges 5GB Pooled Voice & Data ([DATE] - [DATE]) $45…" at bounding box center [778, 395] width 652 height 619
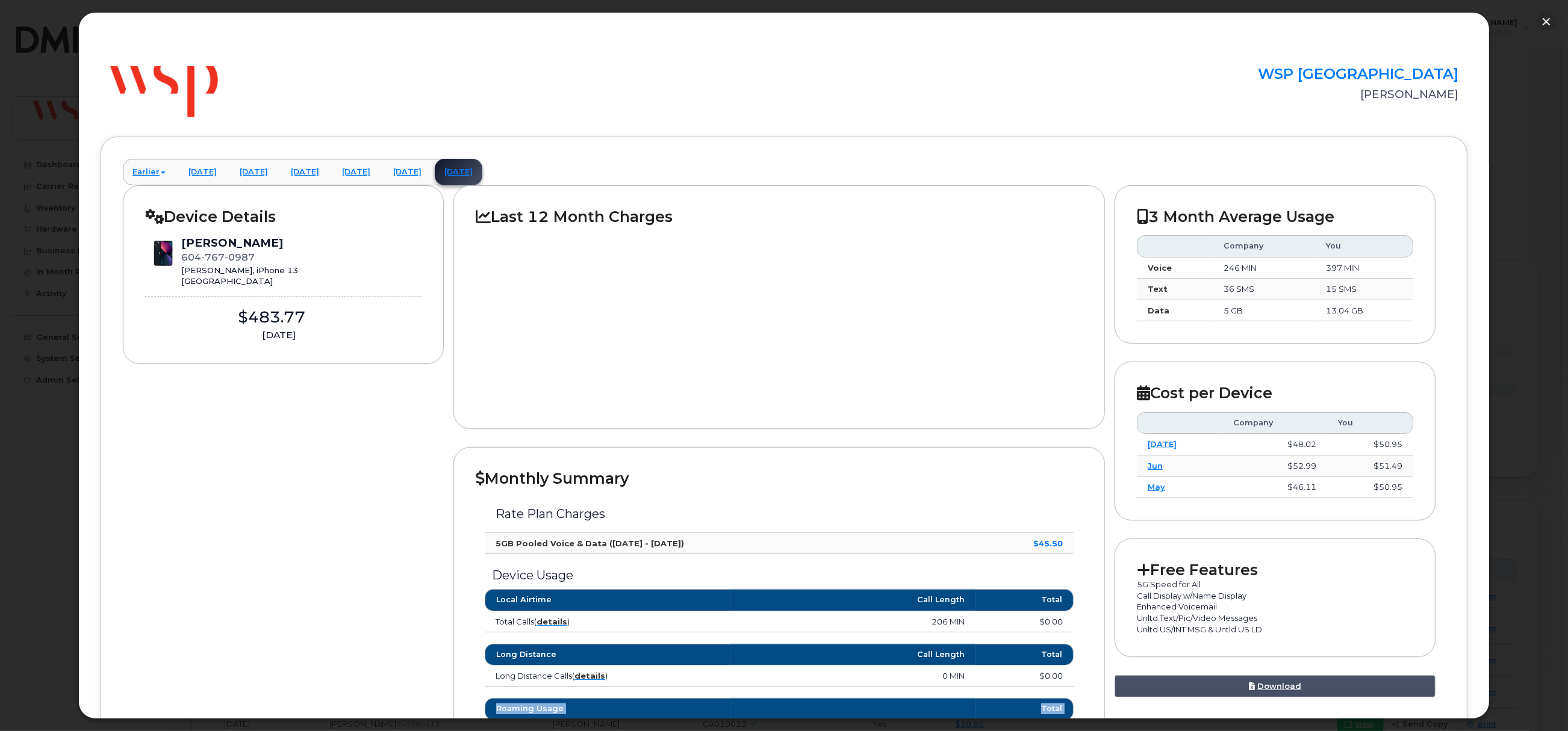
scroll to position [451, 0]
click at [1543, 20] on button "button" at bounding box center [1546, 22] width 19 height 19
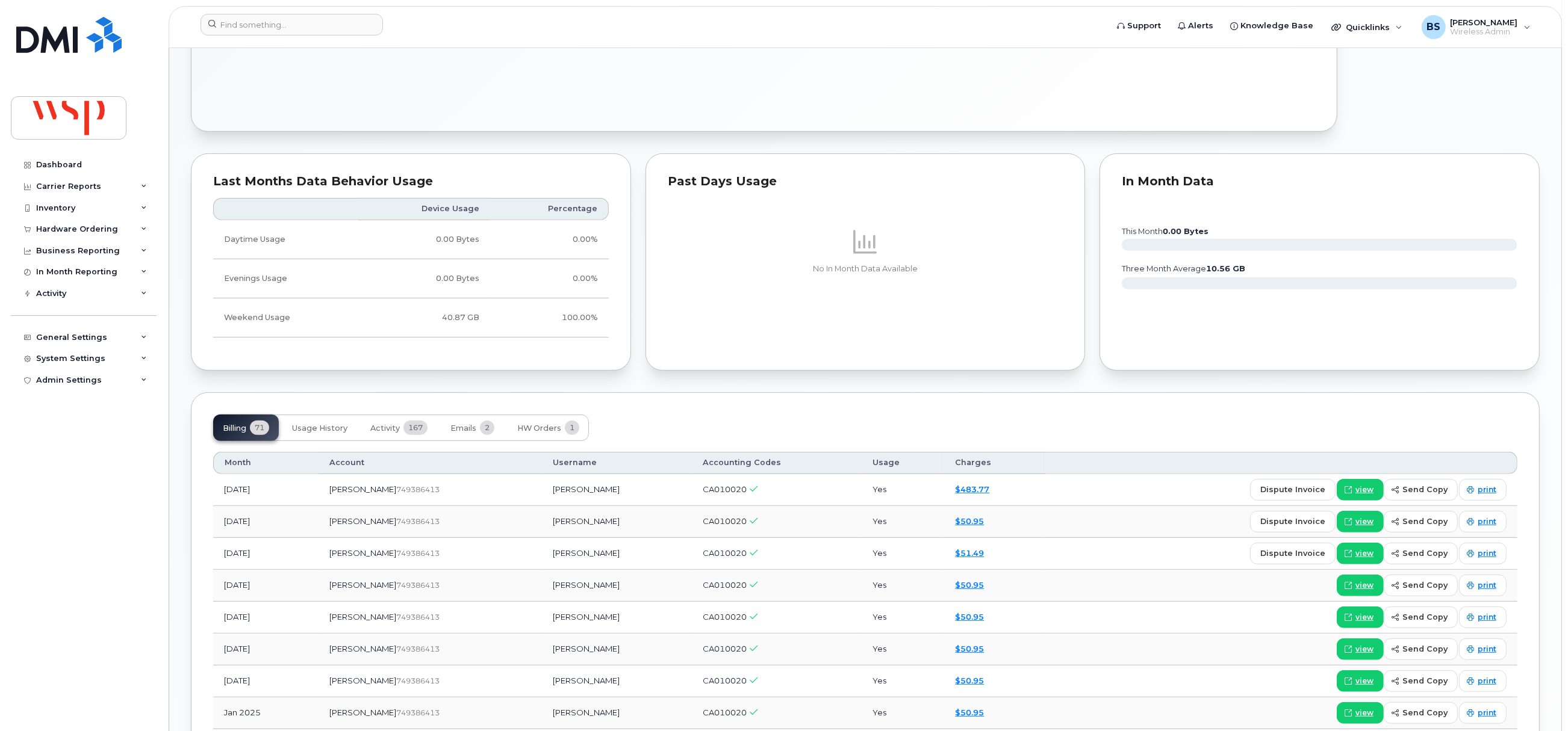
scroll to position [813, 0]
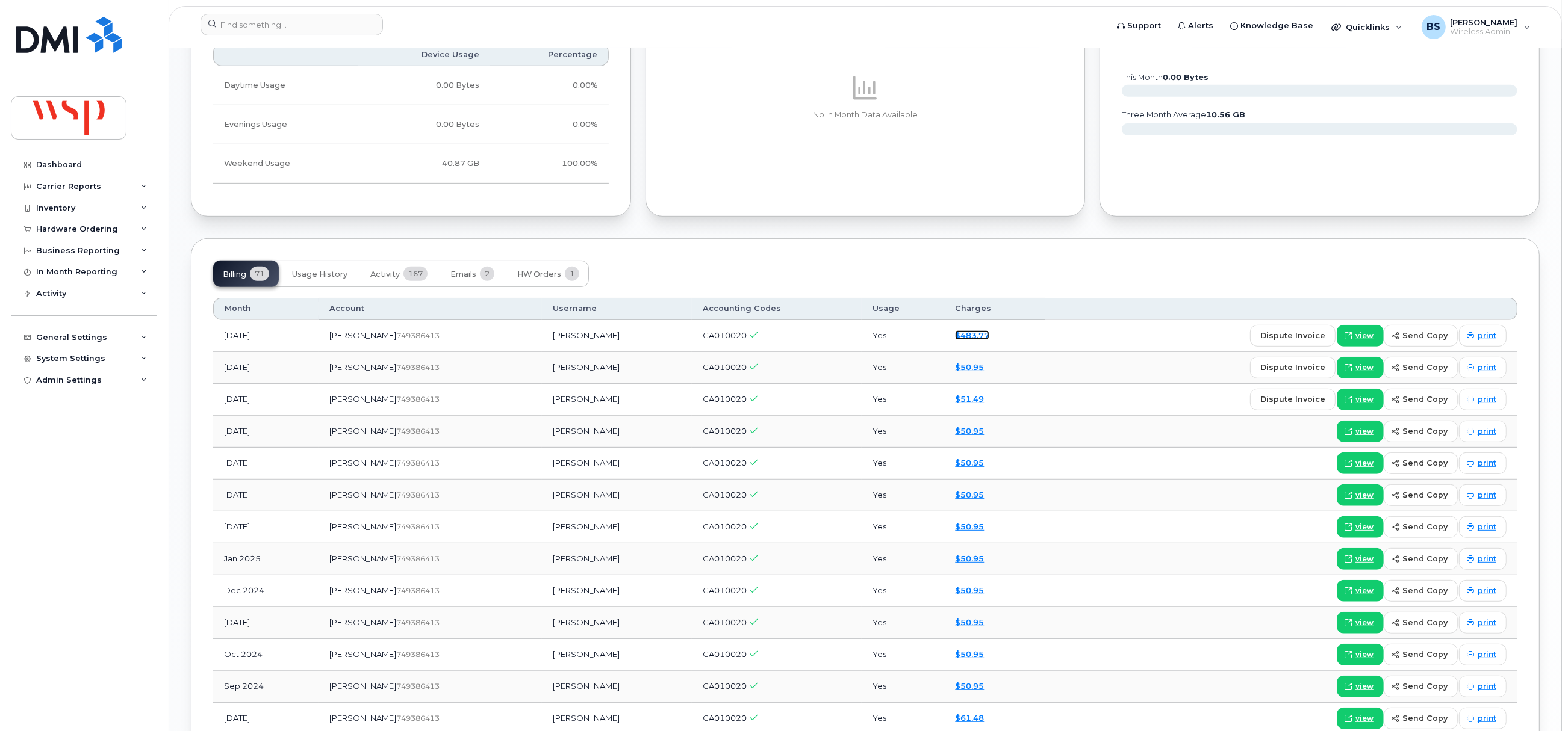
click at [955, 338] on link "$483.77" at bounding box center [972, 335] width 35 height 10
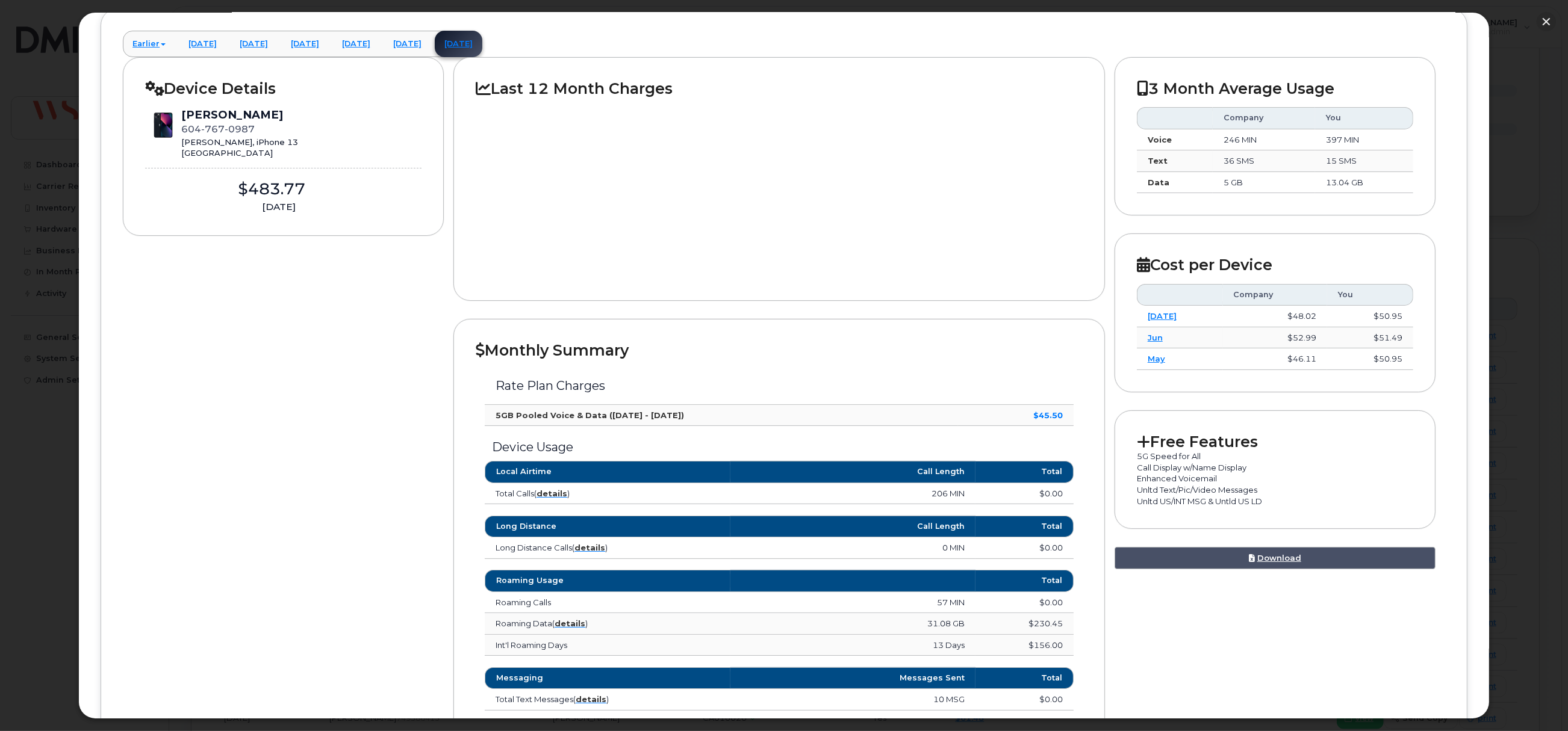
scroll to position [0, 0]
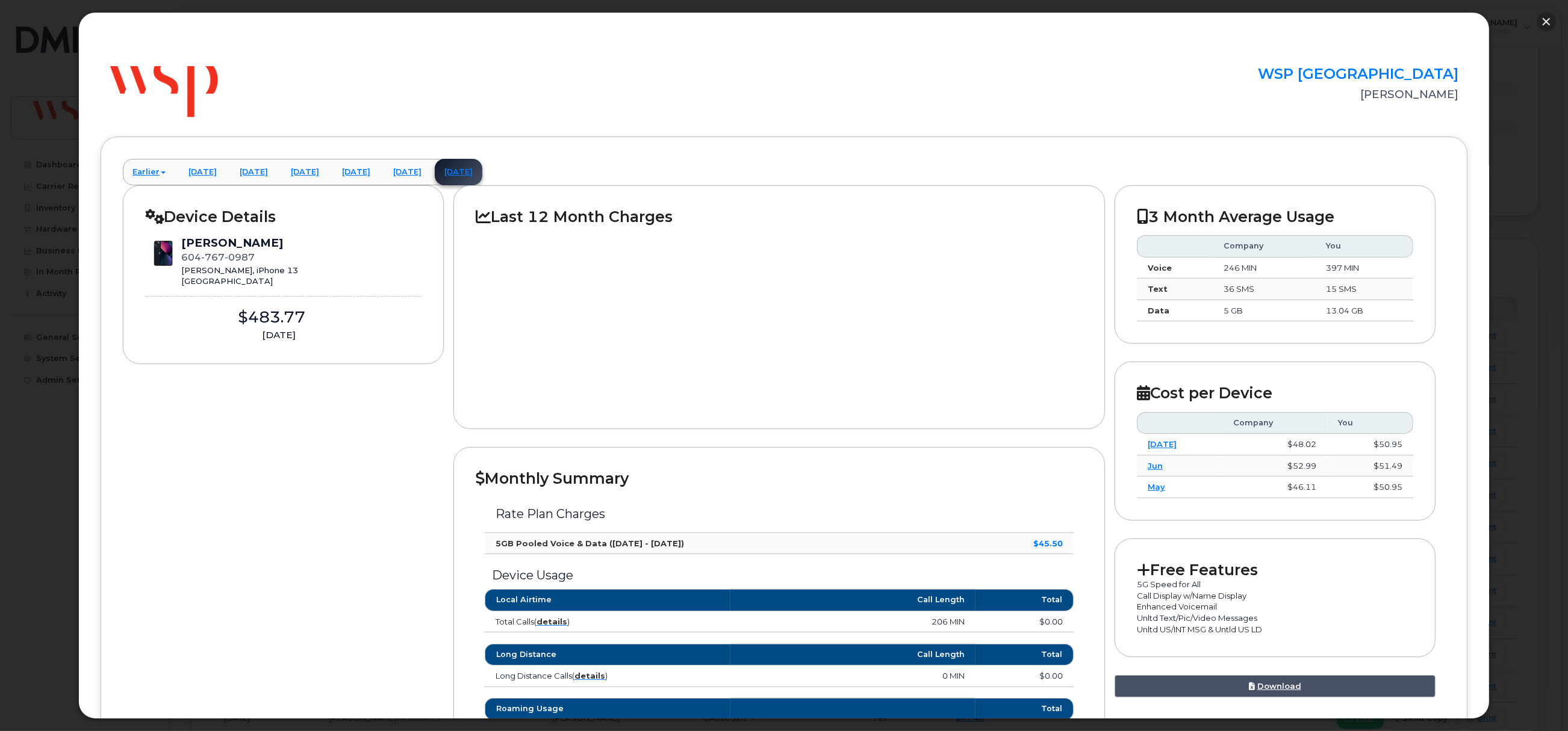
click at [1546, 17] on button "button" at bounding box center [1546, 22] width 19 height 19
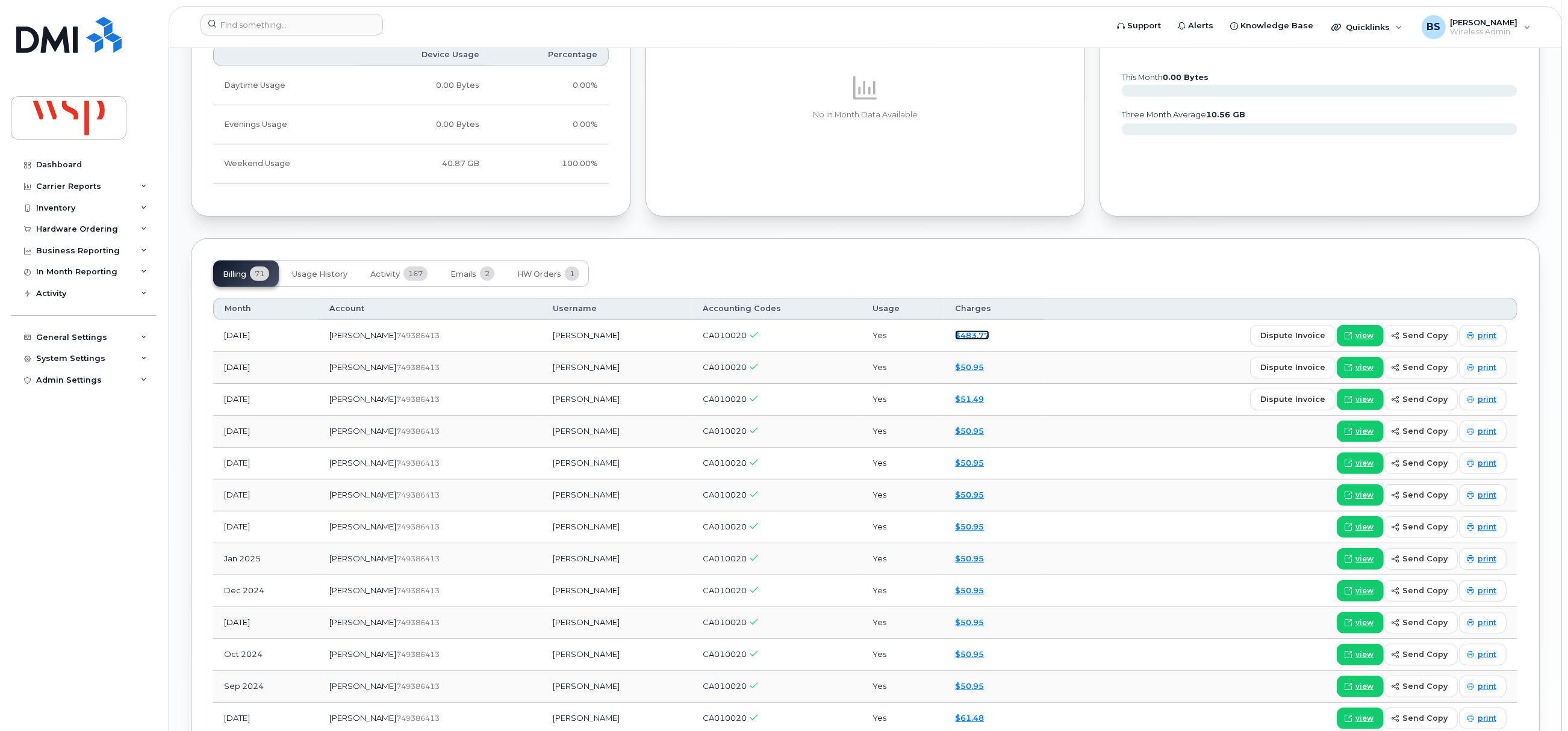
click at [955, 338] on link "$483.77" at bounding box center [972, 335] width 35 height 10
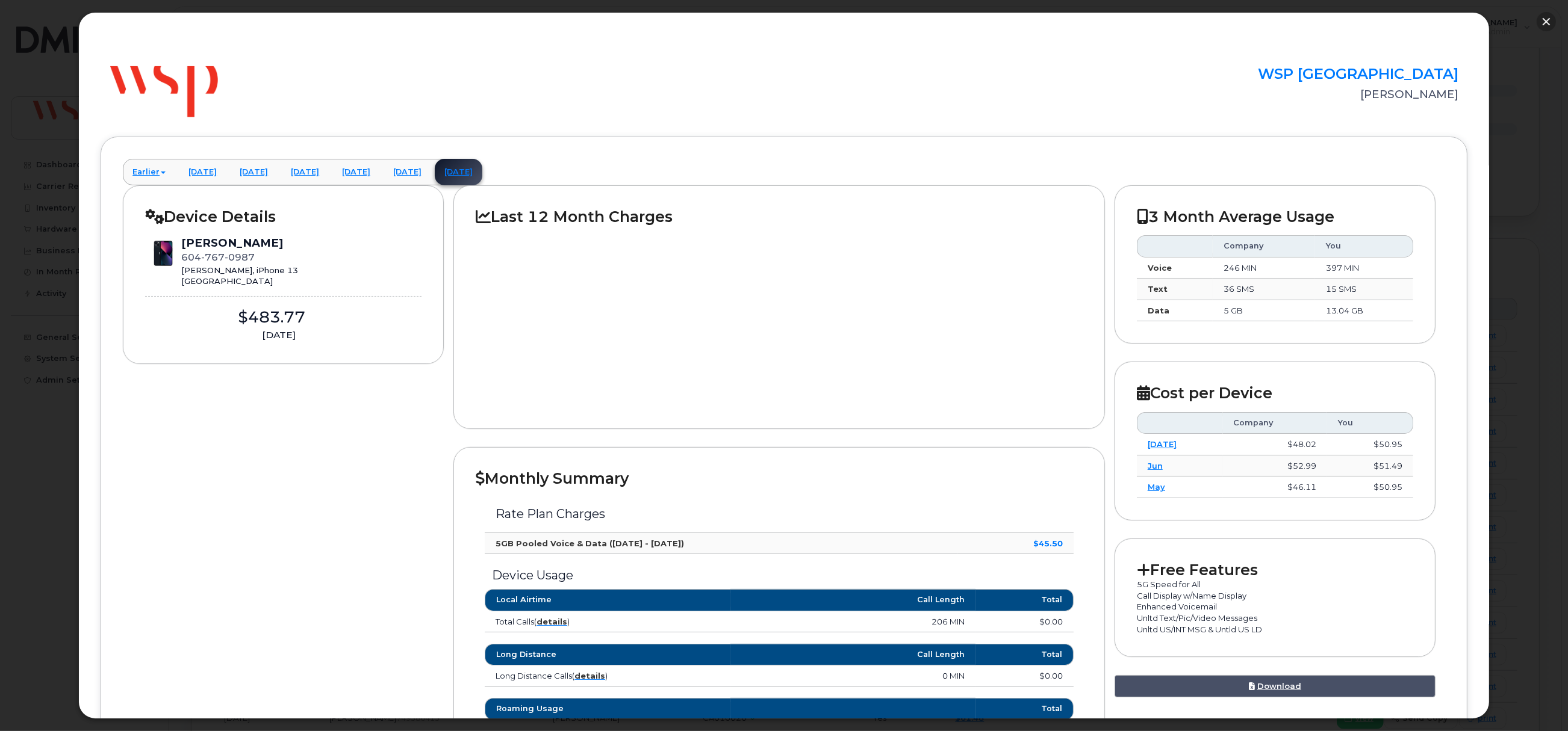
click at [1550, 18] on button "button" at bounding box center [1546, 22] width 19 height 19
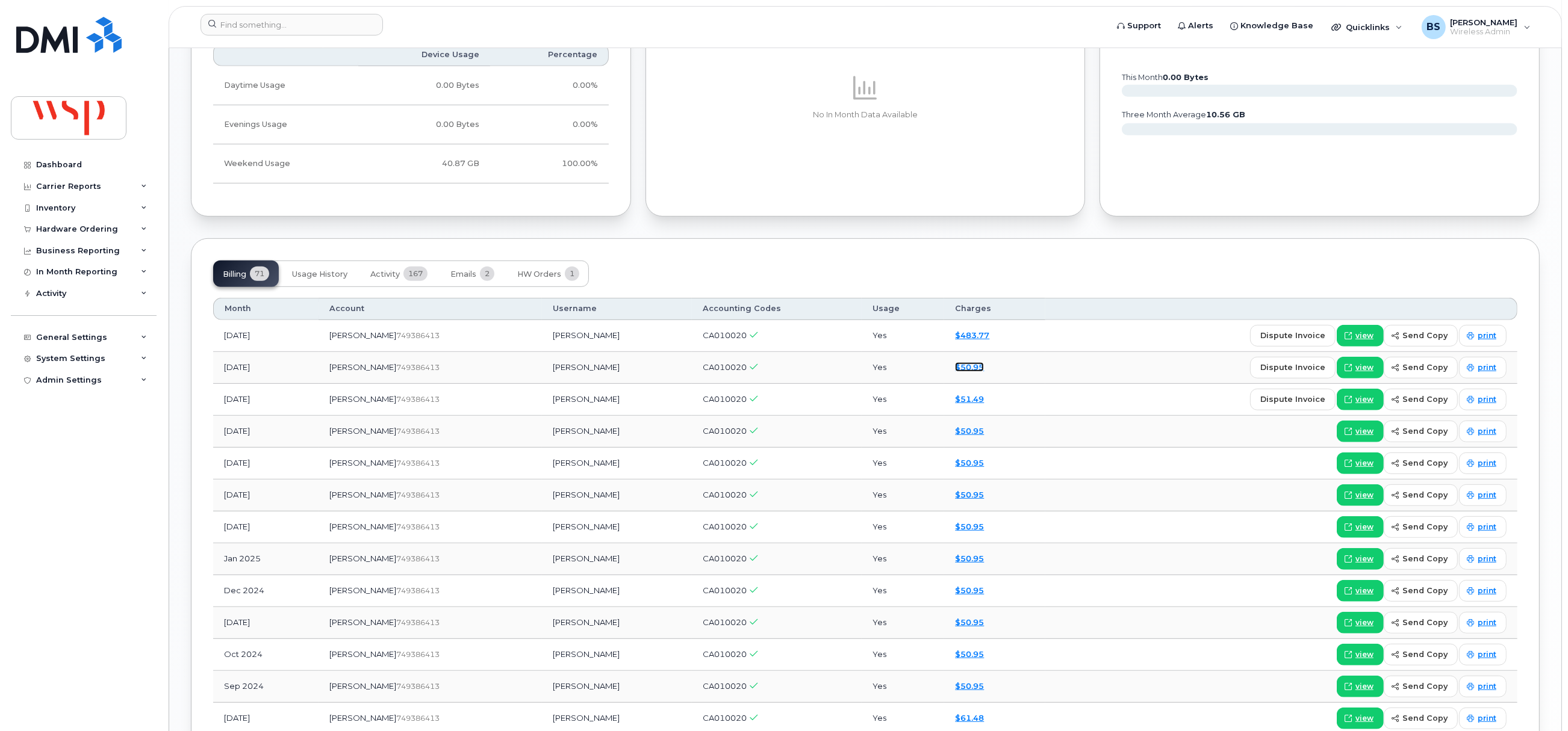
click at [955, 369] on link "$50.95" at bounding box center [969, 367] width 29 height 10
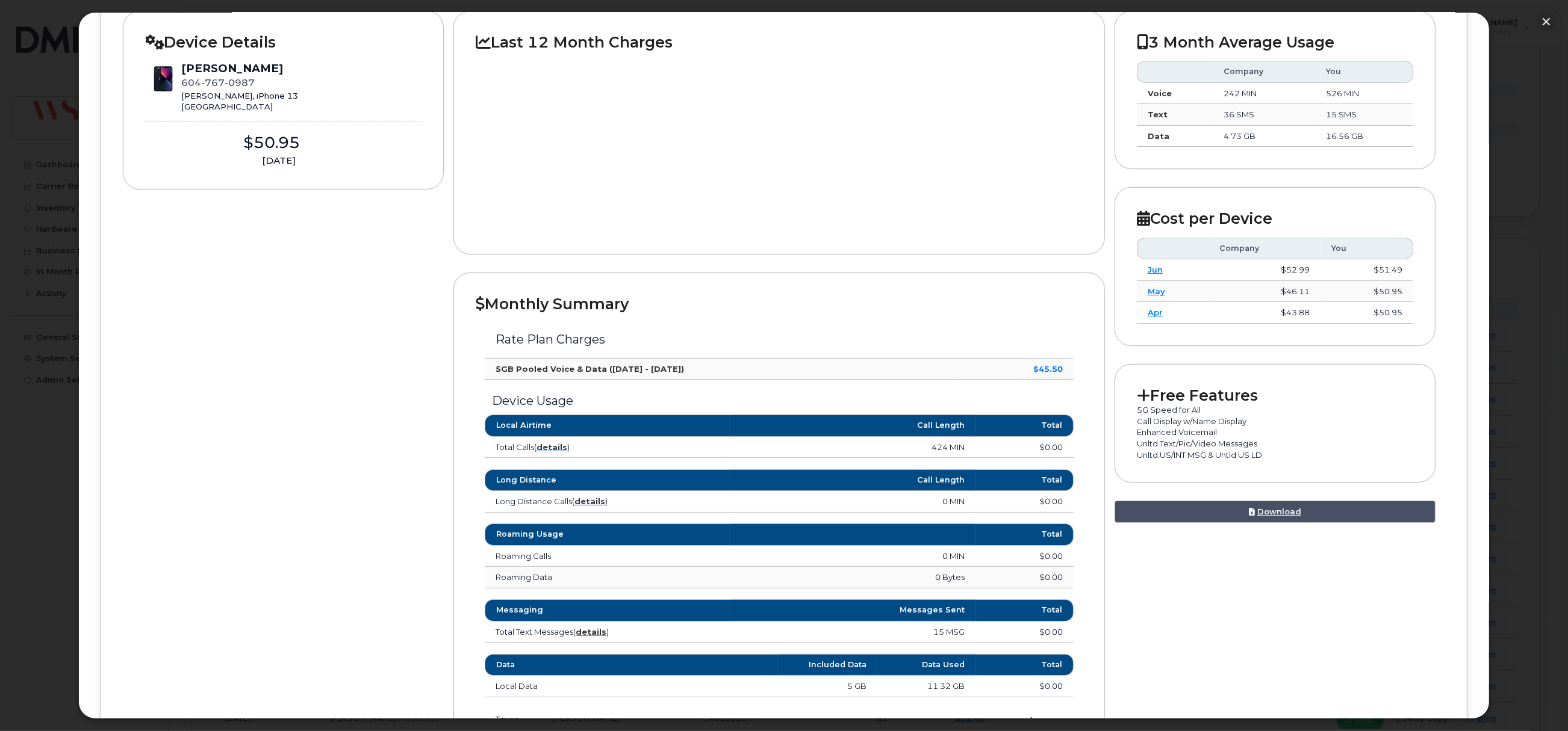
scroll to position [180, 0]
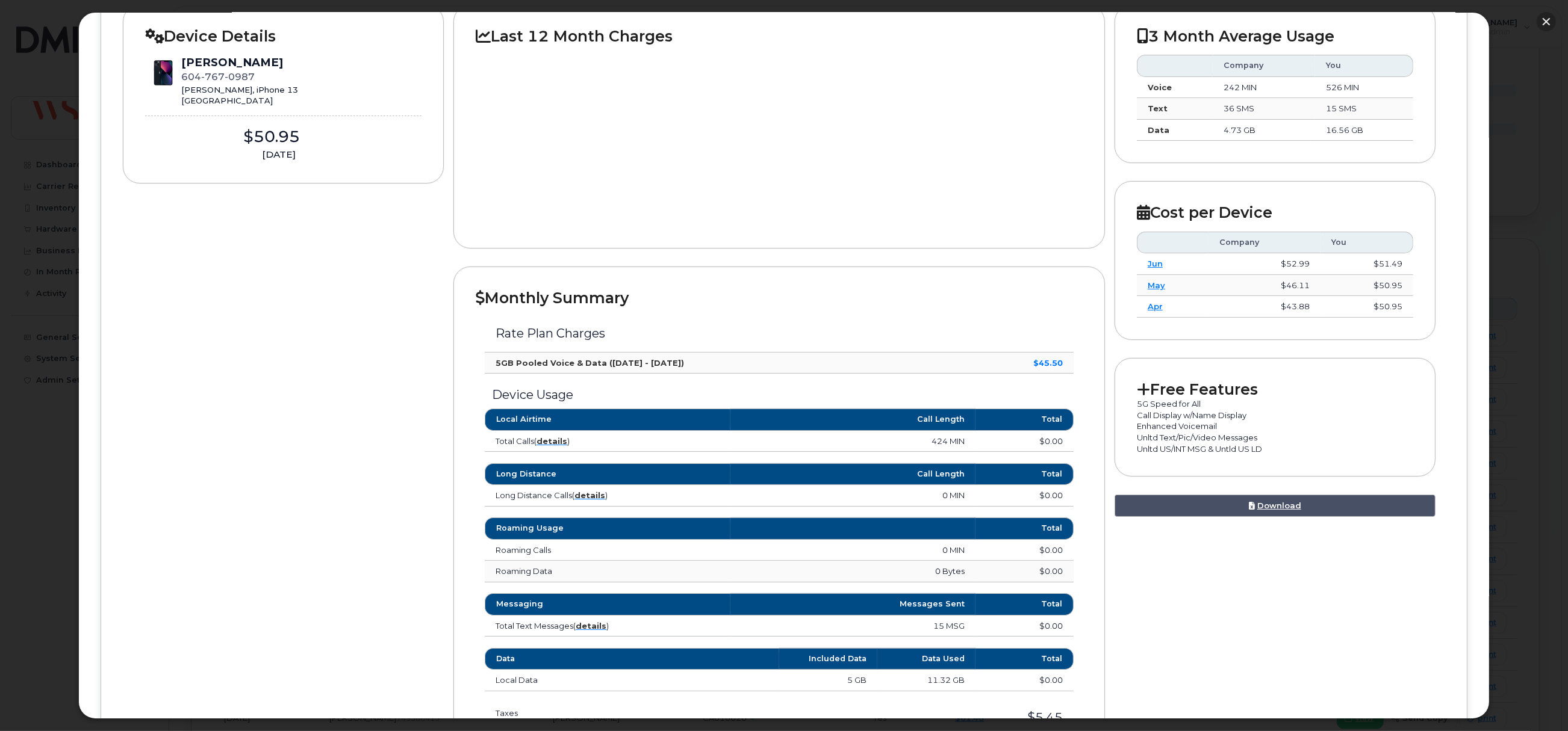
click at [1546, 18] on button "button" at bounding box center [1546, 22] width 19 height 19
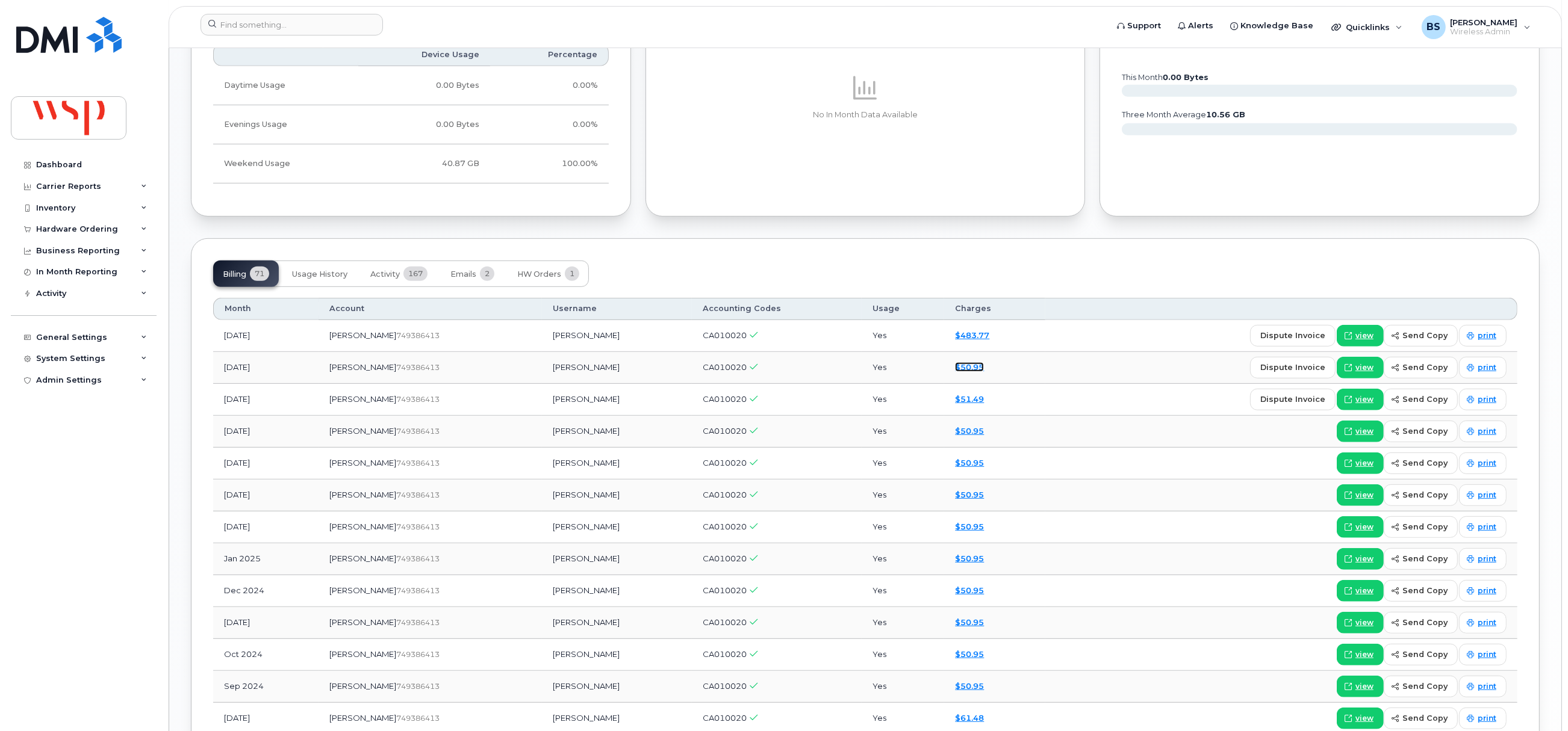
click at [955, 369] on link "$50.95" at bounding box center [969, 367] width 29 height 10
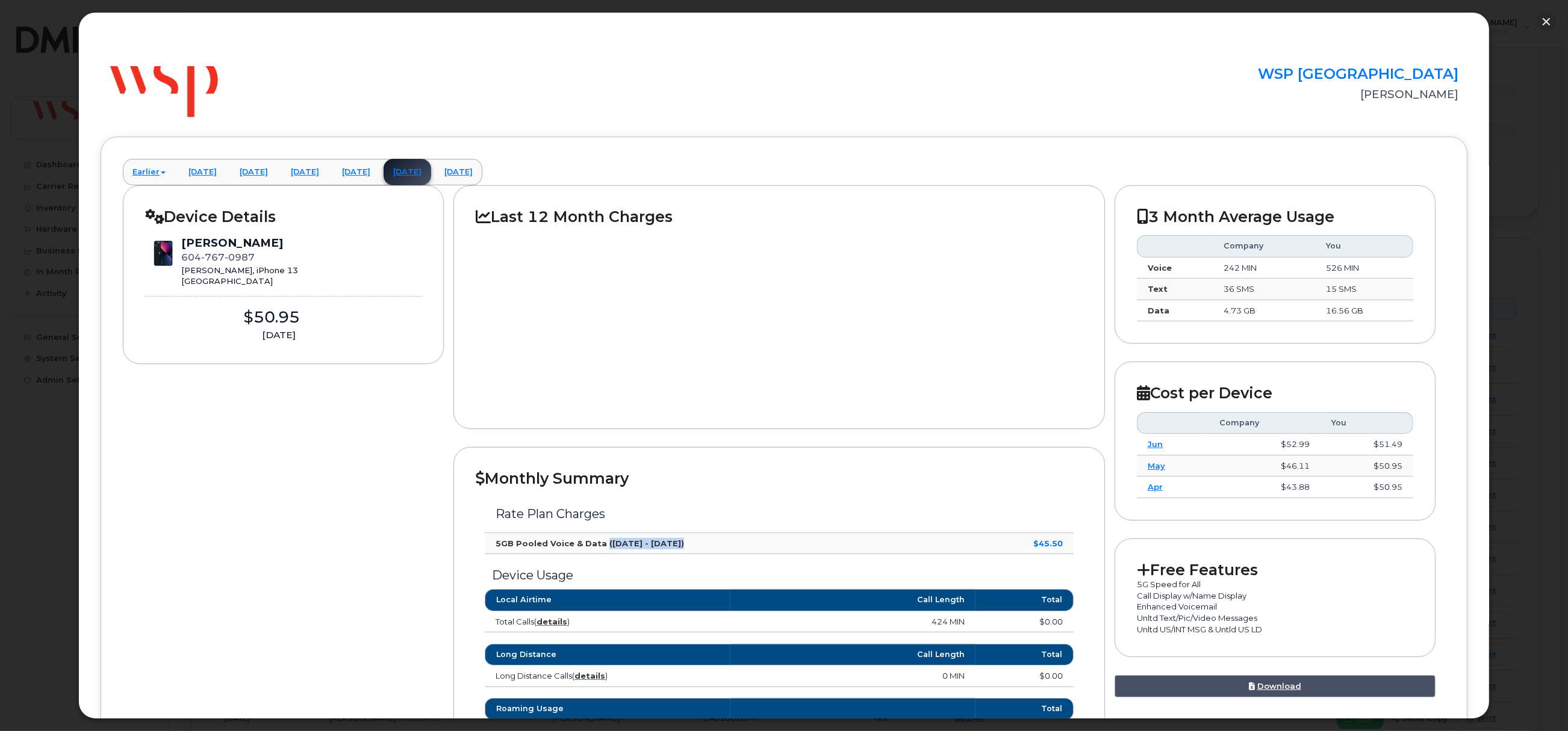
drag, startPoint x: 599, startPoint y: 547, endPoint x: 679, endPoint y: 549, distance: 80.0
click at [679, 549] on td "5GB Pooled Voice & Data ([DATE] - [DATE])" at bounding box center [721, 544] width 473 height 22
click at [627, 547] on strong "5GB Pooled Voice & Data ([DATE] - [DATE])" at bounding box center [589, 544] width 188 height 10
drag, startPoint x: 627, startPoint y: 545, endPoint x: 632, endPoint y: 544, distance: 5.1
click at [632, 544] on strong "5GB Pooled Voice & Data ([DATE] - [DATE])" at bounding box center [589, 544] width 188 height 10
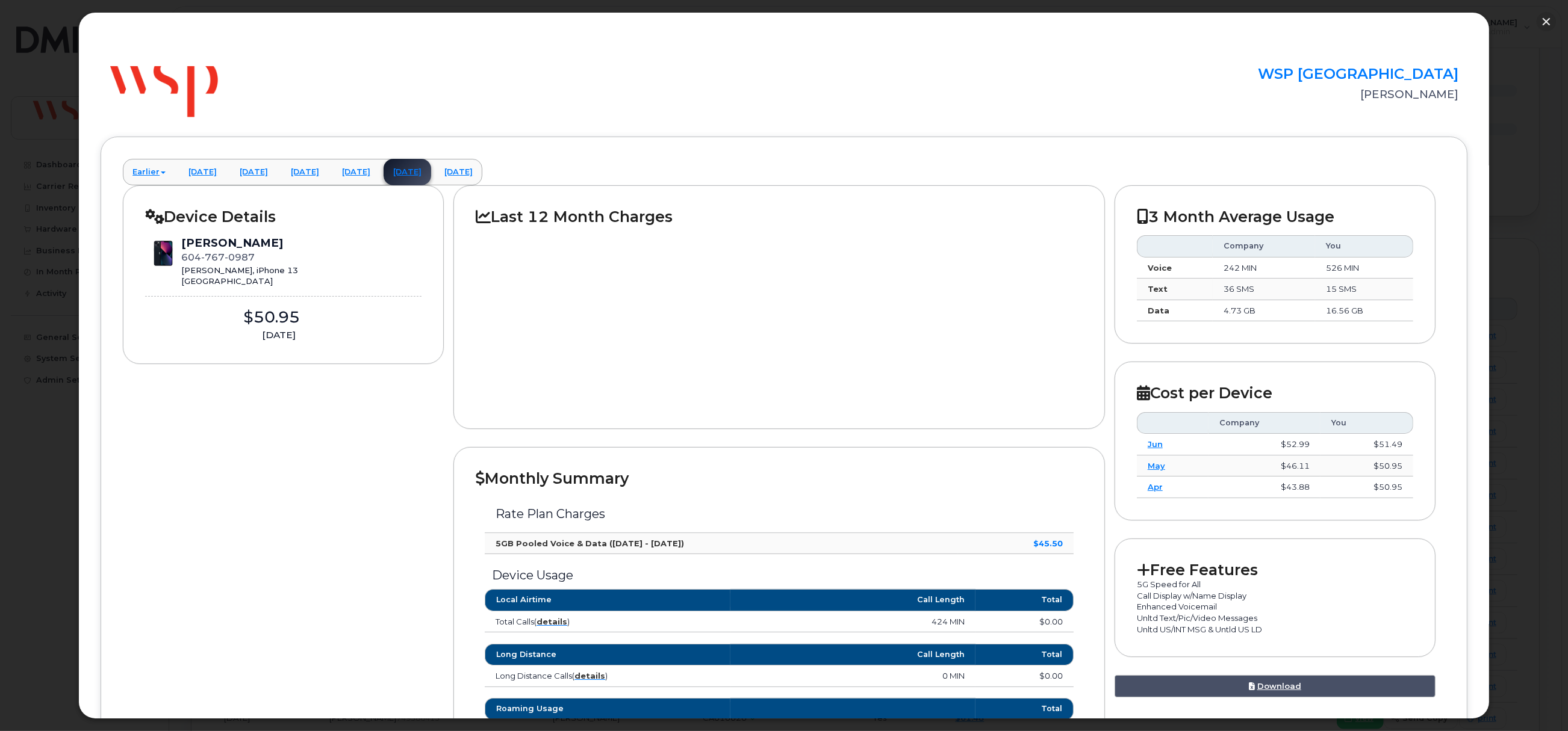
click at [711, 535] on td "5GB Pooled Voice & Data ([DATE] - [DATE])" at bounding box center [721, 544] width 473 height 22
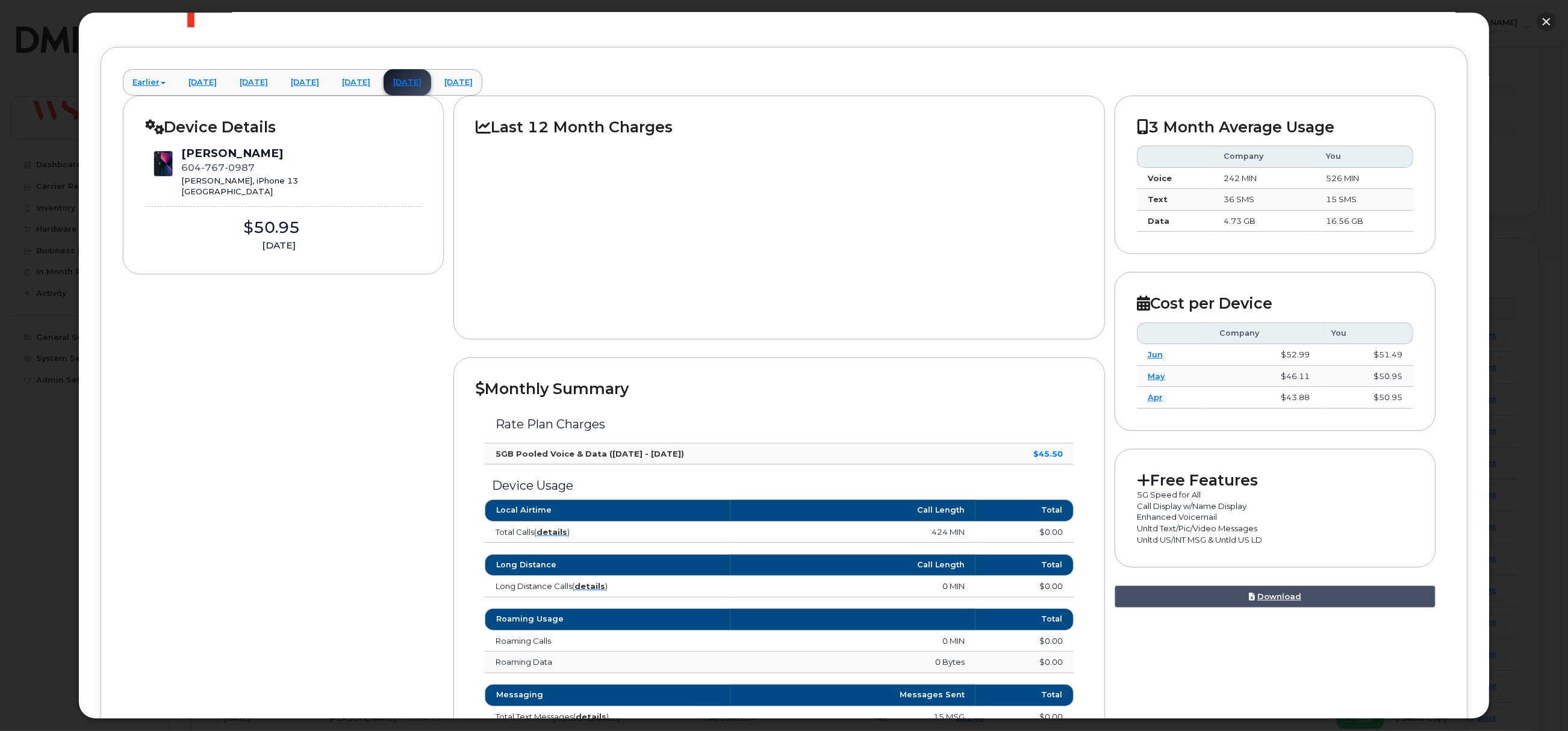
click at [1546, 18] on button "button" at bounding box center [1546, 22] width 19 height 19
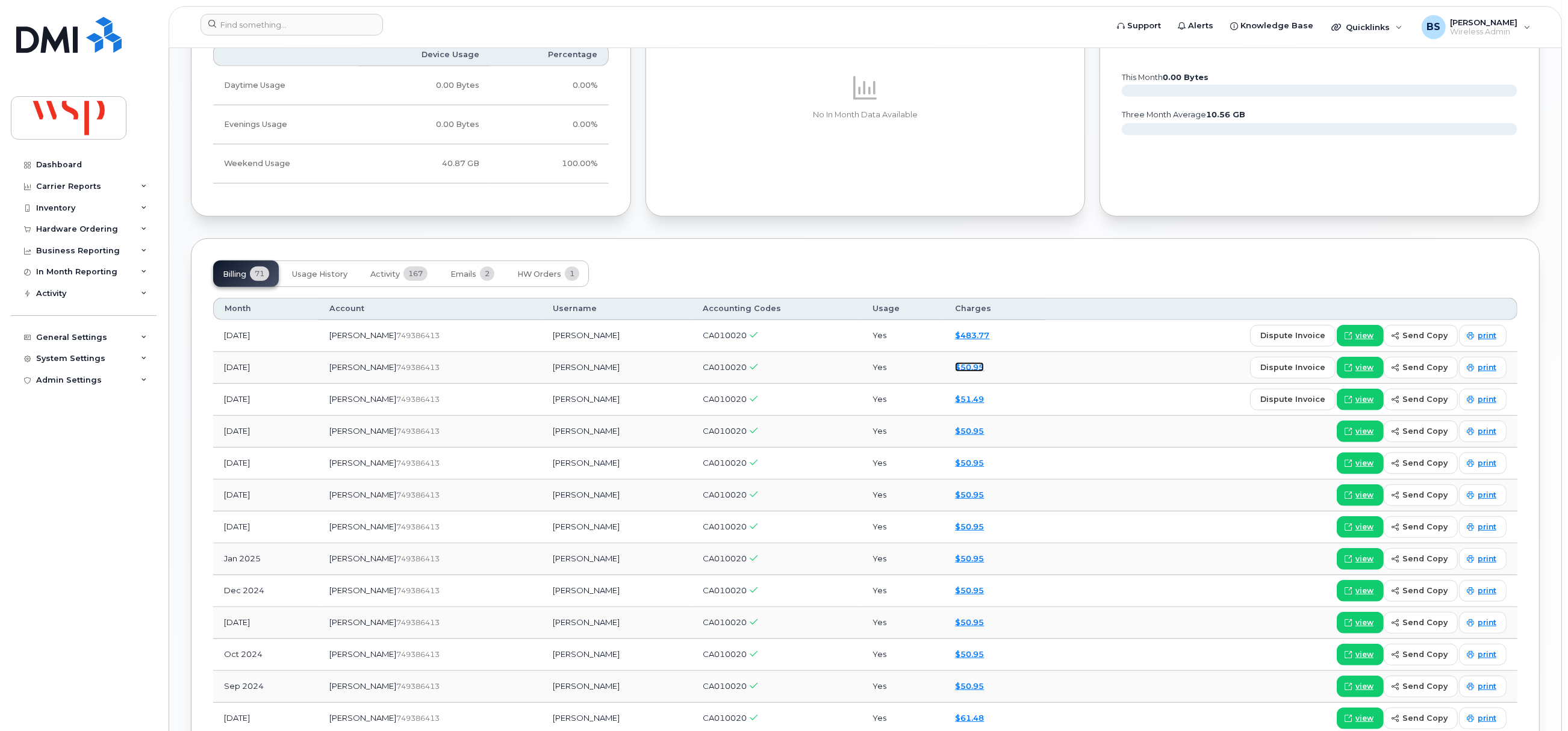
click at [955, 369] on link "$50.95" at bounding box center [969, 367] width 29 height 10
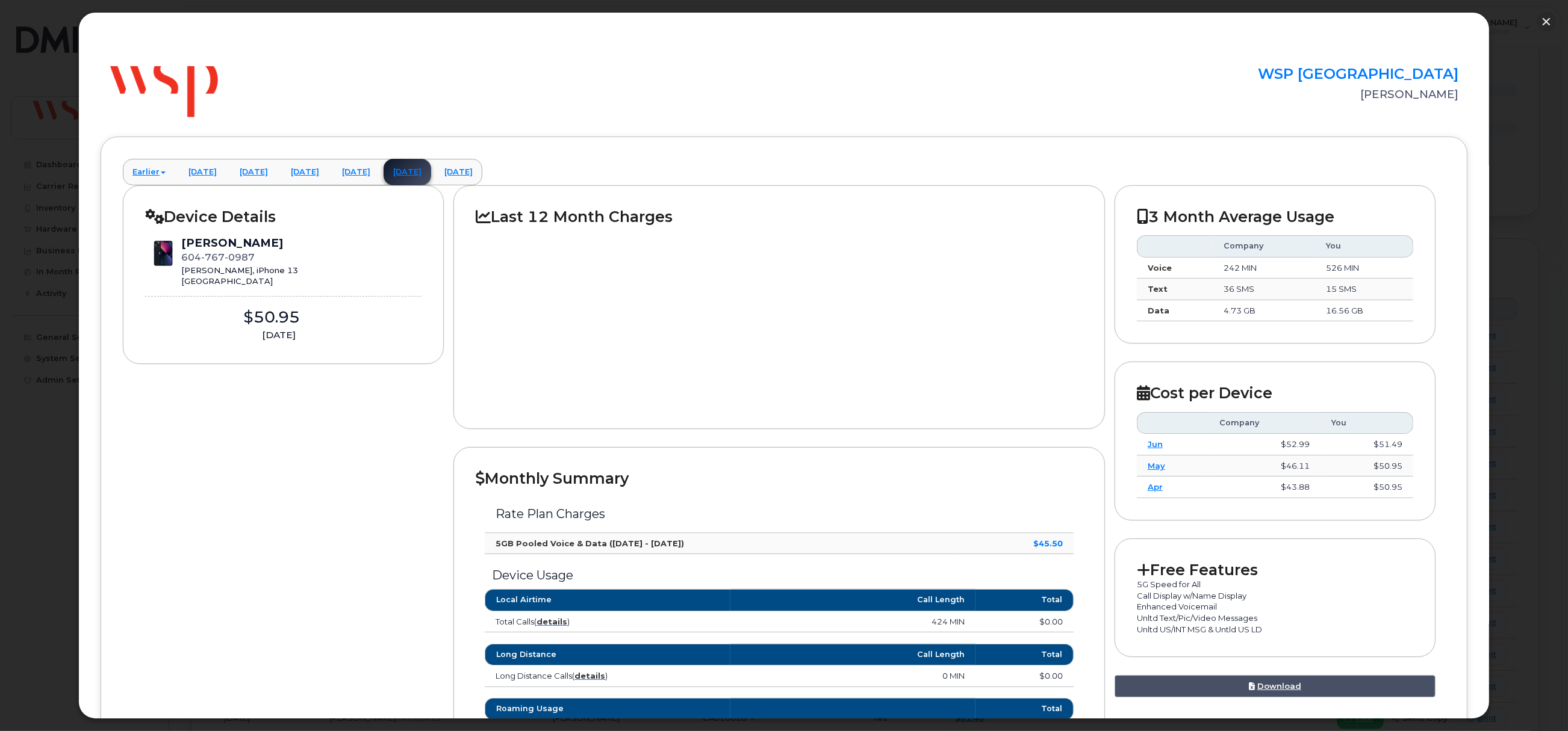
click at [677, 542] on td "5GB Pooled Voice & Data ([DATE] - [DATE])" at bounding box center [721, 544] width 473 height 22
drag, startPoint x: 601, startPoint y: 547, endPoint x: 690, endPoint y: 544, distance: 89.1
click at [690, 544] on td "5GB Pooled Voice & Data ([DATE] - [DATE])" at bounding box center [721, 544] width 473 height 22
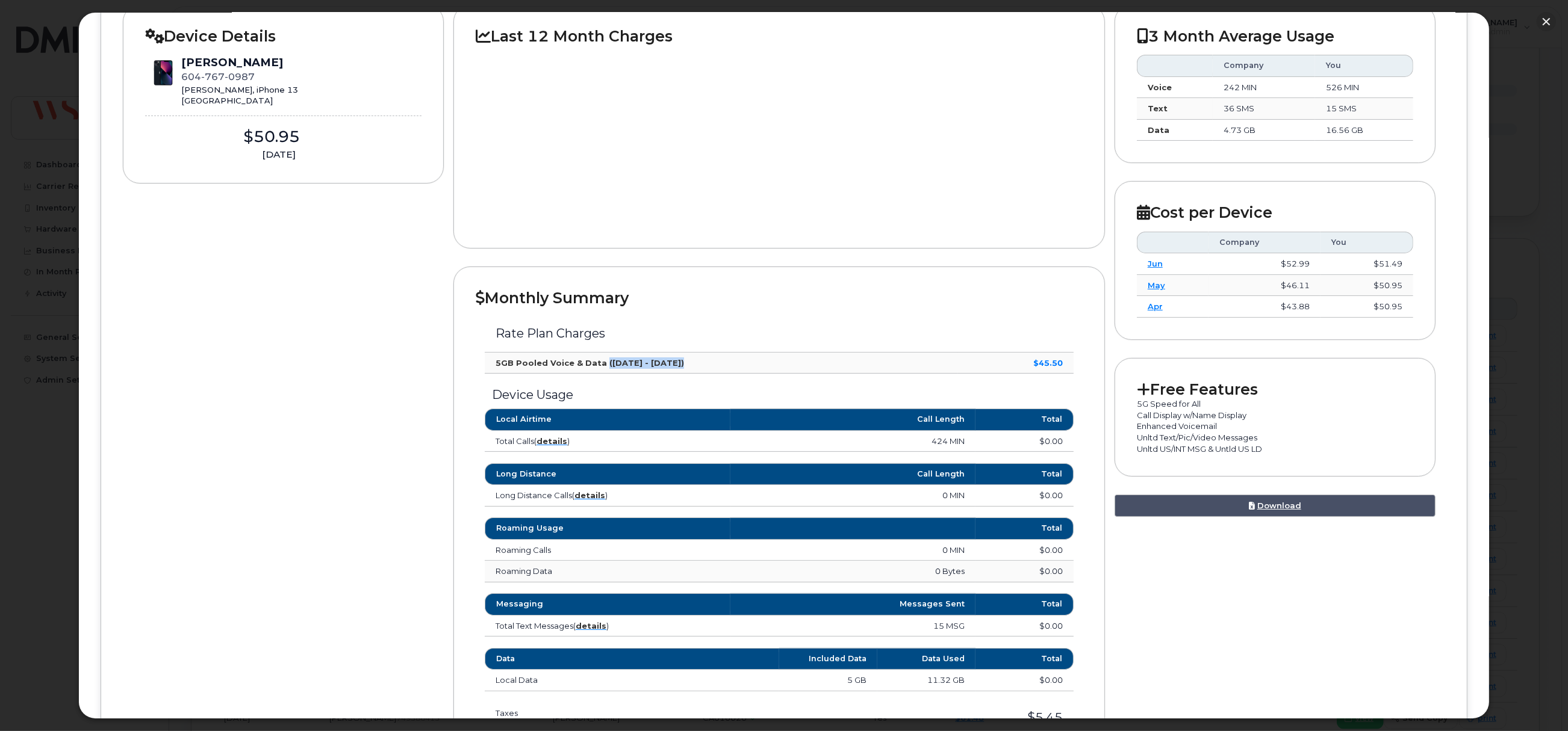
click at [641, 356] on td "5GB Pooled Voice & Data ([DATE] - [DATE])" at bounding box center [721, 364] width 473 height 22
drag, startPoint x: 601, startPoint y: 358, endPoint x: 689, endPoint y: 365, distance: 88.3
click at [689, 365] on td "5GB Pooled Voice & Data ([DATE] - [DATE])" at bounding box center [721, 364] width 473 height 22
click at [1544, 20] on button "button" at bounding box center [1546, 22] width 19 height 19
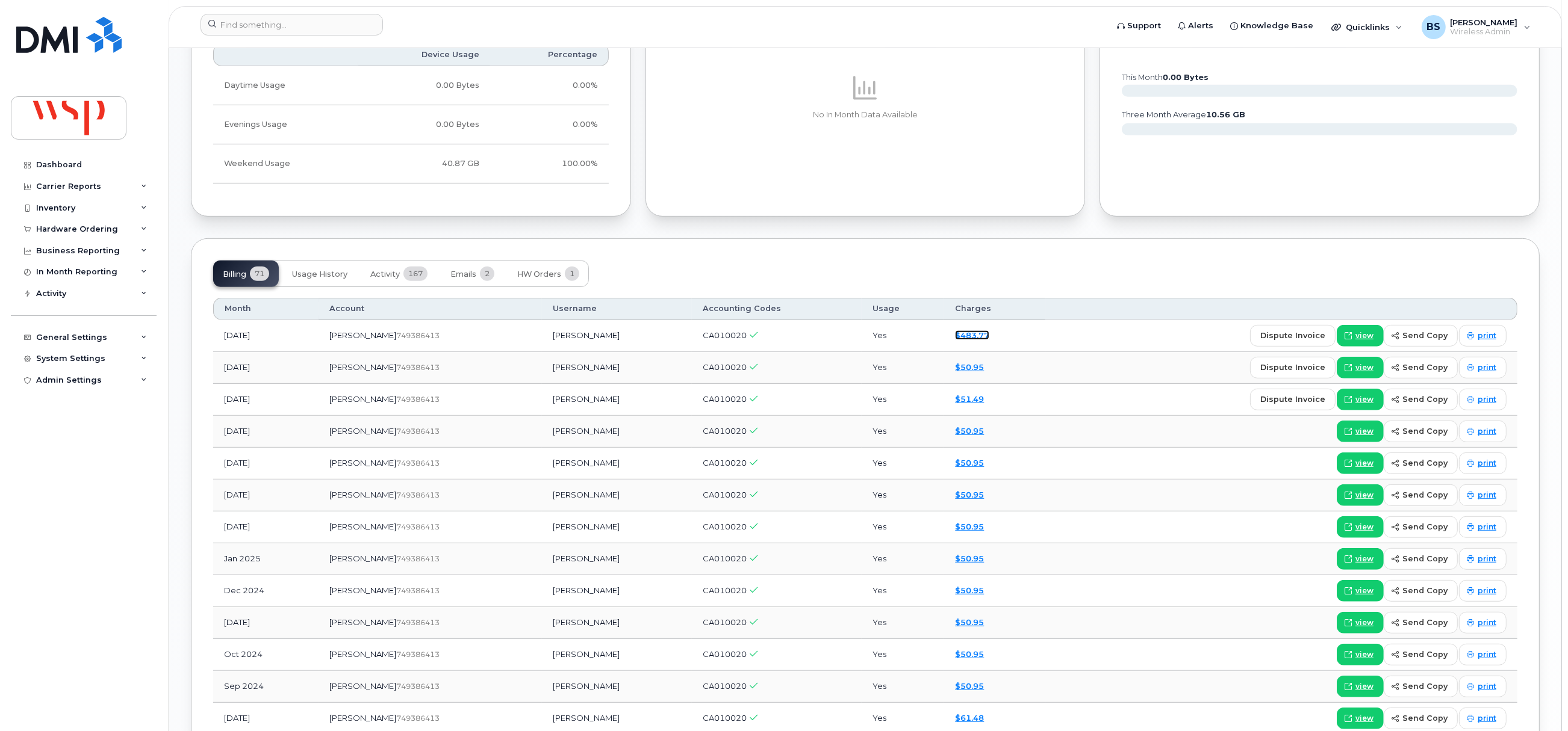
click at [955, 337] on link "$483.77" at bounding box center [972, 335] width 35 height 10
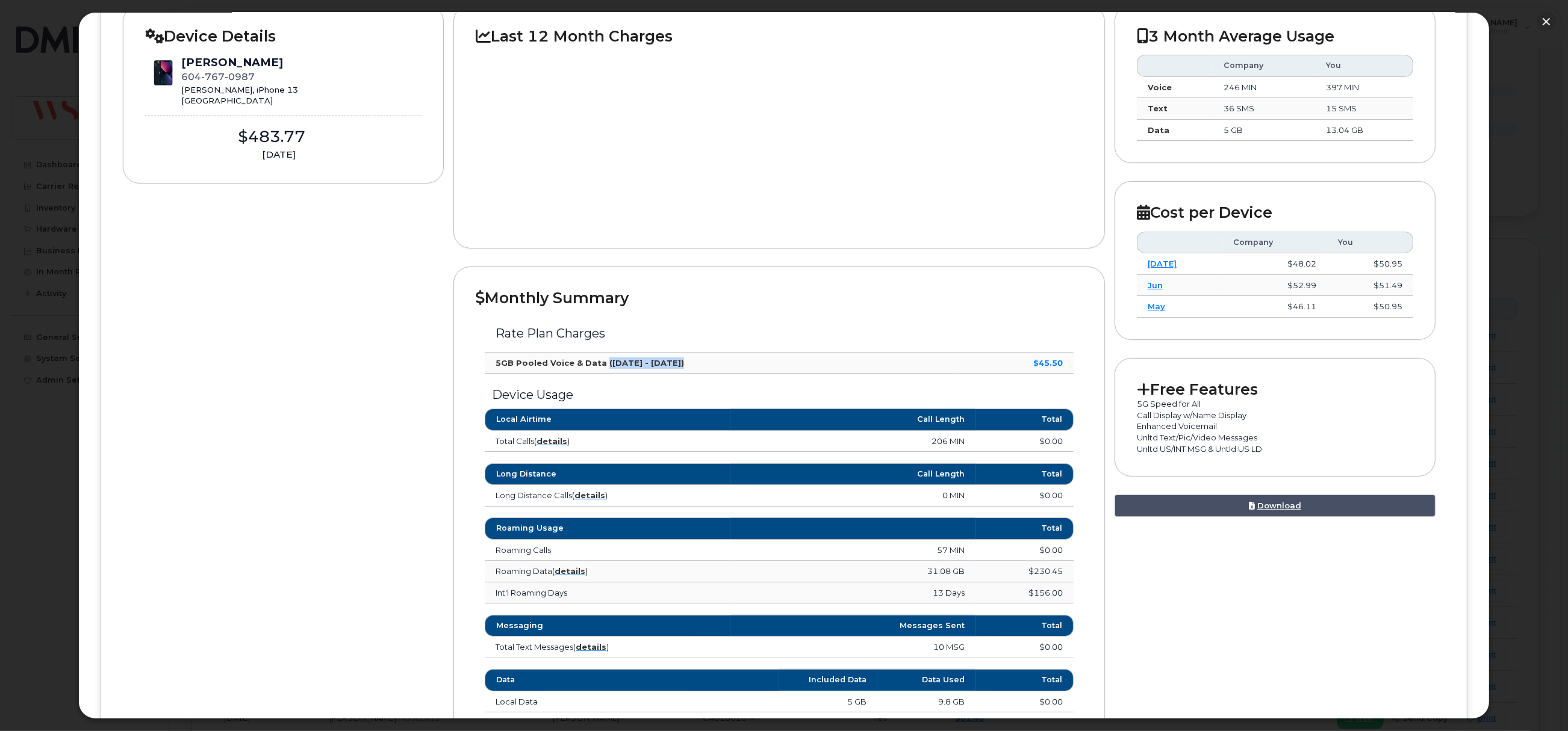
drag, startPoint x: 695, startPoint y: 356, endPoint x: 599, endPoint y: 369, distance: 96.9
click at [599, 369] on td "5GB Pooled Voice & Data ([DATE] - [DATE])" at bounding box center [721, 364] width 473 height 22
click at [690, 366] on td "5GB Pooled Voice & Data ([DATE] - [DATE])" at bounding box center [721, 364] width 473 height 22
drag, startPoint x: 610, startPoint y: 359, endPoint x: 680, endPoint y: 363, distance: 70.1
click at [680, 363] on td "5GB Pooled Voice & Data ([DATE] - [DATE])" at bounding box center [721, 364] width 473 height 22
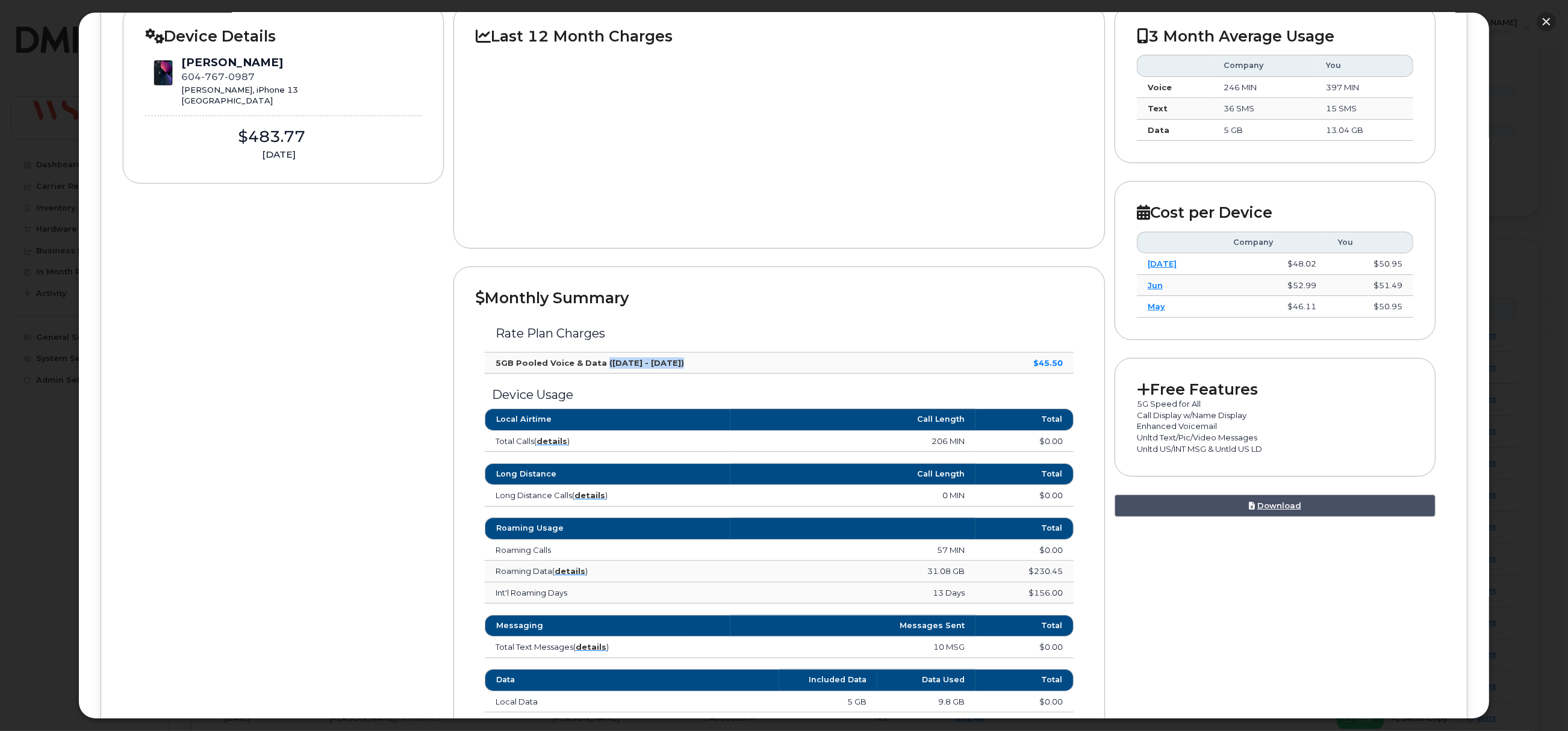
click at [1547, 16] on button "button" at bounding box center [1546, 22] width 19 height 19
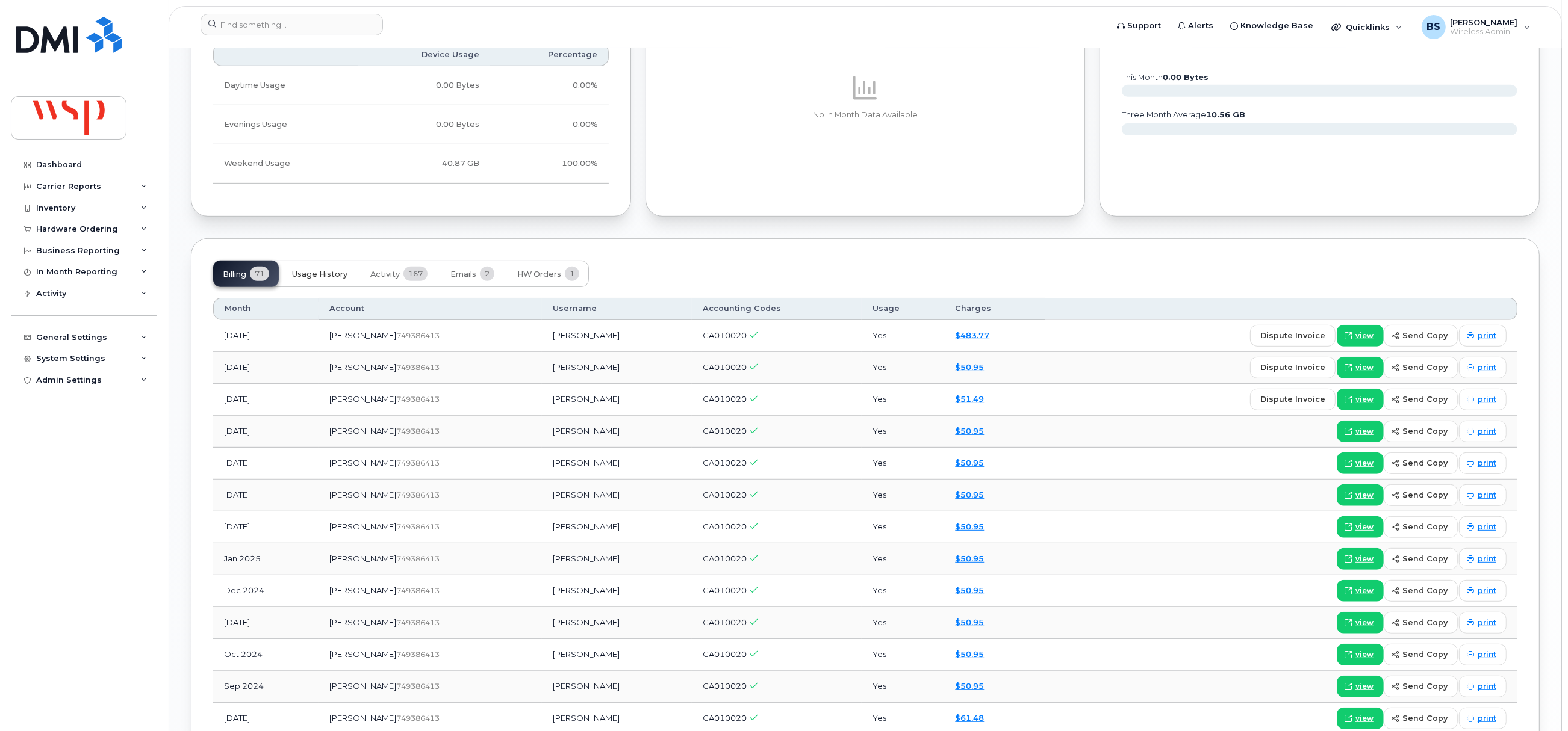
click at [316, 273] on span "Usage History" at bounding box center [320, 274] width 56 height 10
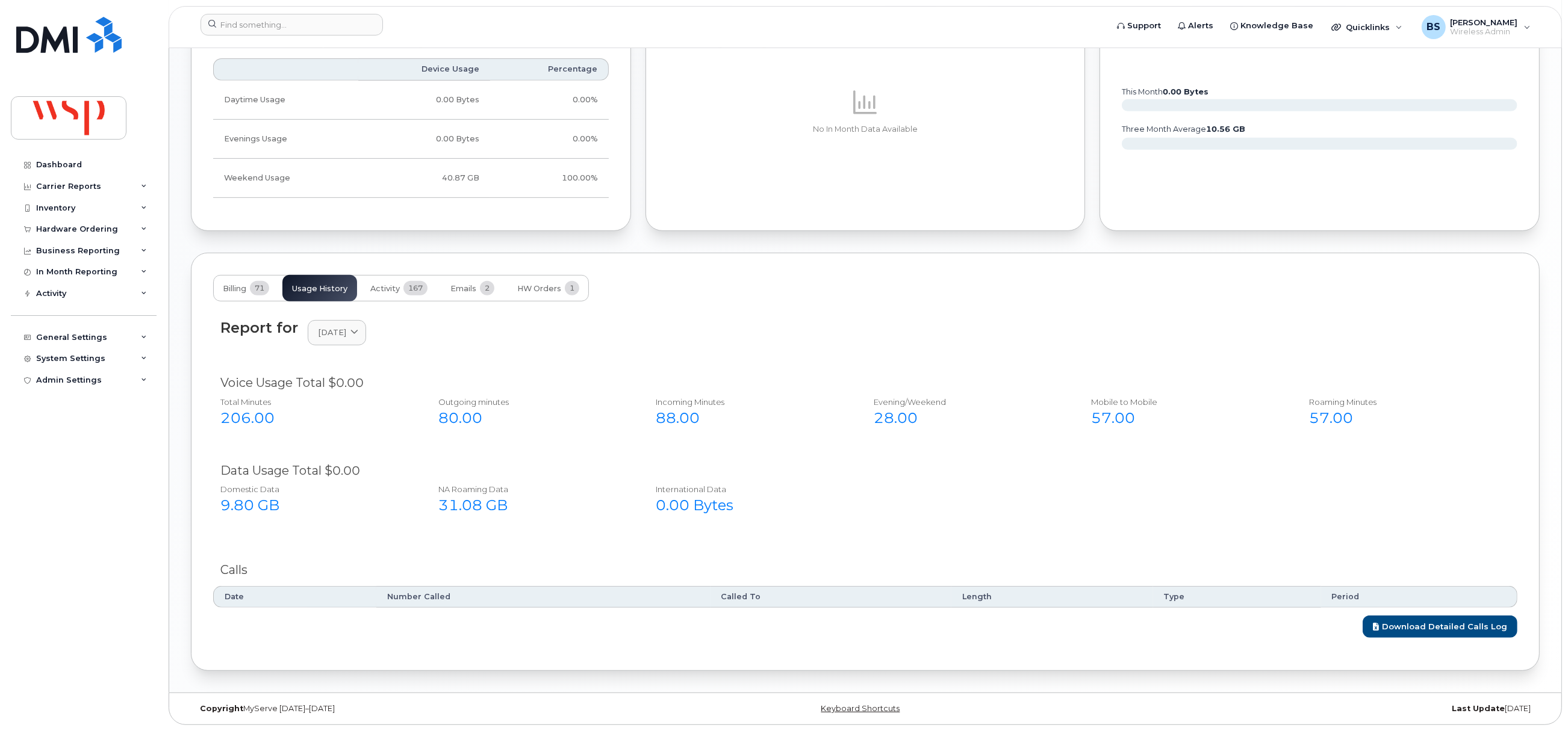
scroll to position [802, 0]
click at [346, 328] on span "[DATE]" at bounding box center [331, 333] width 28 height 12
click at [337, 436] on div "July" at bounding box center [366, 435] width 109 height 20
click at [230, 285] on span "Billing" at bounding box center [234, 289] width 23 height 10
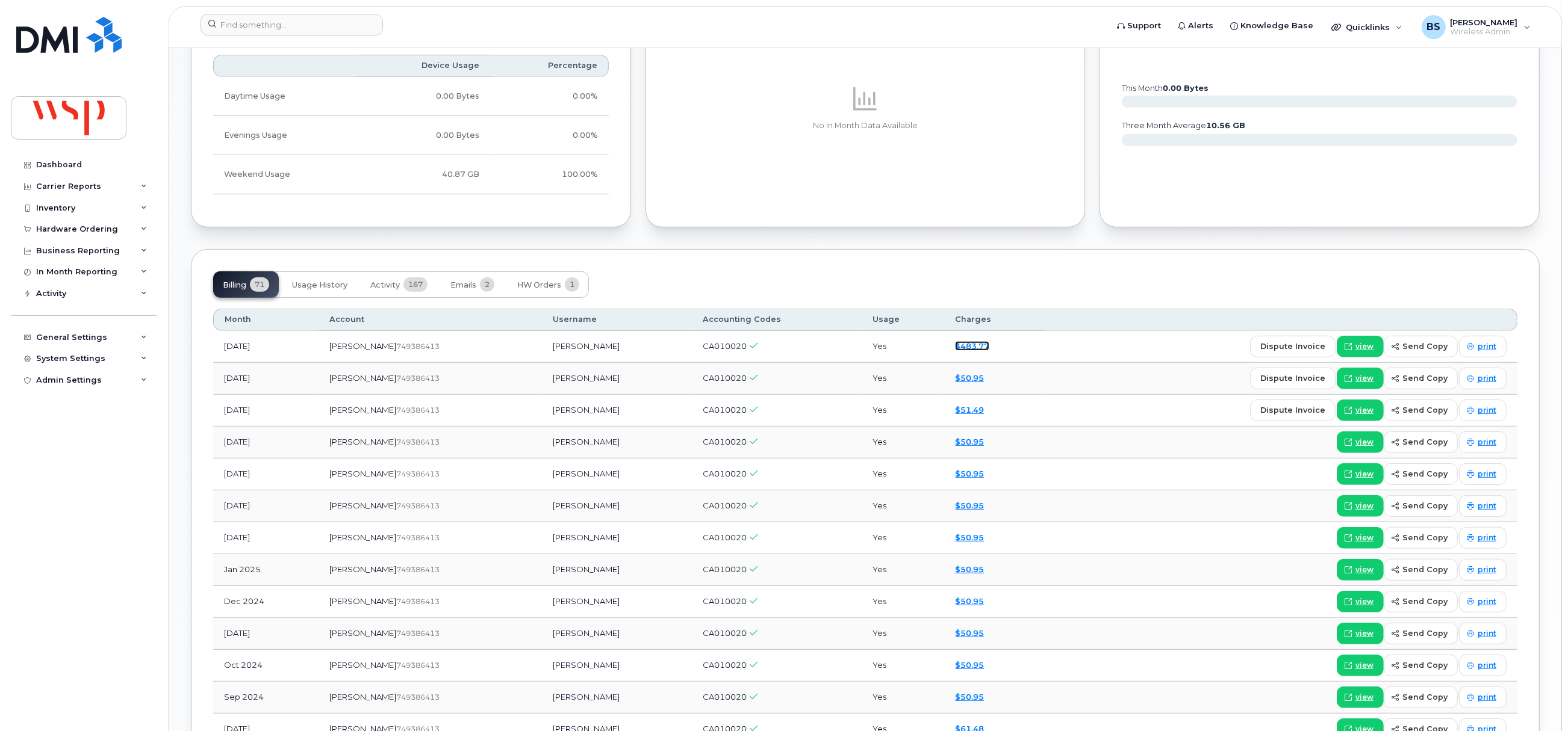
click at [955, 351] on link "$483.77" at bounding box center [972, 346] width 35 height 10
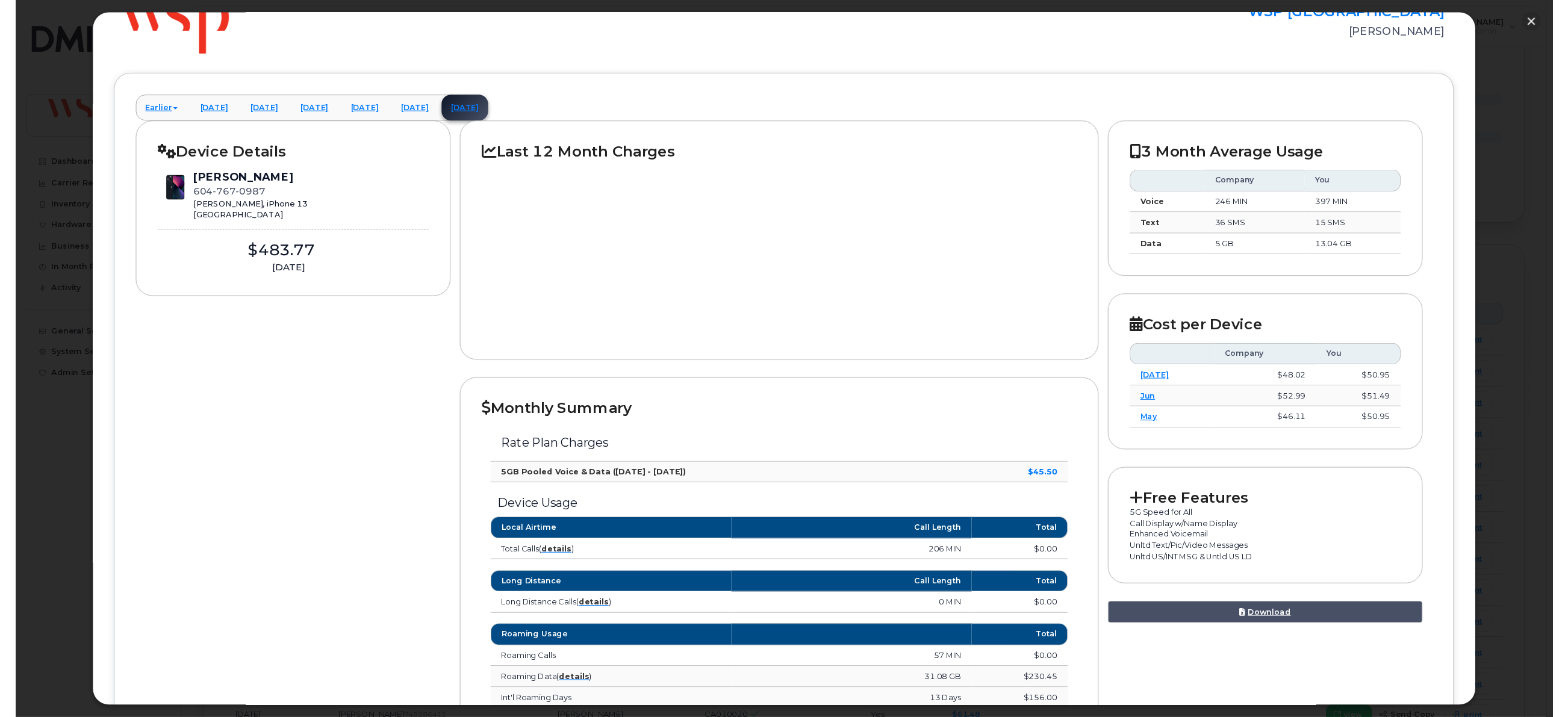
scroll to position [89, 0]
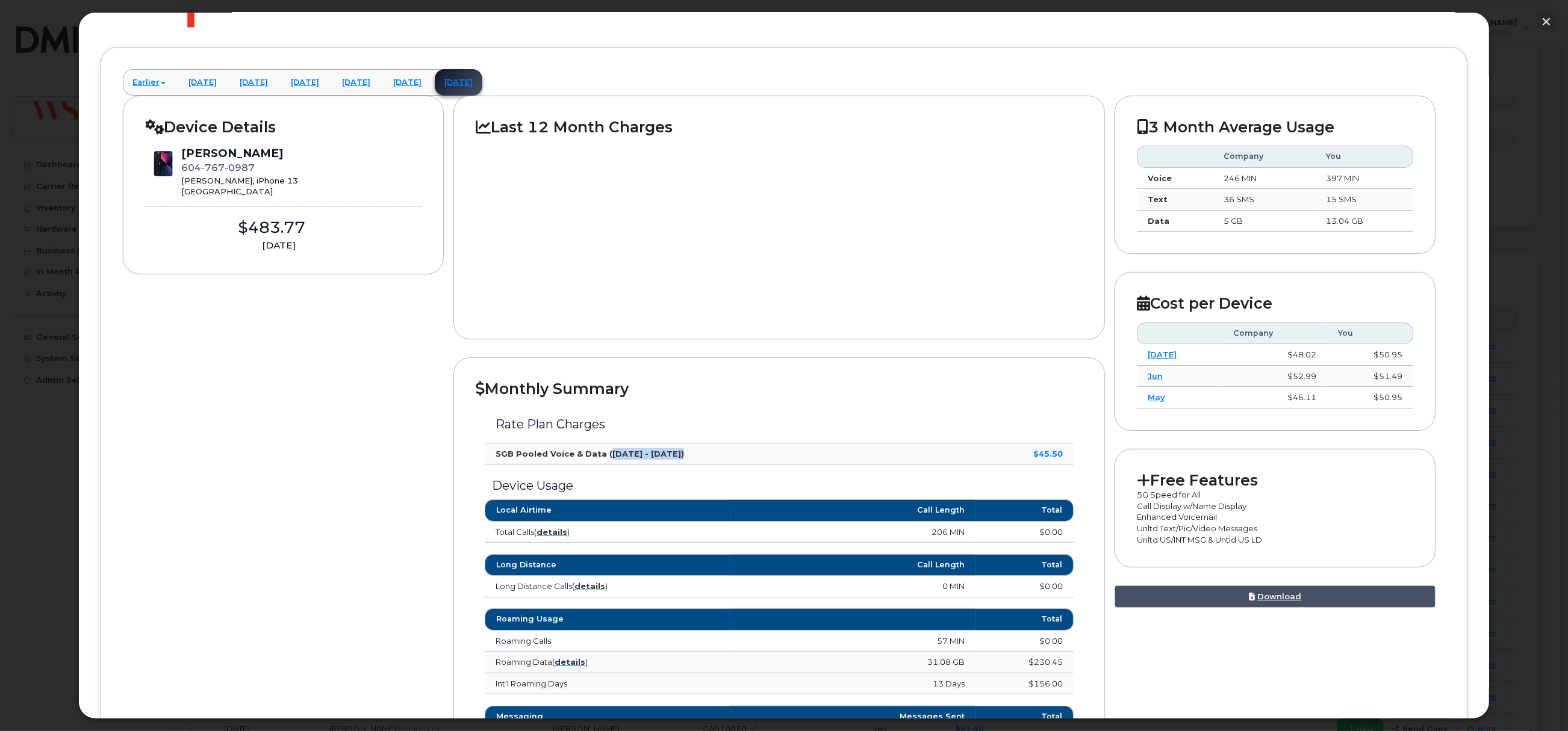
drag, startPoint x: 603, startPoint y: 452, endPoint x: 670, endPoint y: 452, distance: 67.0
click at [670, 452] on strong "5GB Pooled Voice & Data ([DATE] - [DATE])" at bounding box center [589, 454] width 188 height 10
click at [1546, 20] on button "button" at bounding box center [1546, 22] width 19 height 19
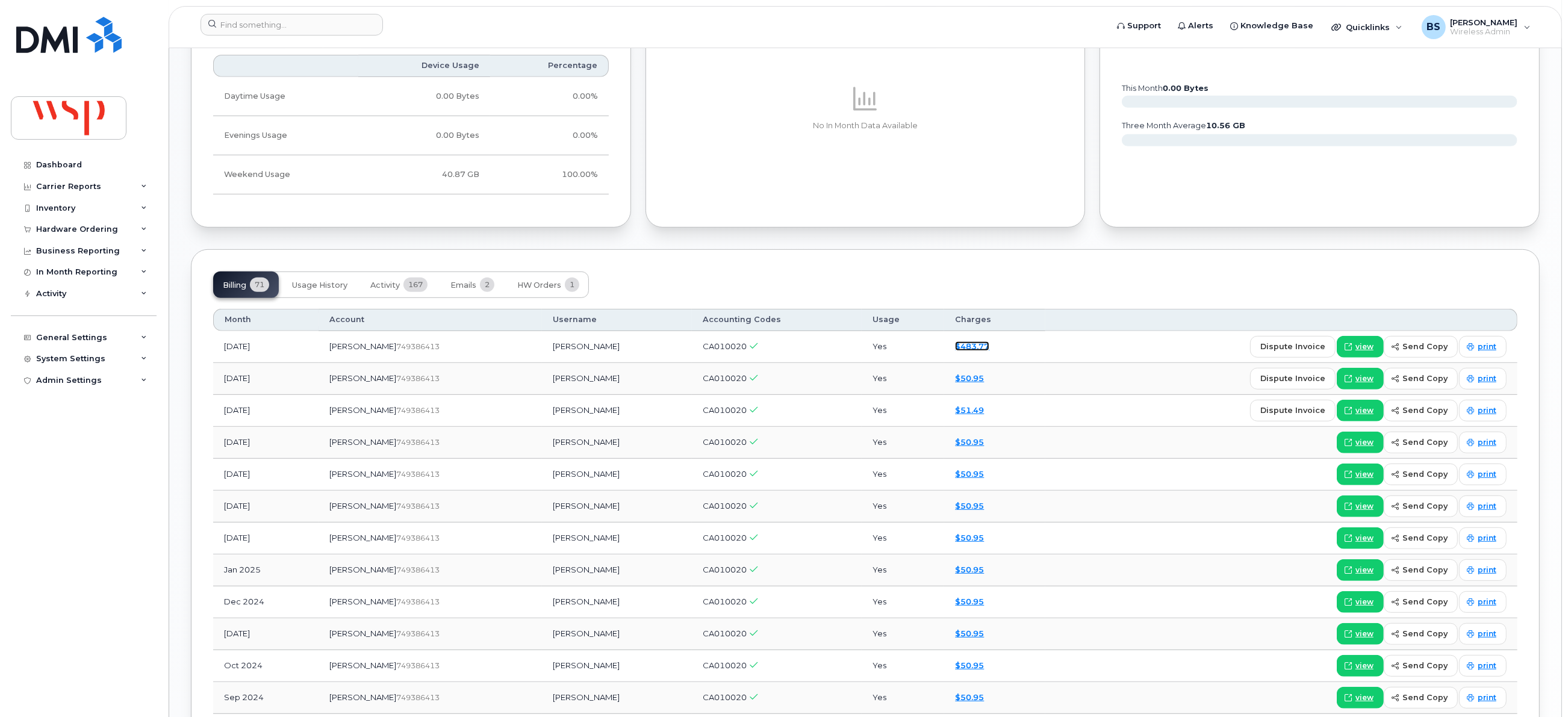
click at [955, 347] on link "$483.77" at bounding box center [972, 347] width 35 height 10
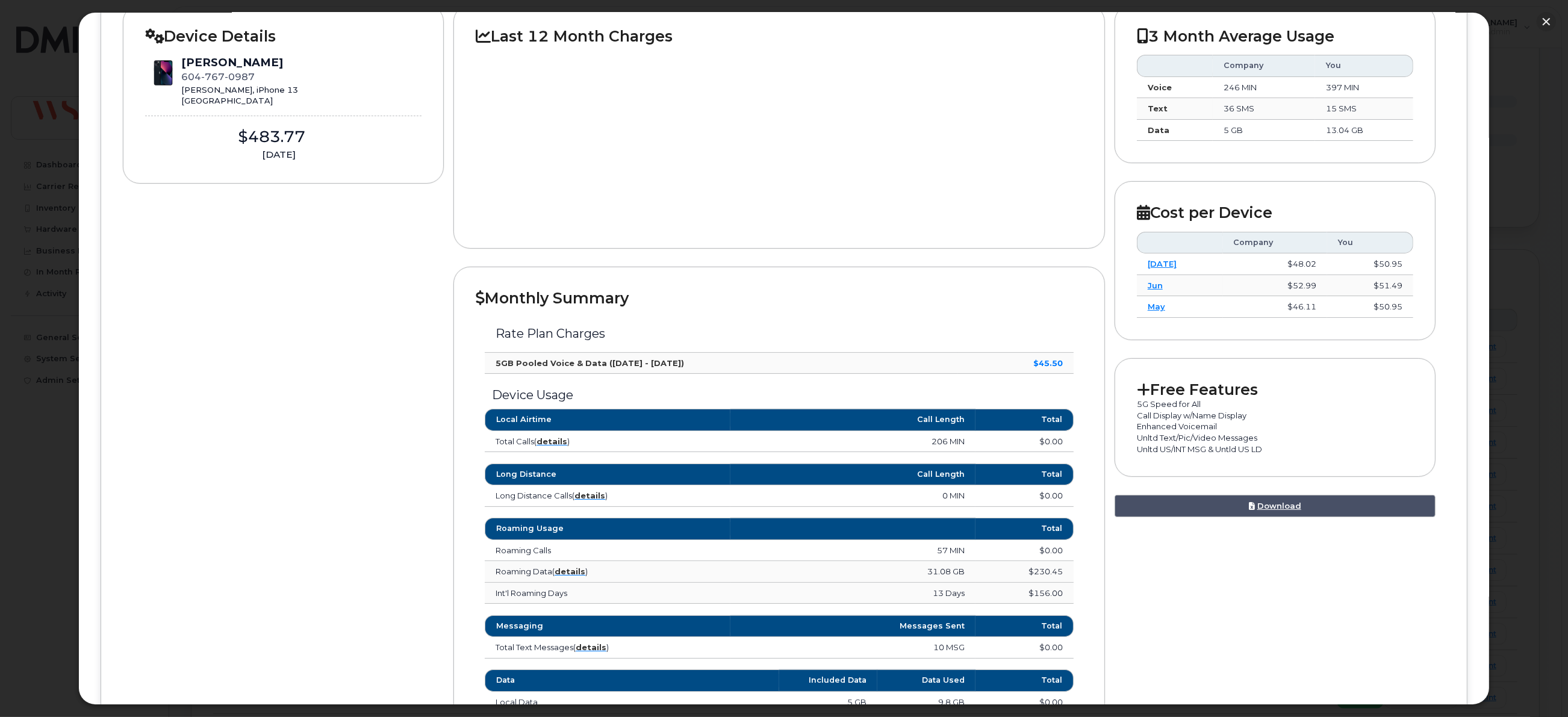
scroll to position [271, 0]
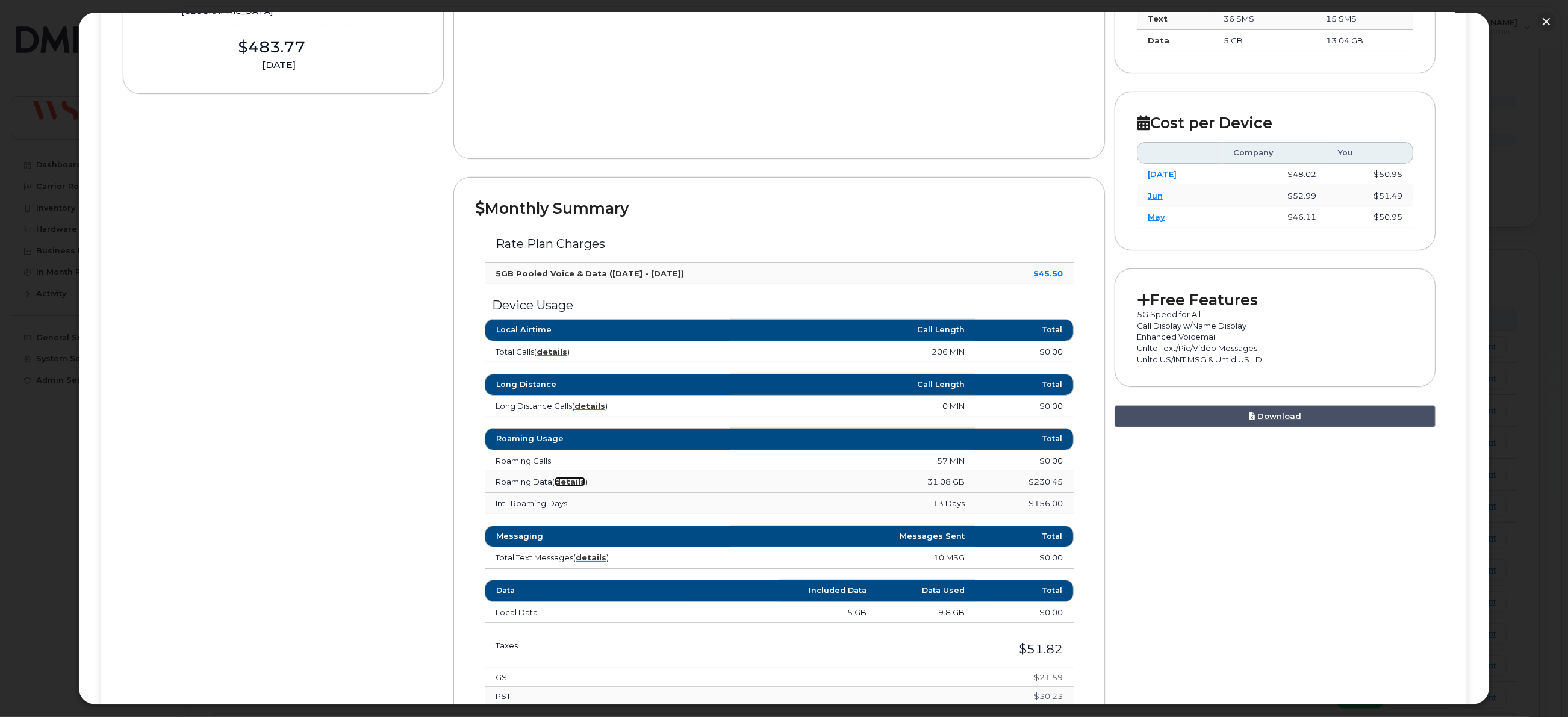
click at [572, 486] on strong "details" at bounding box center [570, 482] width 31 height 10
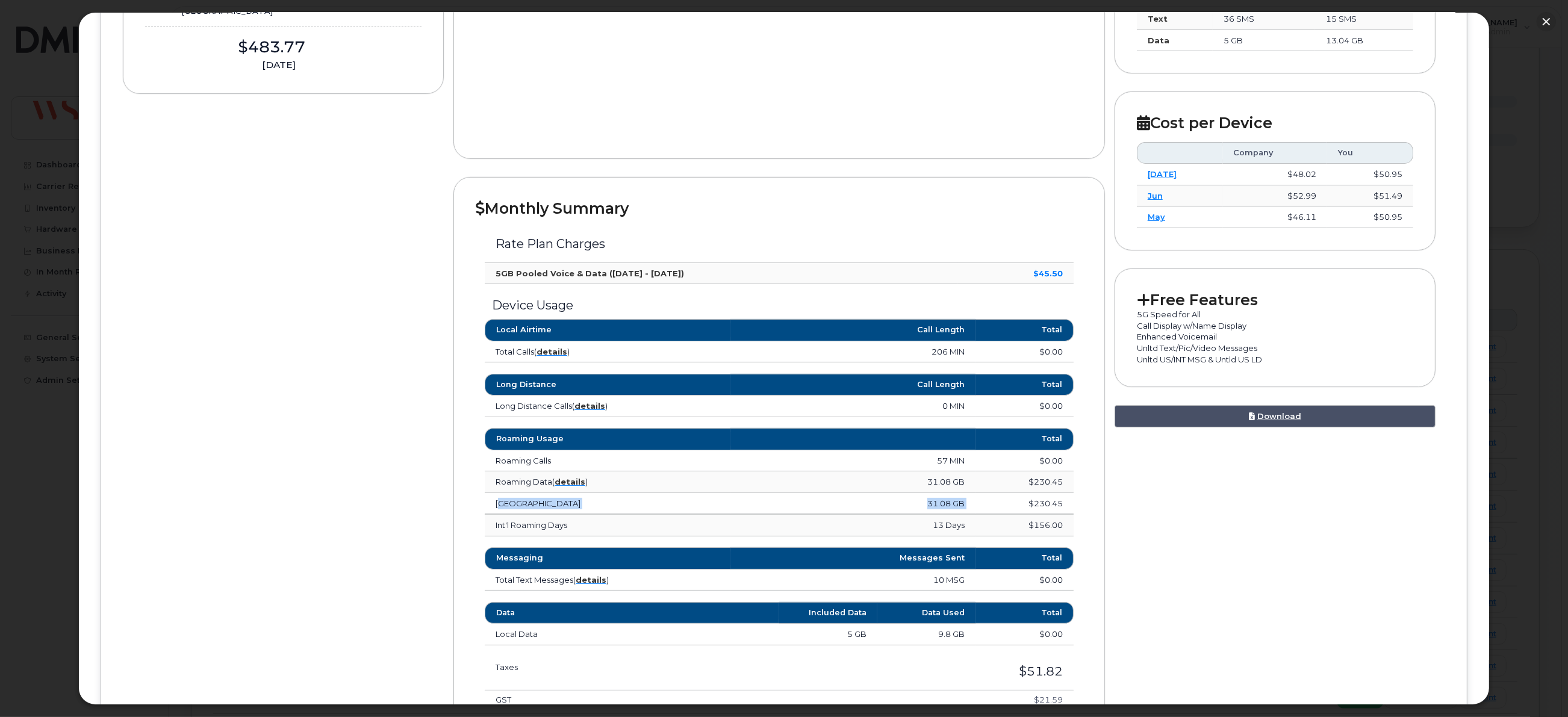
drag, startPoint x: 492, startPoint y: 502, endPoint x: 959, endPoint y: 510, distance: 467.1
click at [966, 507] on tr "[GEOGRAPHIC_DATA] 31.08 GB $230.45" at bounding box center [779, 504] width 589 height 22
click at [533, 509] on td "[GEOGRAPHIC_DATA]" at bounding box center [606, 504] width 245 height 22
drag, startPoint x: 596, startPoint y: 512, endPoint x: 493, endPoint y: 509, distance: 103.0
click at [493, 509] on td "[GEOGRAPHIC_DATA]" at bounding box center [606, 504] width 245 height 22
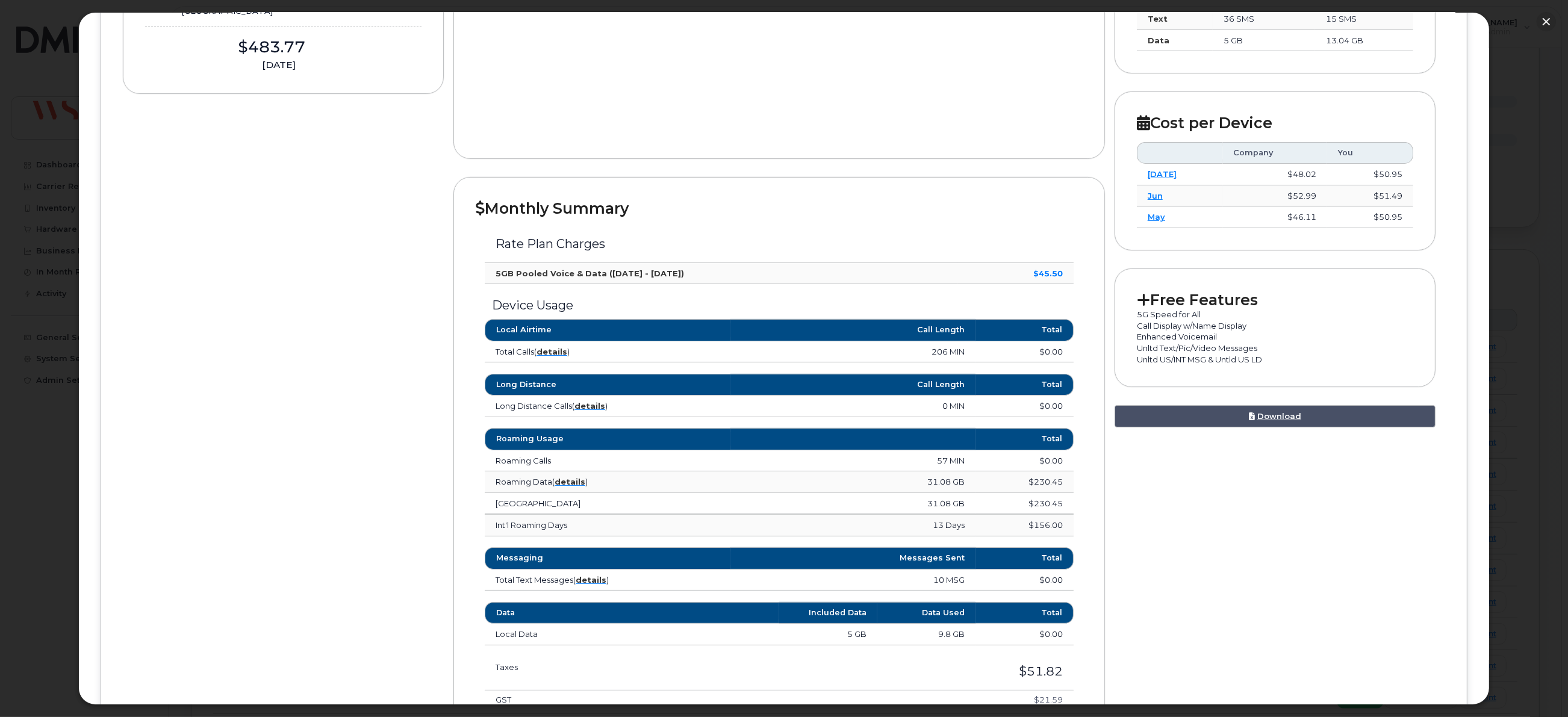
click at [611, 509] on td "[GEOGRAPHIC_DATA]" at bounding box center [606, 504] width 245 height 22
drag, startPoint x: 755, startPoint y: 489, endPoint x: 729, endPoint y: 489, distance: 26.0
click at [754, 489] on td "31.08 GB" at bounding box center [852, 482] width 245 height 22
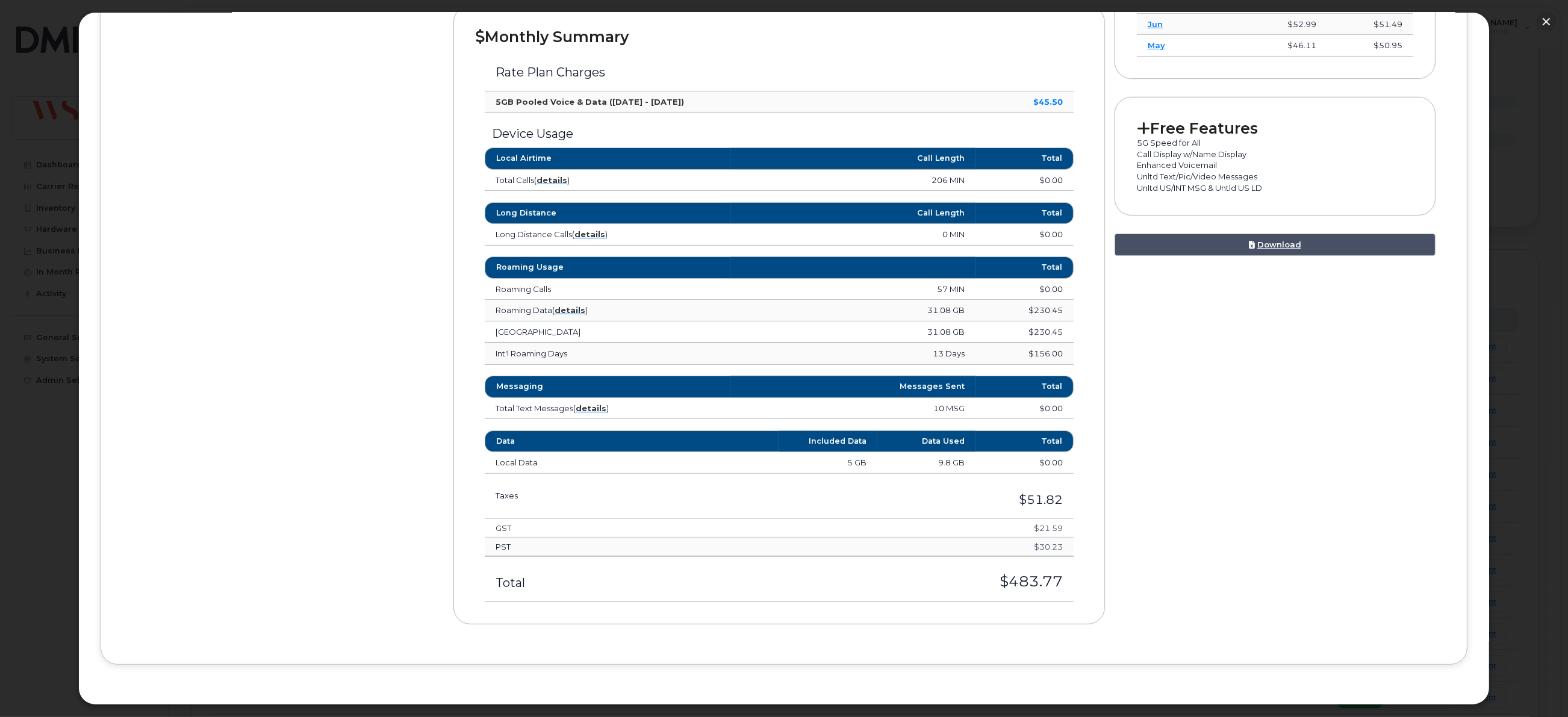
scroll to position [448, 0]
